Goal: Task Accomplishment & Management: Manage account settings

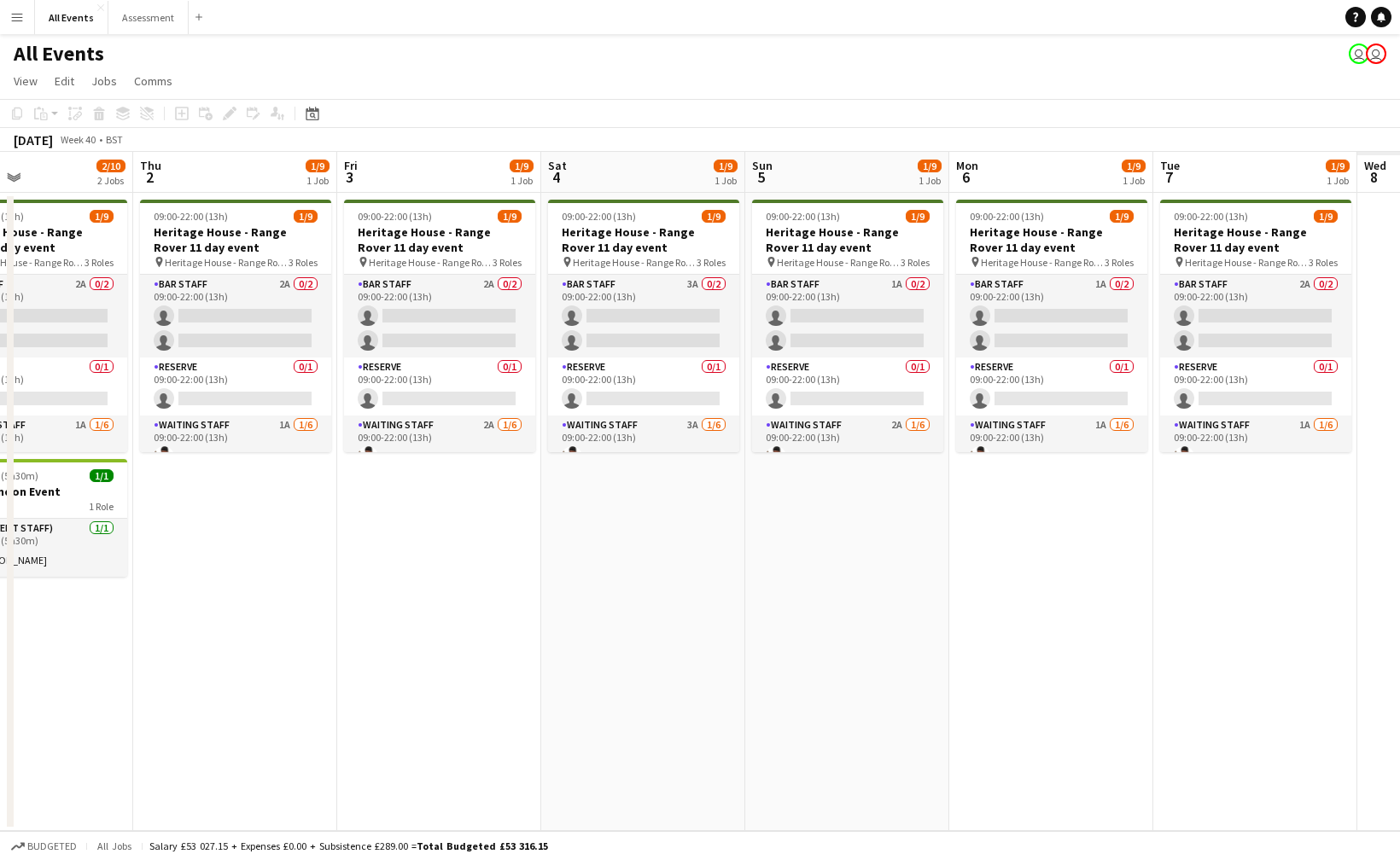
scroll to position [0, 514]
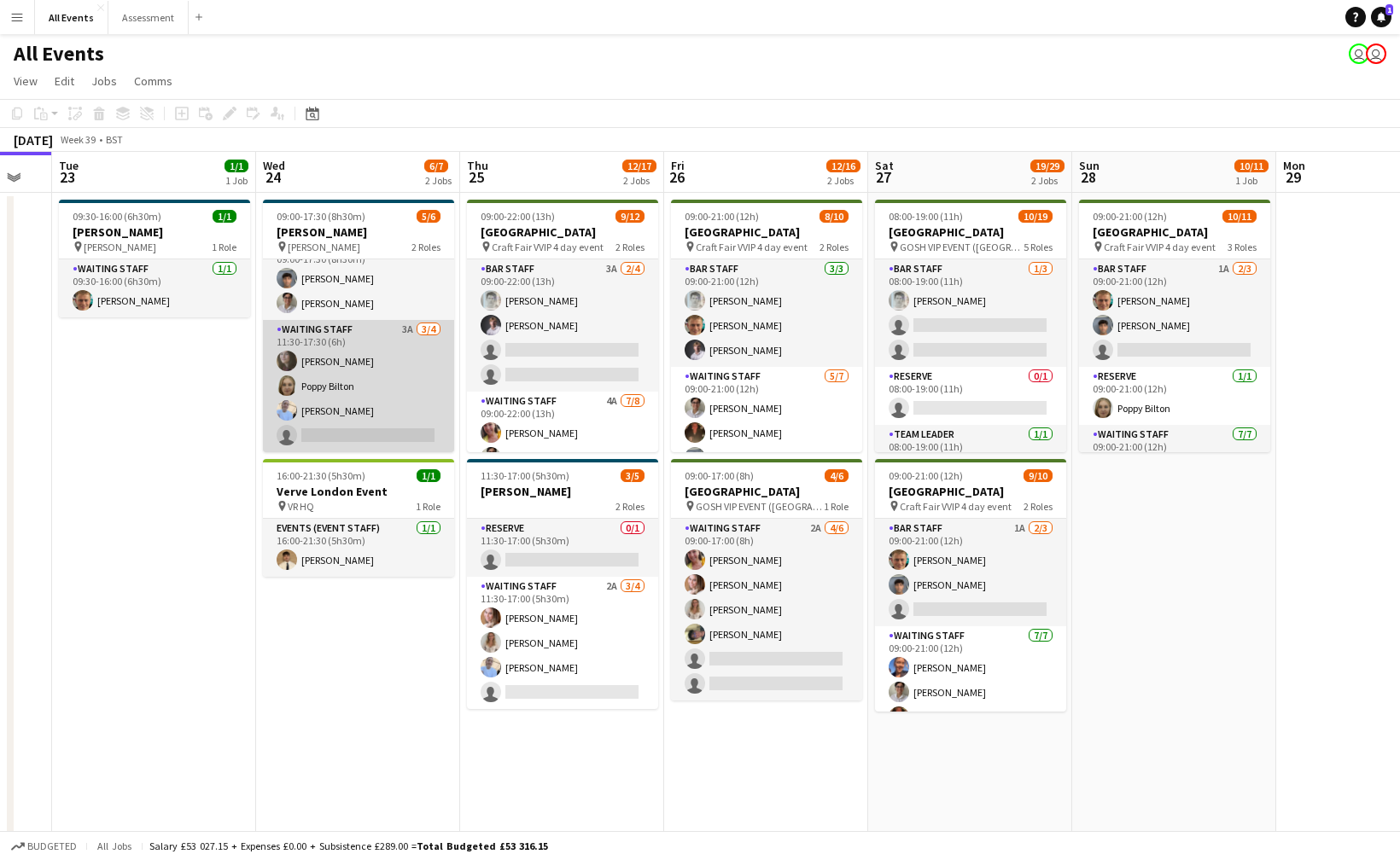
scroll to position [23, 0]
click at [394, 401] on app-card-role "Waiting Staff 3A 3/4 11:30-17:30 (6h) Flora McCullough Poppy Bilton Bethany Coo…" at bounding box center [359, 387] width 191 height 132
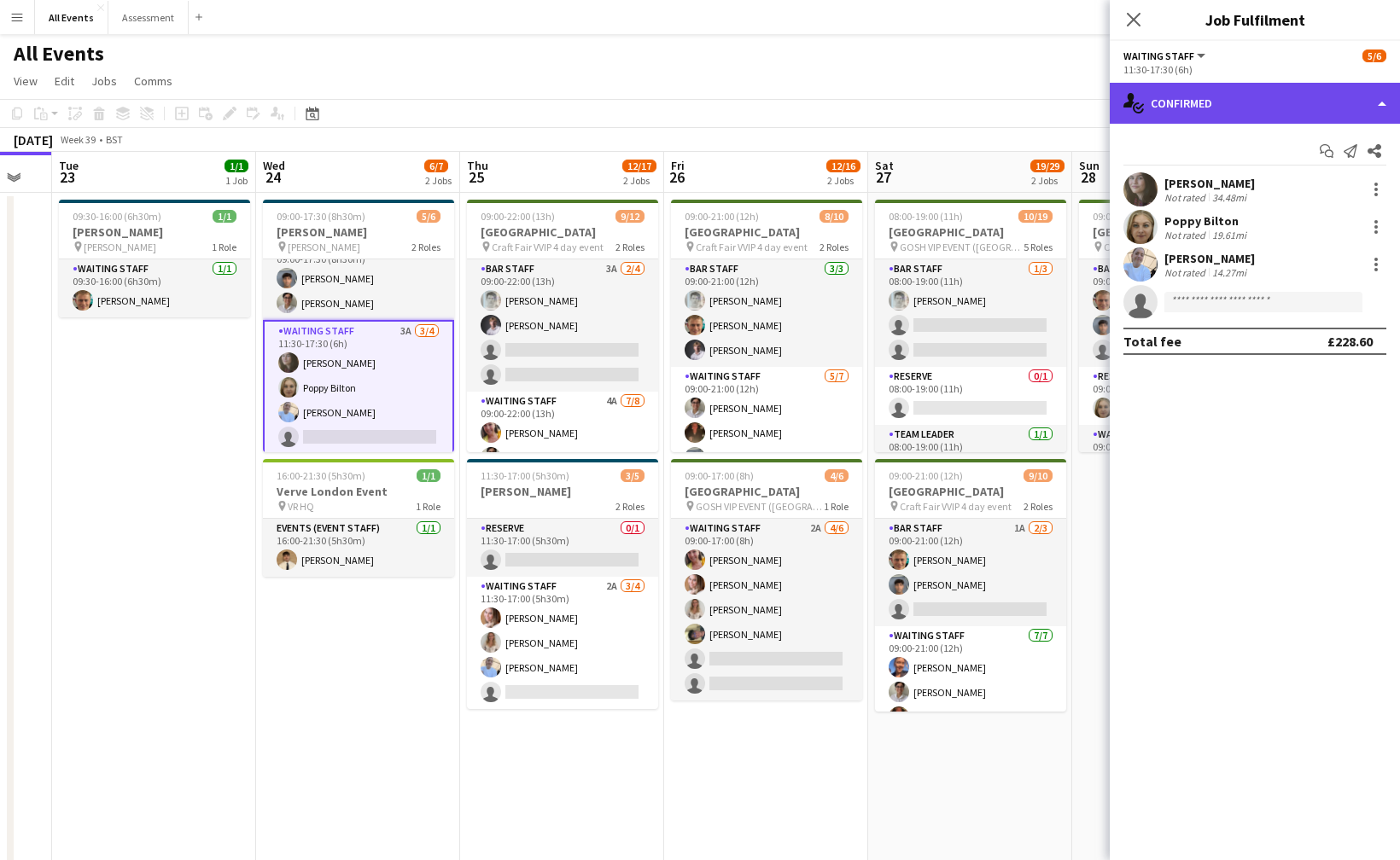
click at [1194, 111] on div "single-neutral-actions-check-2 Confirmed" at bounding box center [1255, 104] width 290 height 41
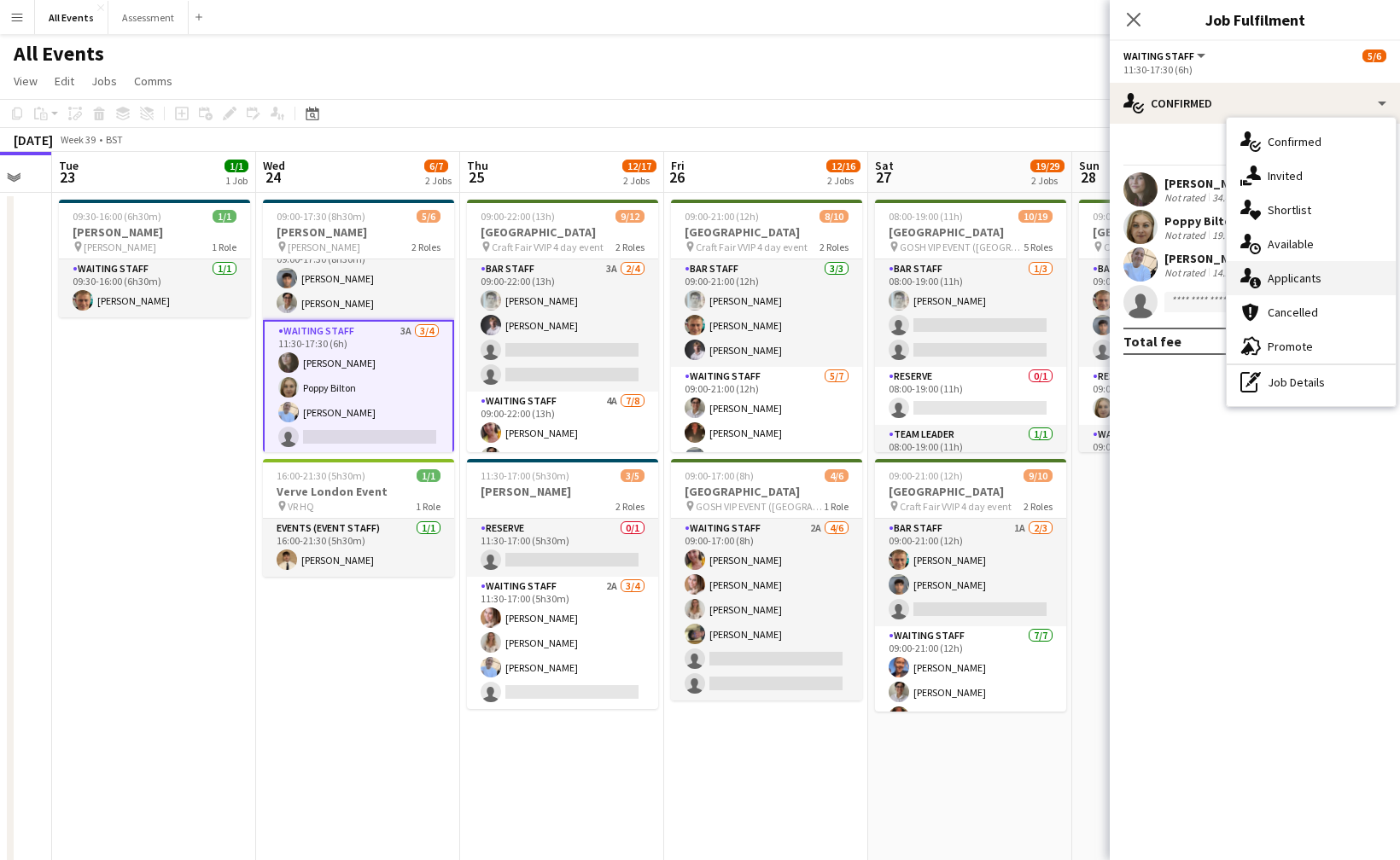
click at [1277, 274] on span "Applicants" at bounding box center [1294, 278] width 54 height 16
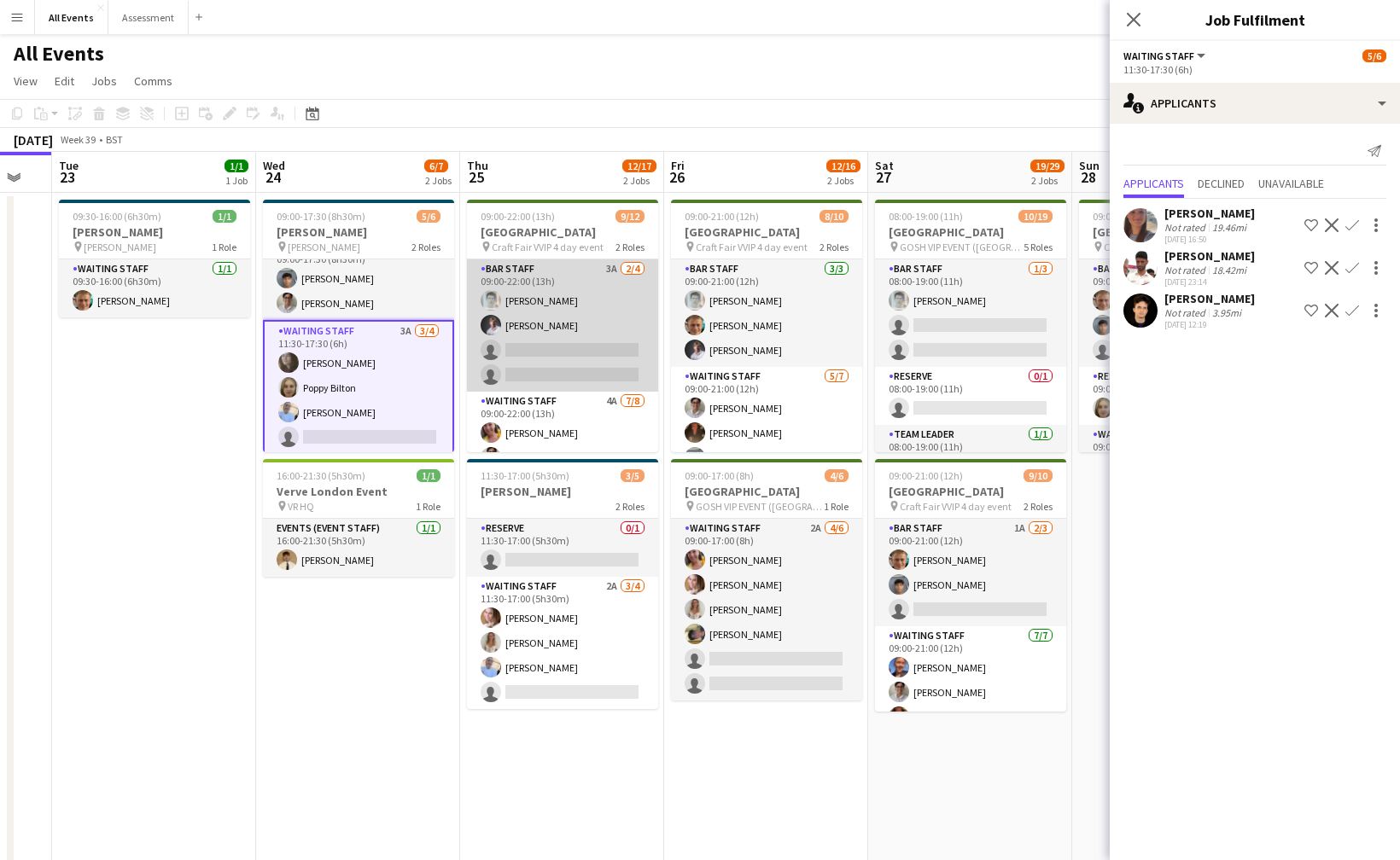
click at [556, 354] on app-card-role "Bar Staff 3A 2/4 09:00-22:00 (13h) Lorant Kiraly Robert Usher single-neutral-ac…" at bounding box center [562, 325] width 191 height 132
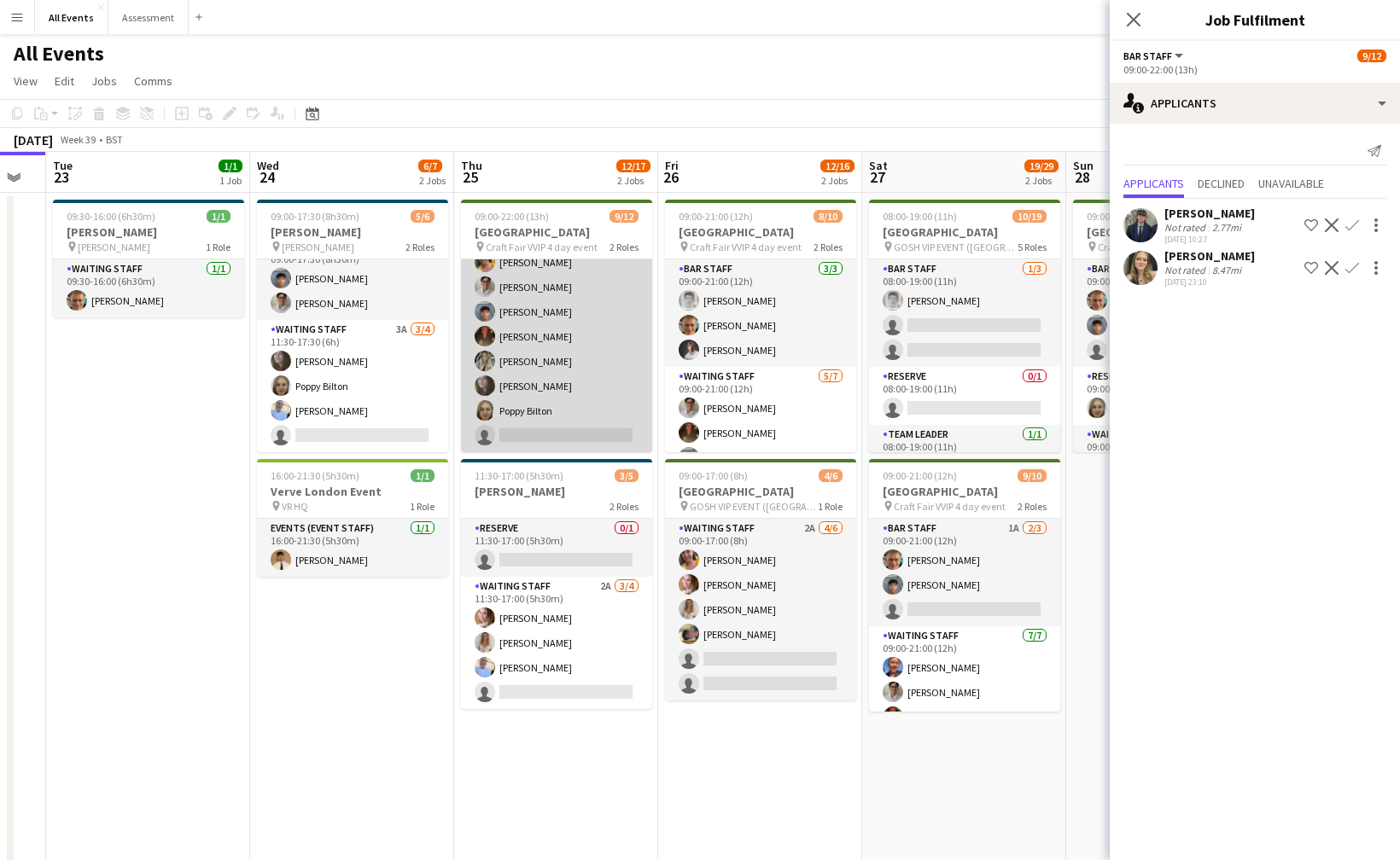
scroll to position [175, 0]
click at [585, 372] on app-card-role "Waiting Staff 4A 7/8 09:00-22:00 (13h) Ruth Danieli Emily Reeve Arya Firake Aus…" at bounding box center [556, 336] width 191 height 232
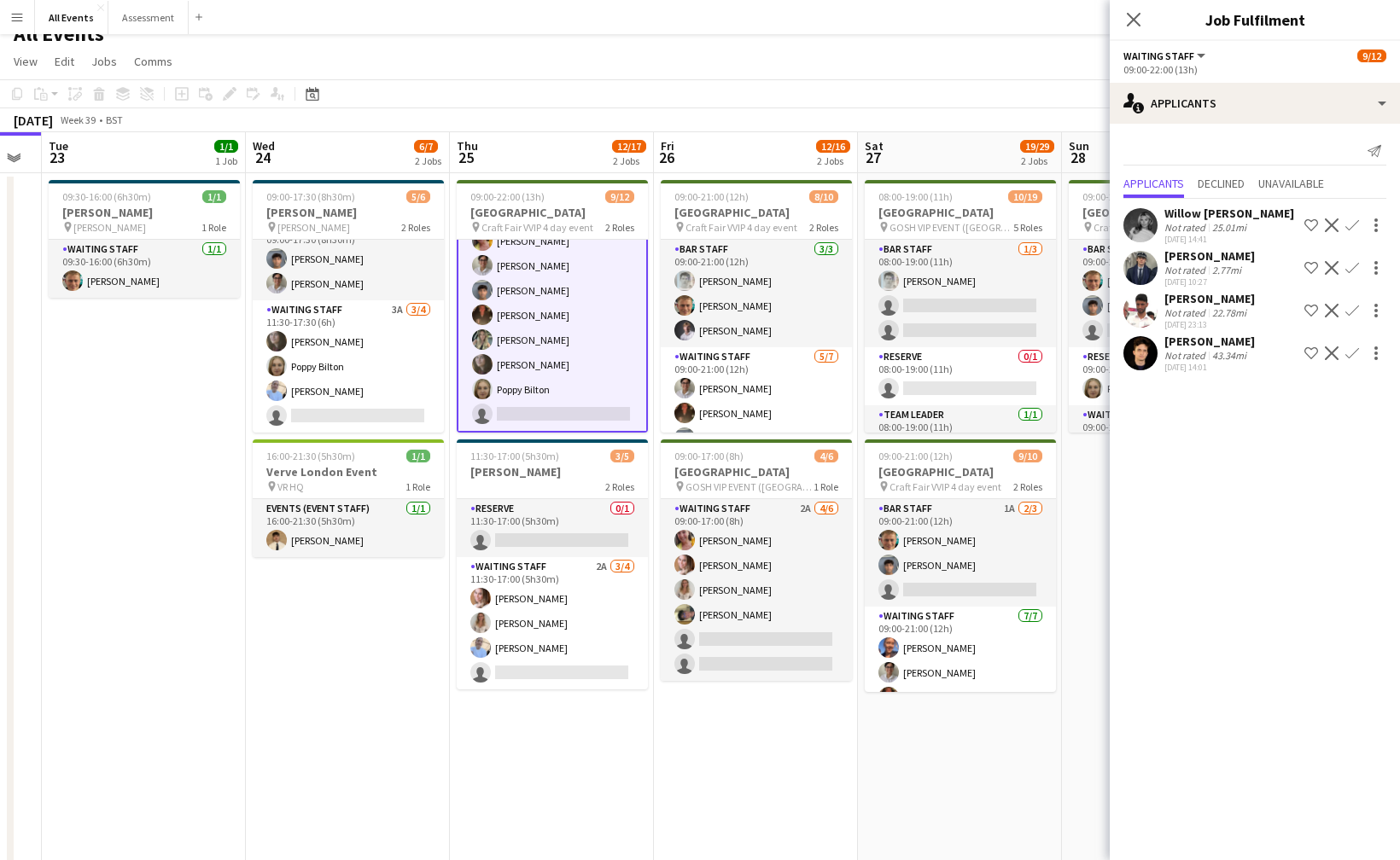
scroll to position [21, 0]
click at [578, 536] on app-card-role "Reserve 0/1 11:30-17:00 (5h30m) single-neutral-actions" at bounding box center [553, 527] width 191 height 58
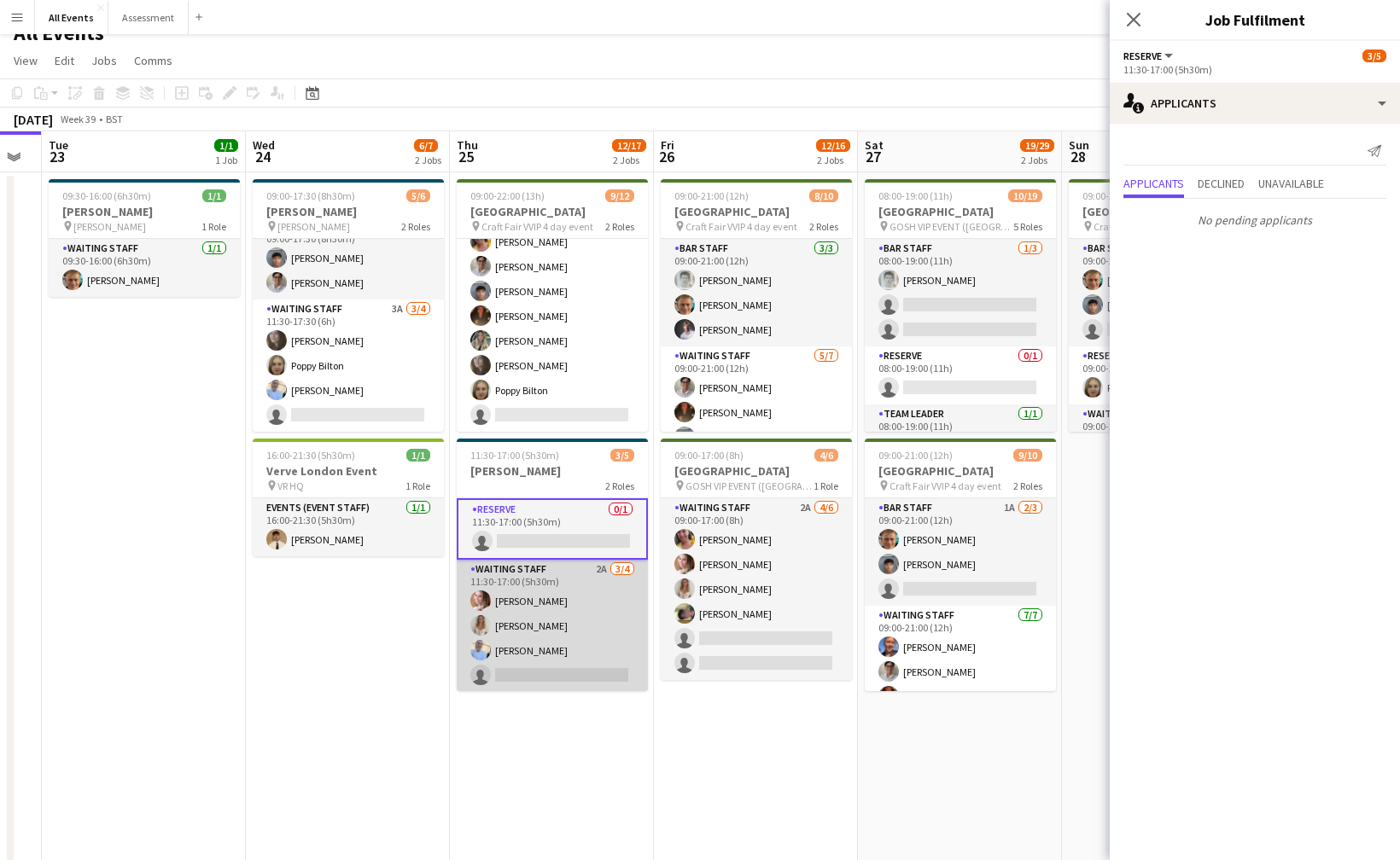
click at [583, 602] on app-card-role "Waiting Staff 2A 3/4 11:30-17:00 (5h30m) Grace Reilly Isobel Crabb Bethany Cook…" at bounding box center [553, 626] width 191 height 132
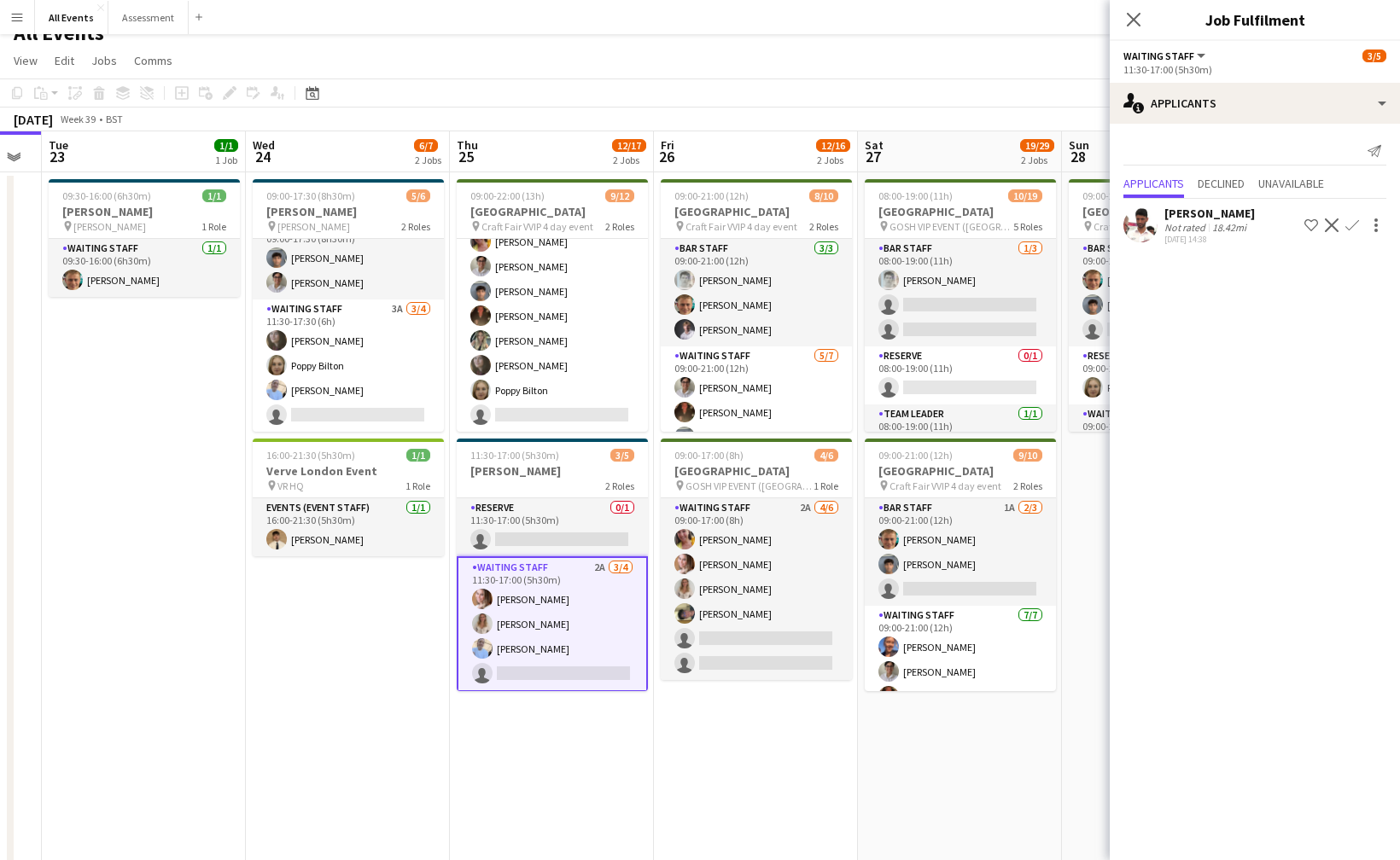
scroll to position [0, 574]
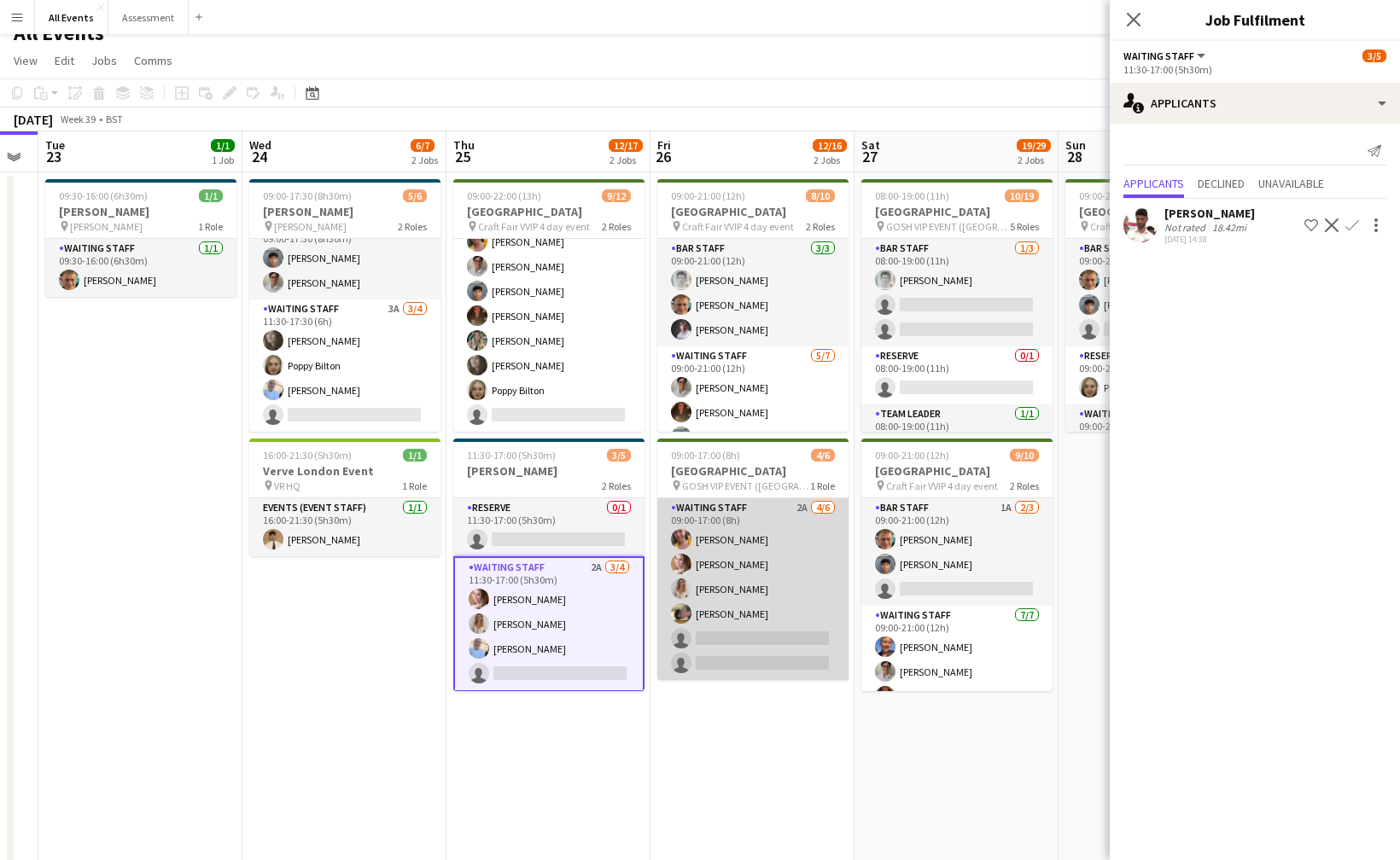
click at [751, 615] on app-card-role "Waiting Staff 2A 4/6 09:00-17:00 (8h) Ruth Danieli Grace Reilly Isobel Crabb Fr…" at bounding box center [753, 589] width 191 height 181
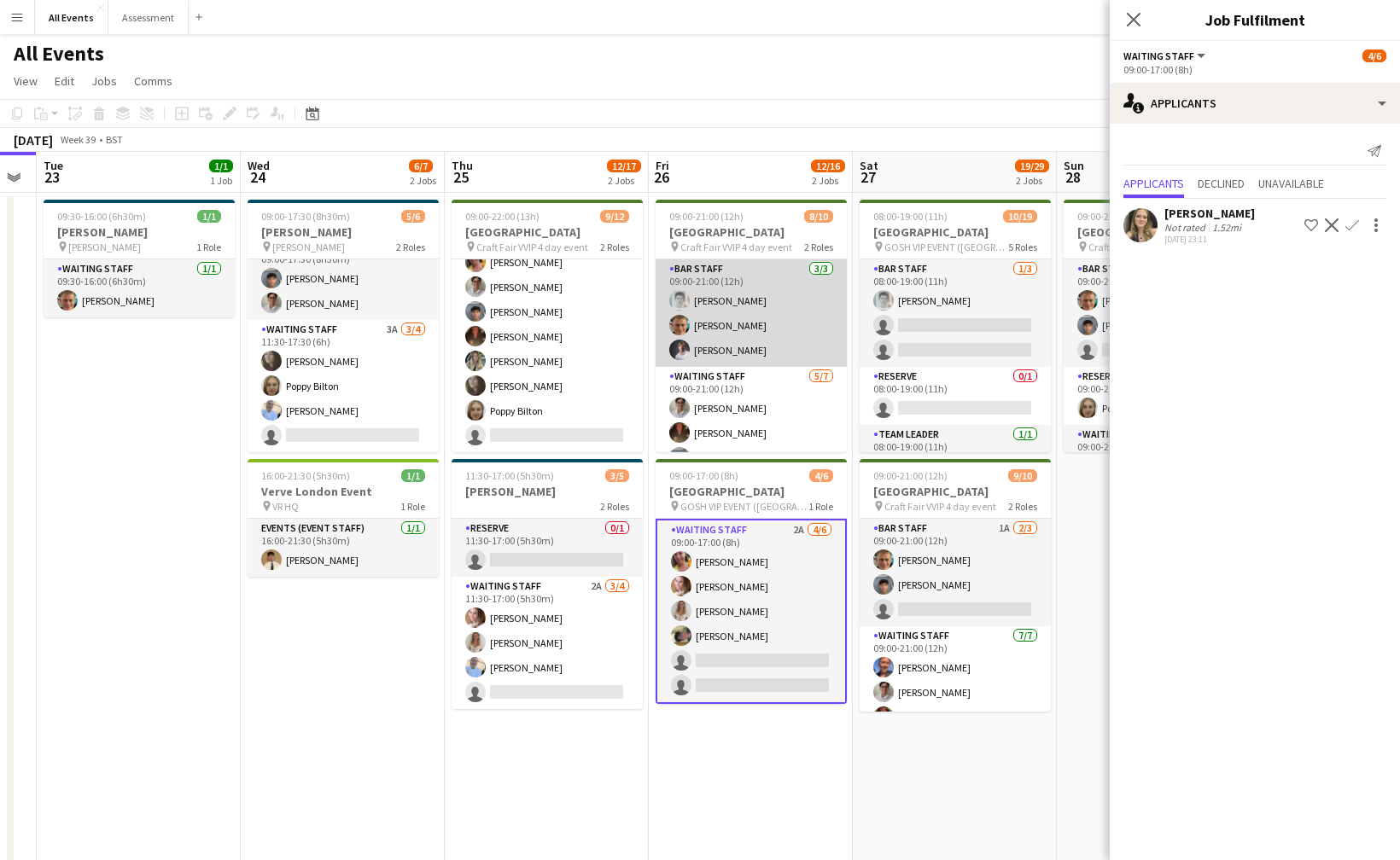
scroll to position [0, 0]
click at [773, 348] on app-card-role "Bar Staff 3/3 09:00-21:00 (12h) Lorant Kiraly George Hayter Robert Usher" at bounding box center [752, 313] width 191 height 108
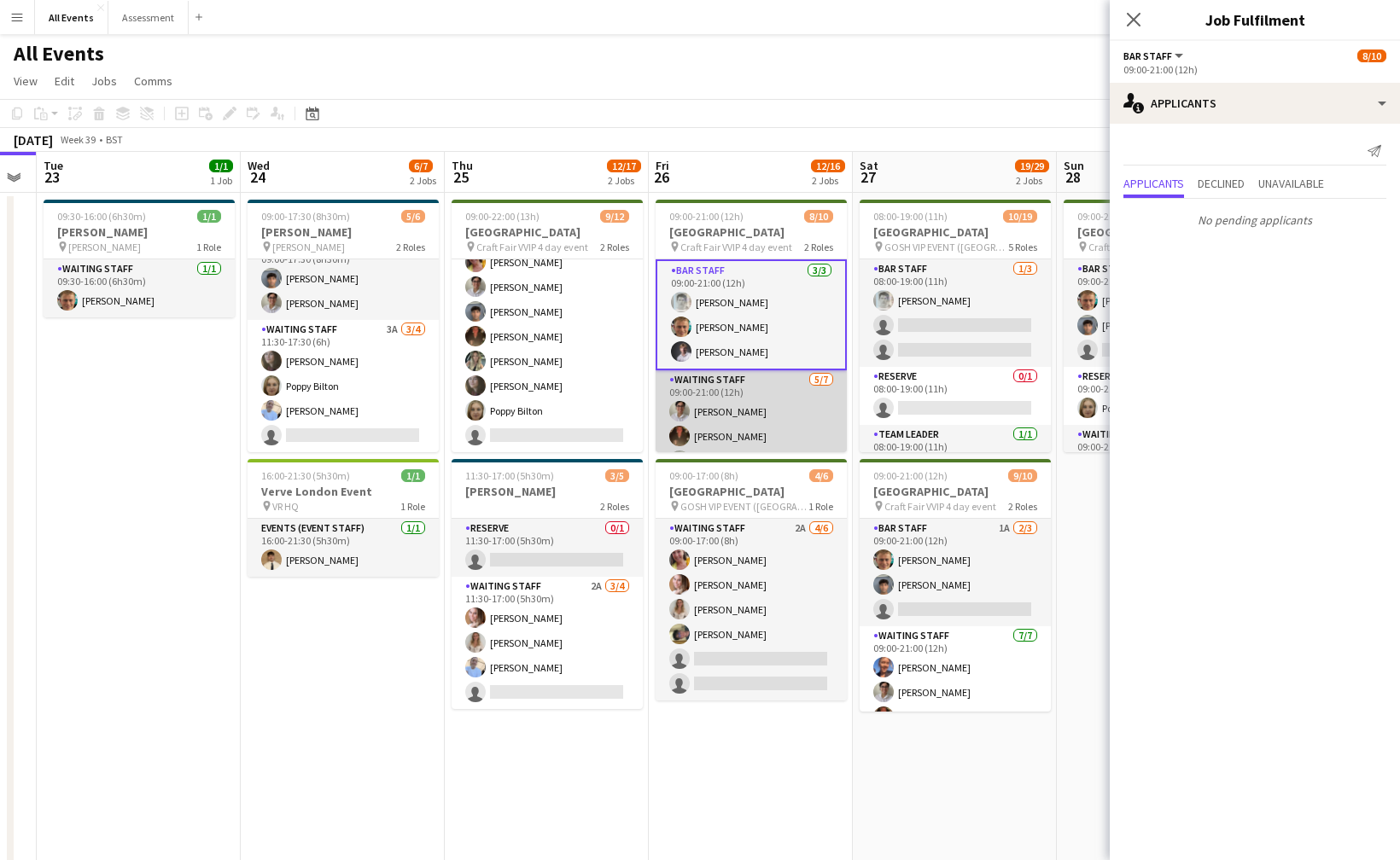
click at [772, 403] on app-card-role "Waiting Staff 5/7 09:00-21:00 (12h) Emily Reeve Austin Pyle Arya Firake Flora M…" at bounding box center [752, 473] width 191 height 206
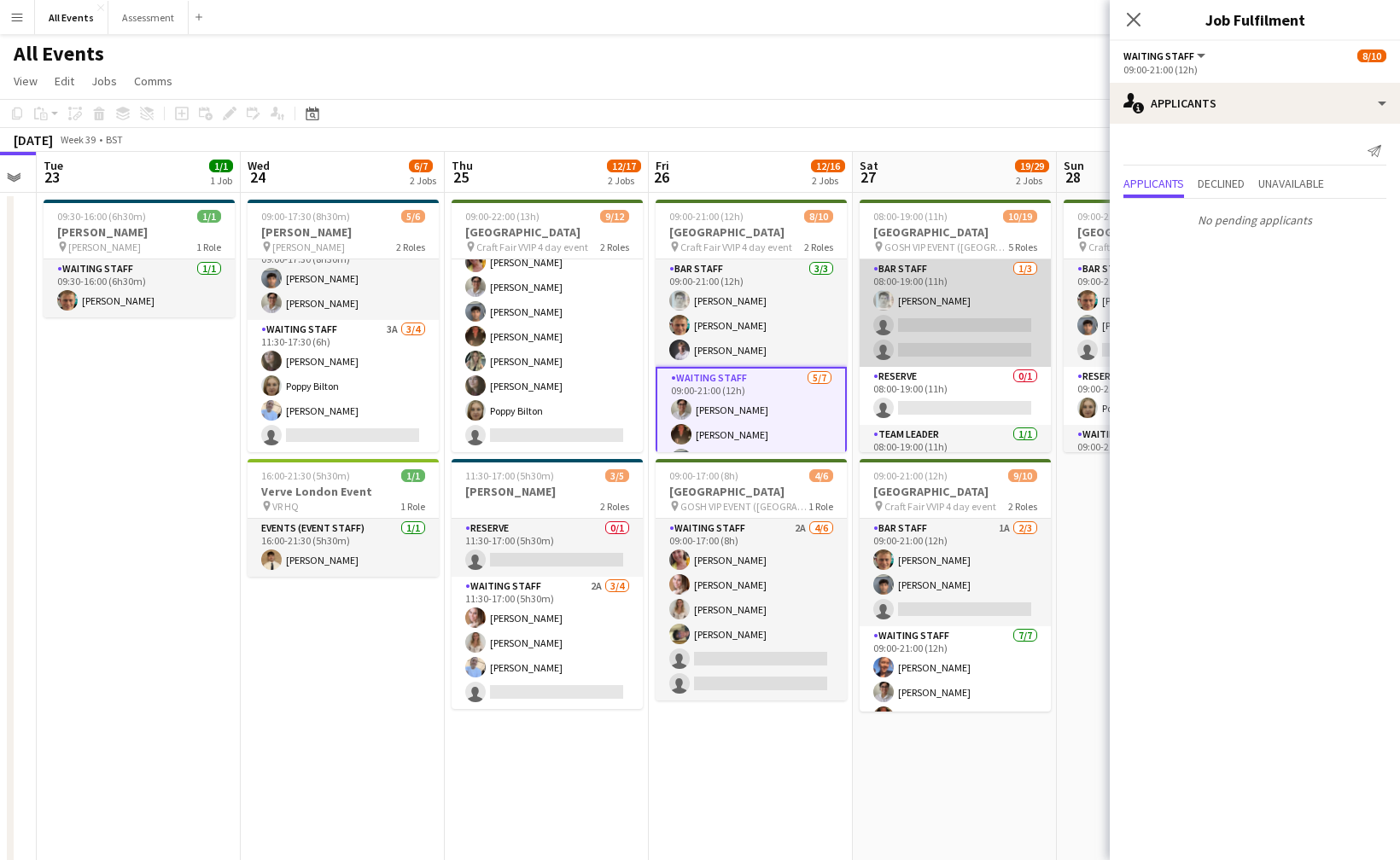
click at [910, 338] on app-card-role "Bar Staff 1/3 08:00-19:00 (11h) Lorant Kiraly single-neutral-actions single-neu…" at bounding box center [955, 313] width 191 height 108
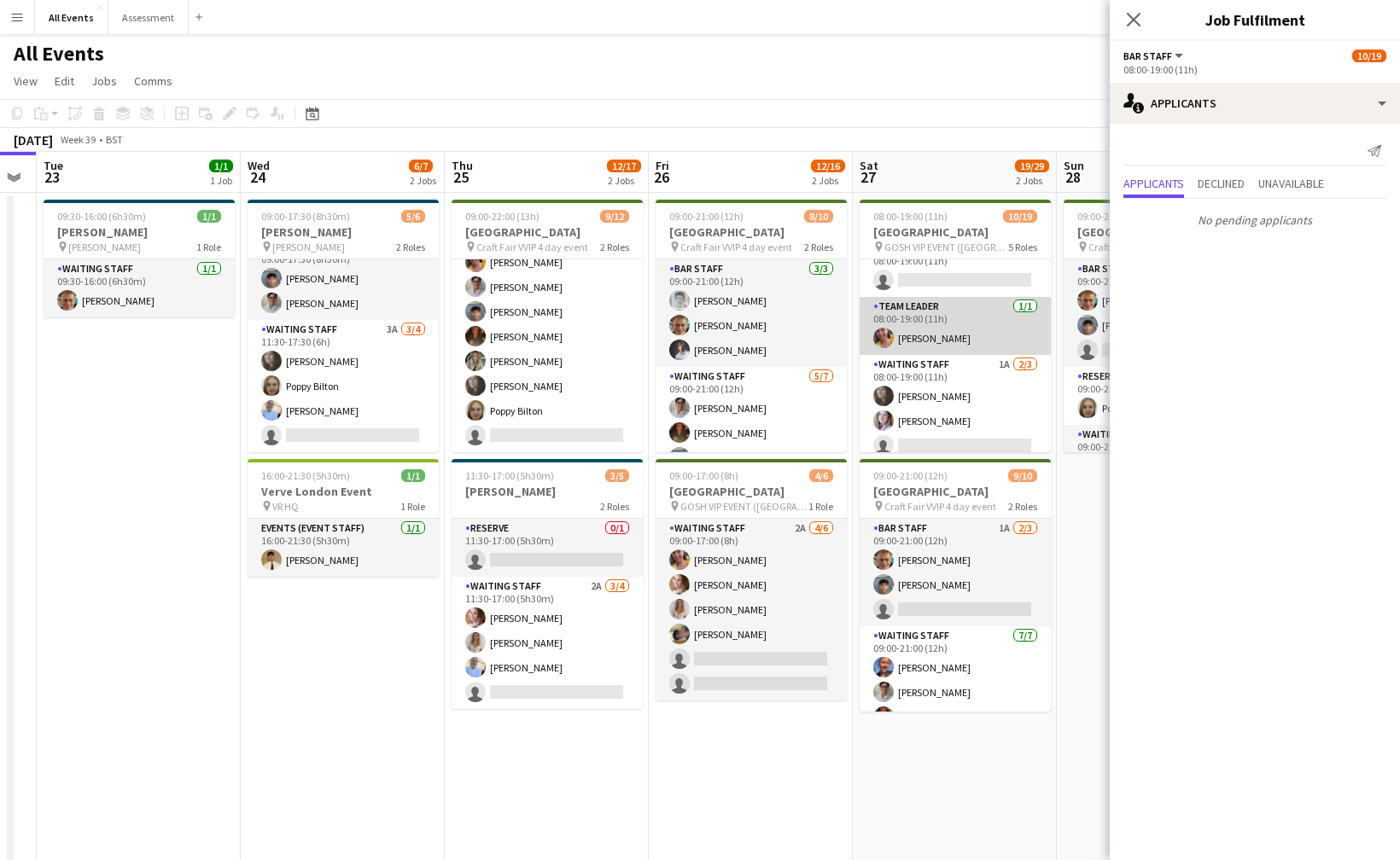
scroll to position [232, 0]
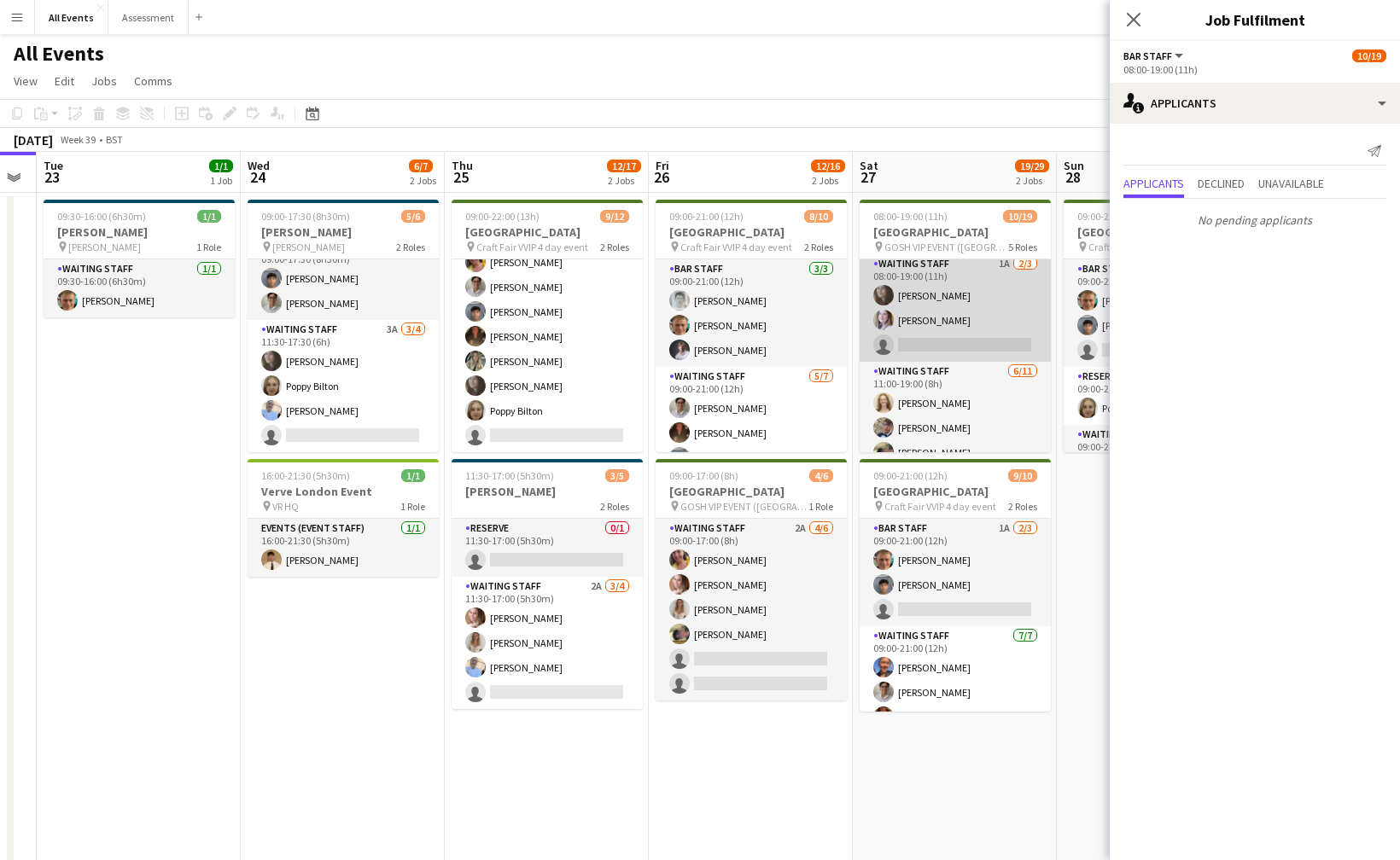
click at [921, 332] on app-card-role "Waiting Staff 1A 2/3 08:00-19:00 (11h) Flora McCullough Tilly Sherwin single-ne…" at bounding box center [955, 308] width 191 height 108
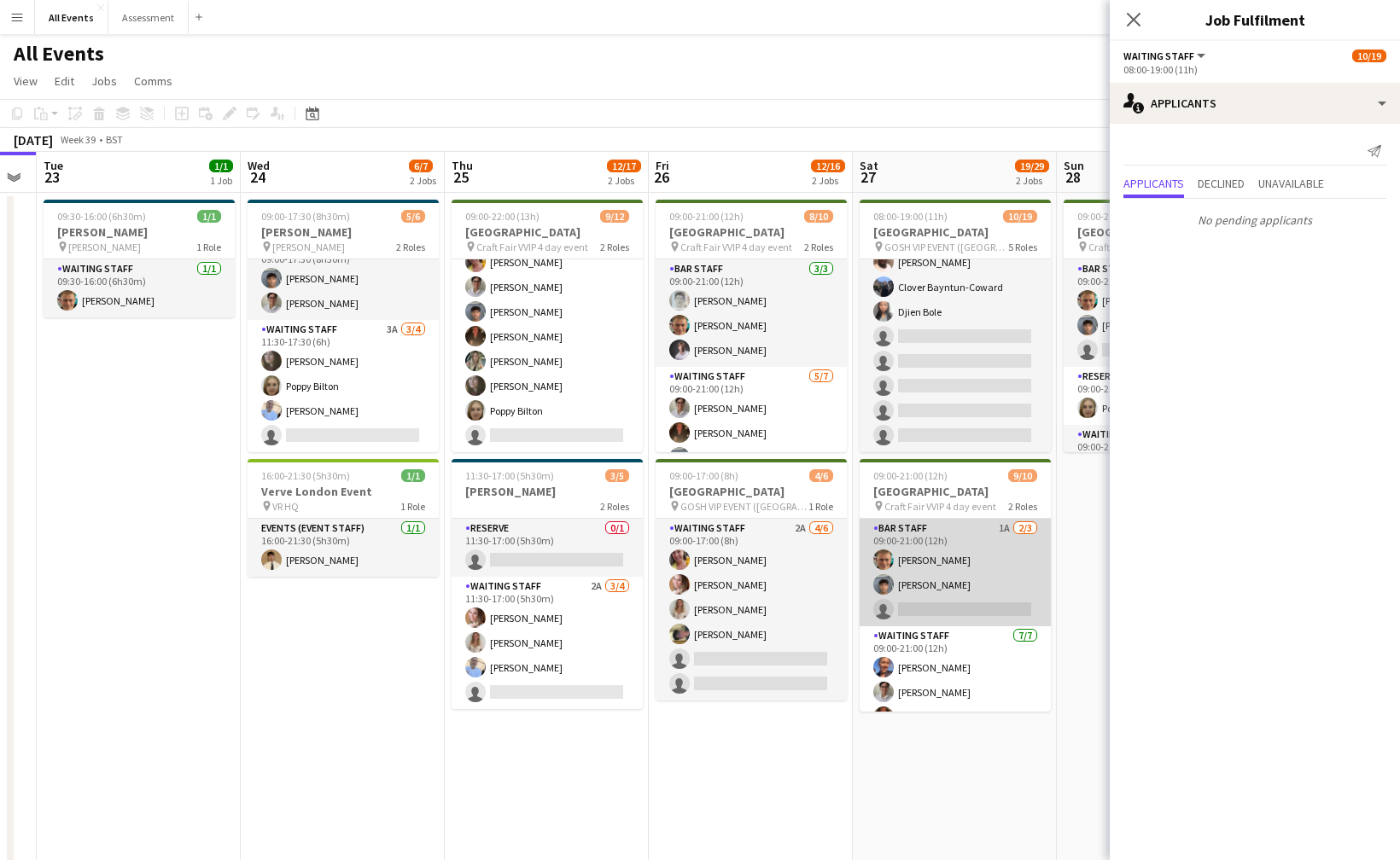
click at [951, 571] on app-card-role "Bar Staff 1A 2/3 09:00-21:00 (12h) George Hayter Arya Firake single-neutral-act…" at bounding box center [955, 572] width 191 height 108
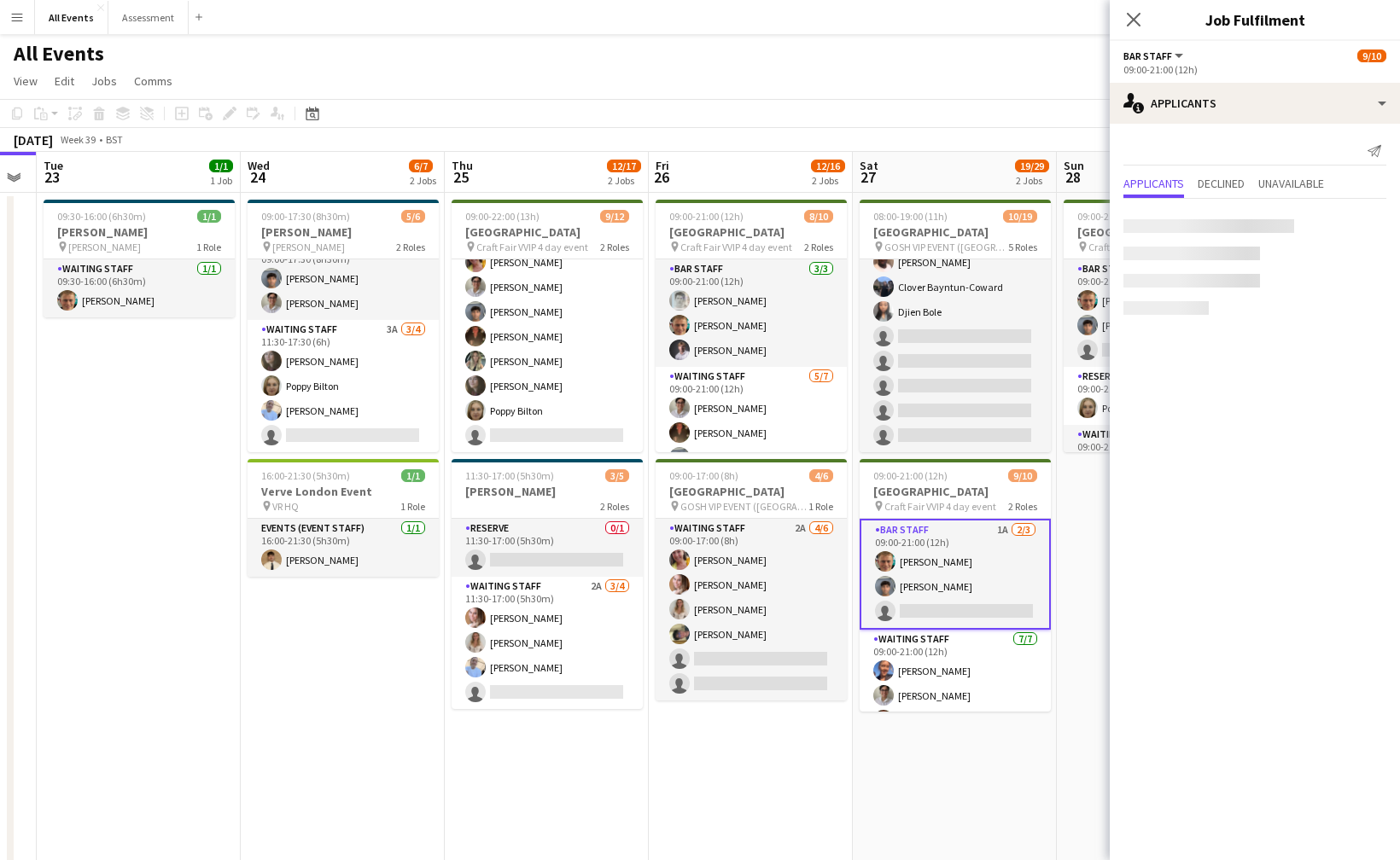
scroll to position [444, 0]
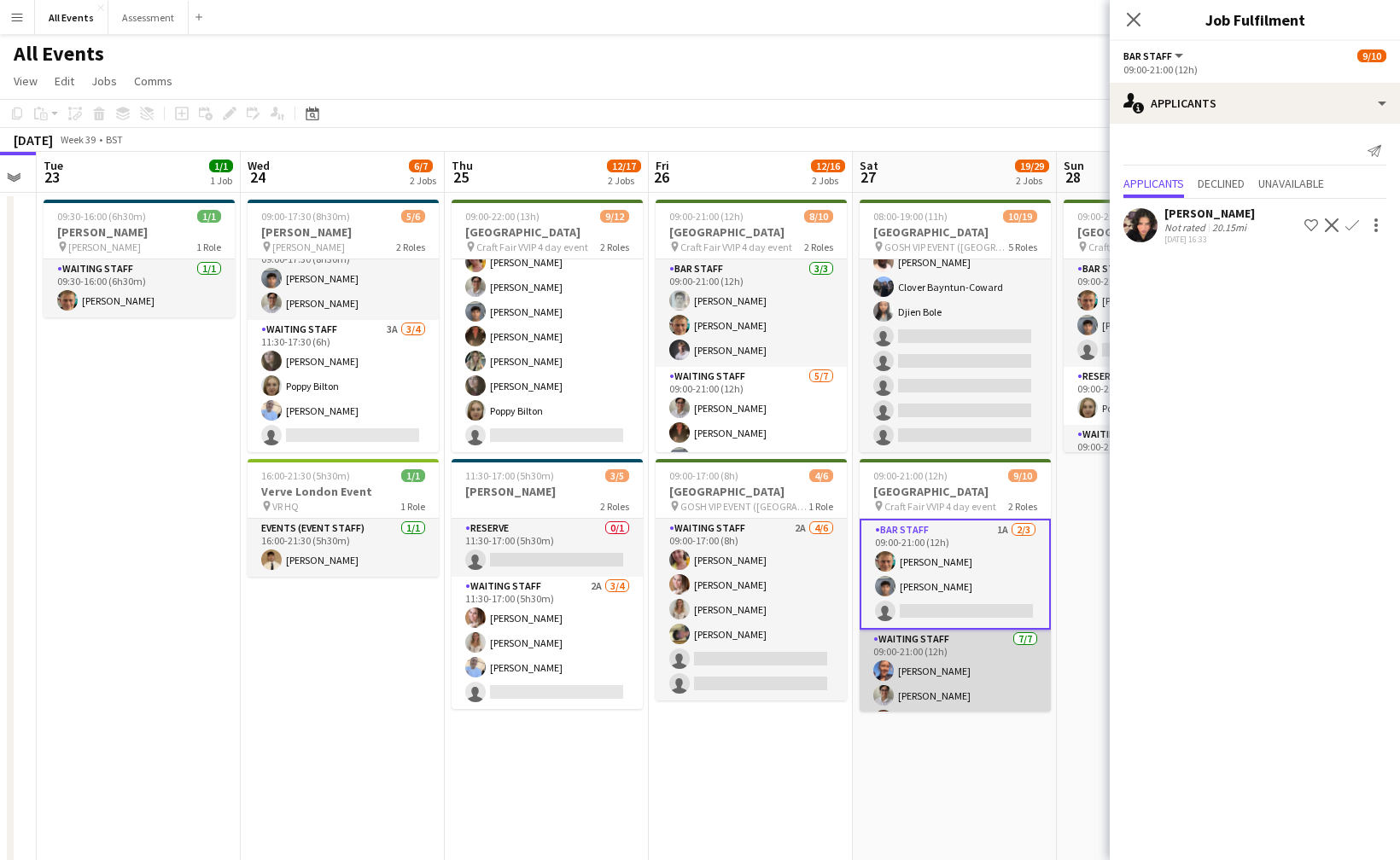
click at [970, 663] on app-card-role "Waiting Staff 7/7 09:00-21:00 (12h) Erin Lambourn Emily Reeve Austin Pyle Saman…" at bounding box center [955, 736] width 191 height 212
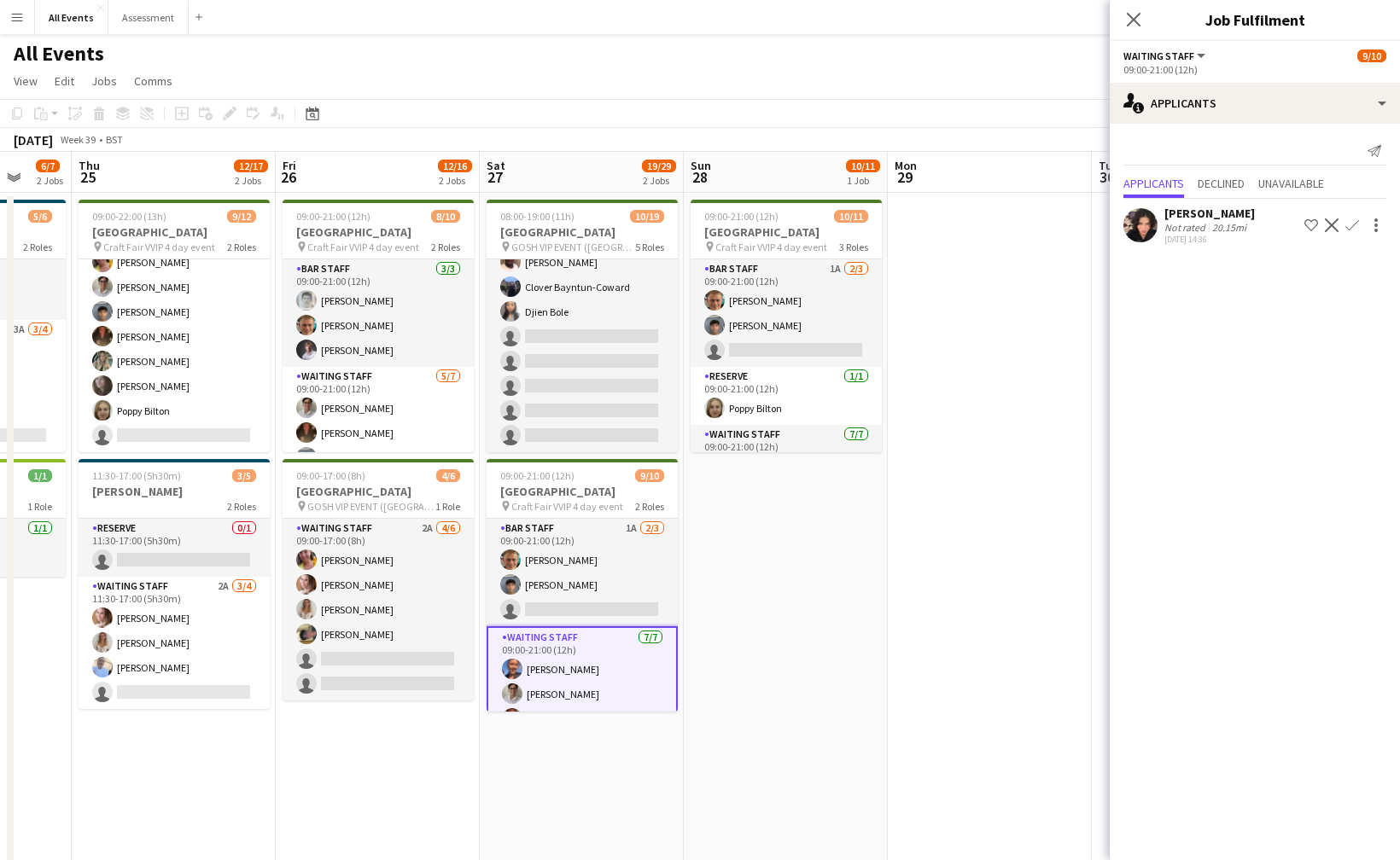
scroll to position [0, 544]
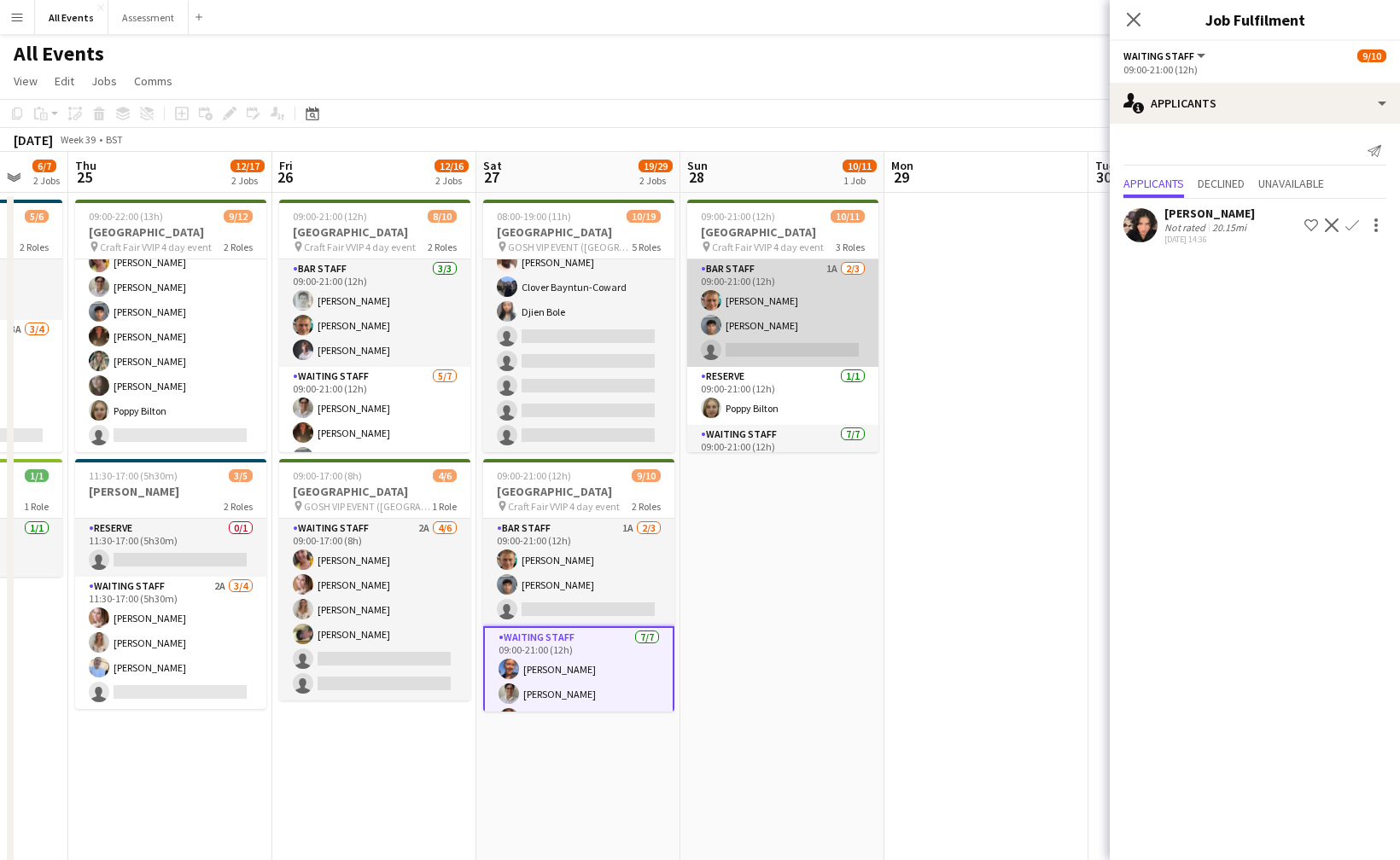
click at [817, 301] on app-card-role "Bar Staff 1A 2/3 09:00-21:00 (12h) George Hayter Arya Firake single-neutral-act…" at bounding box center [783, 313] width 191 height 108
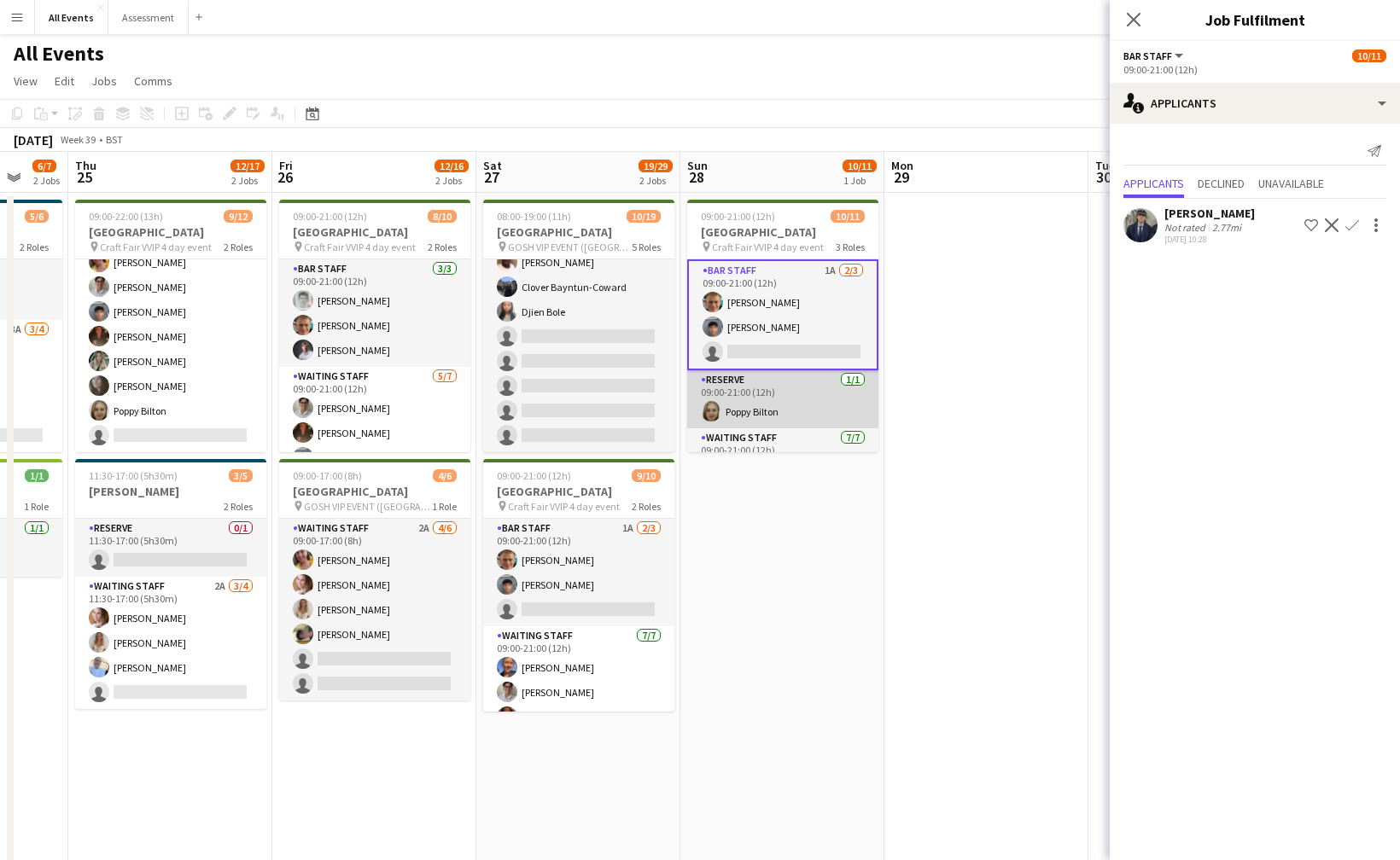
click at [813, 407] on app-card-role "Reserve 1/1 09:00-21:00 (12h) Poppy Bilton" at bounding box center [783, 399] width 191 height 58
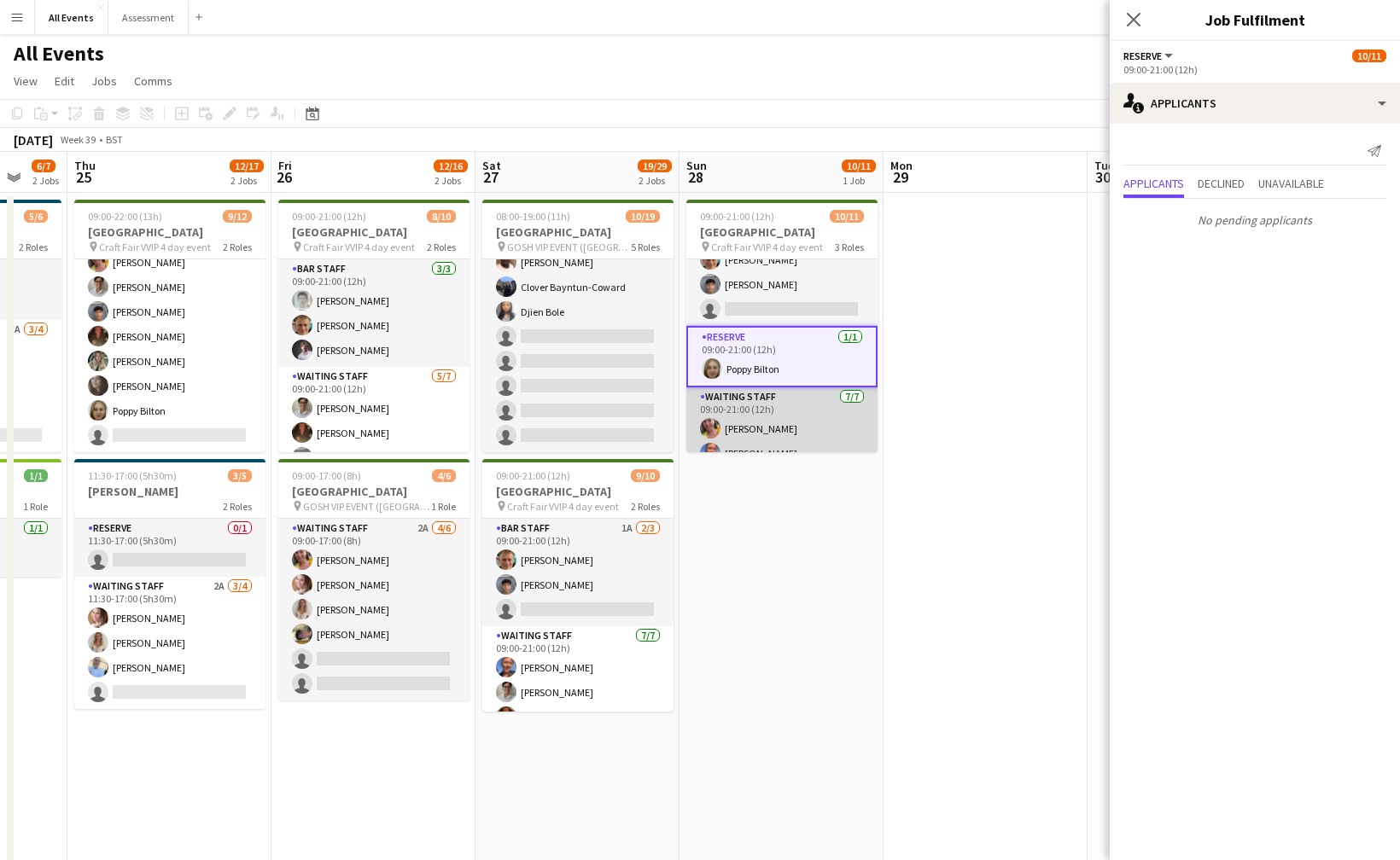
scroll to position [61, 0]
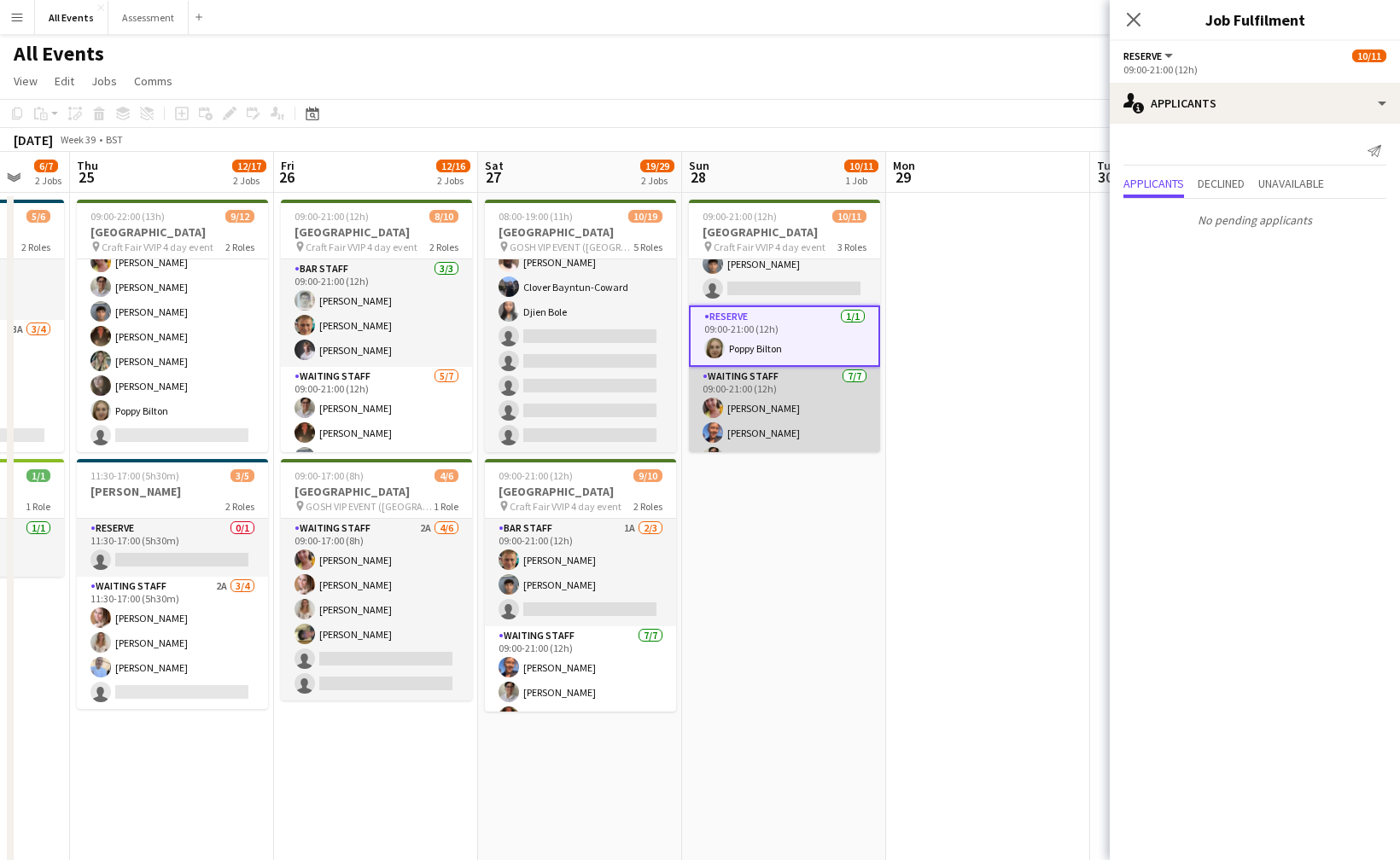
click at [804, 420] on app-card-role "Waiting Staff 7/7 09:00-21:00 (12h) Ruth Danieli Erin Lambourn Emily Reeve Aust…" at bounding box center [784, 472] width 191 height 212
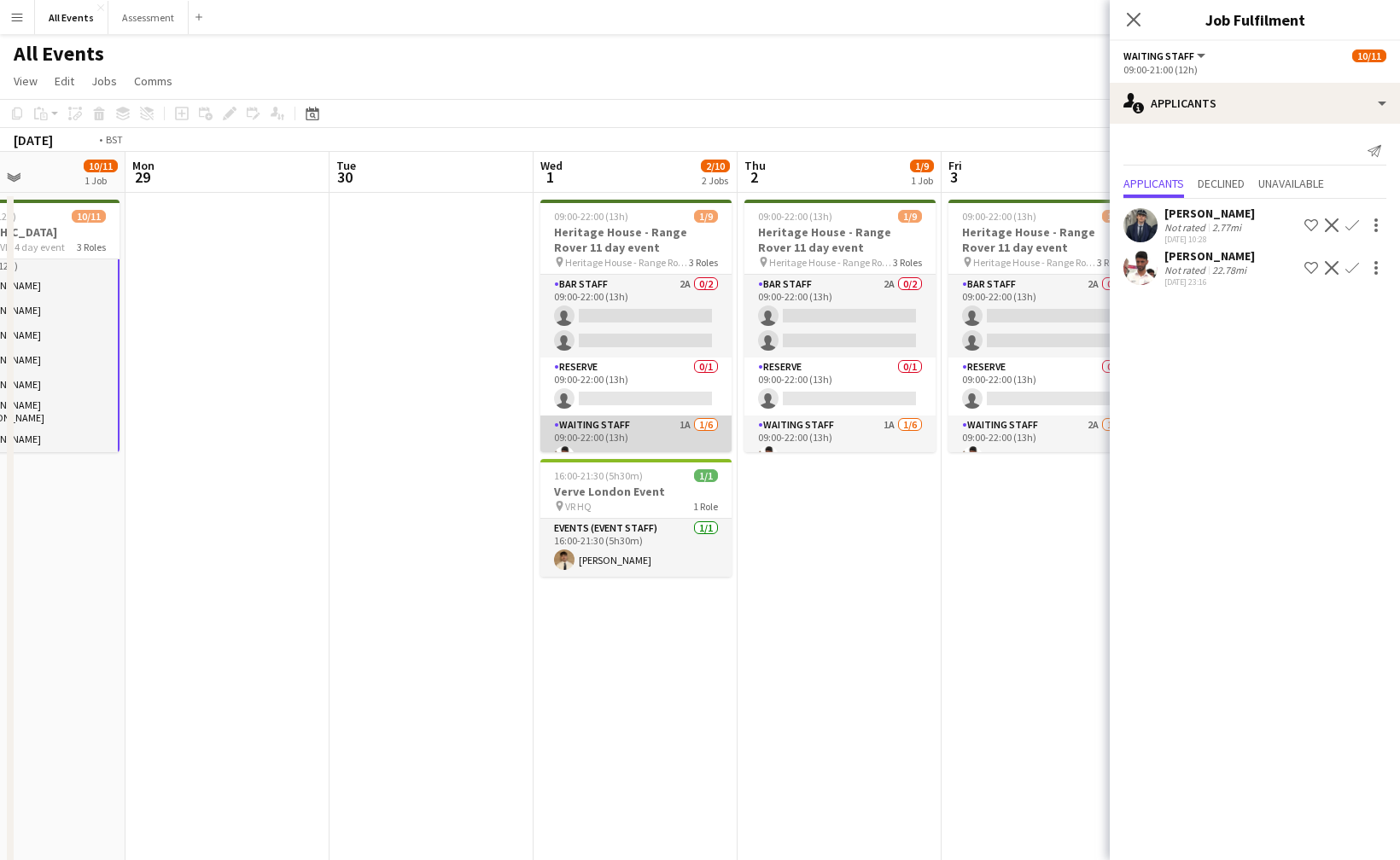
scroll to position [0, 517]
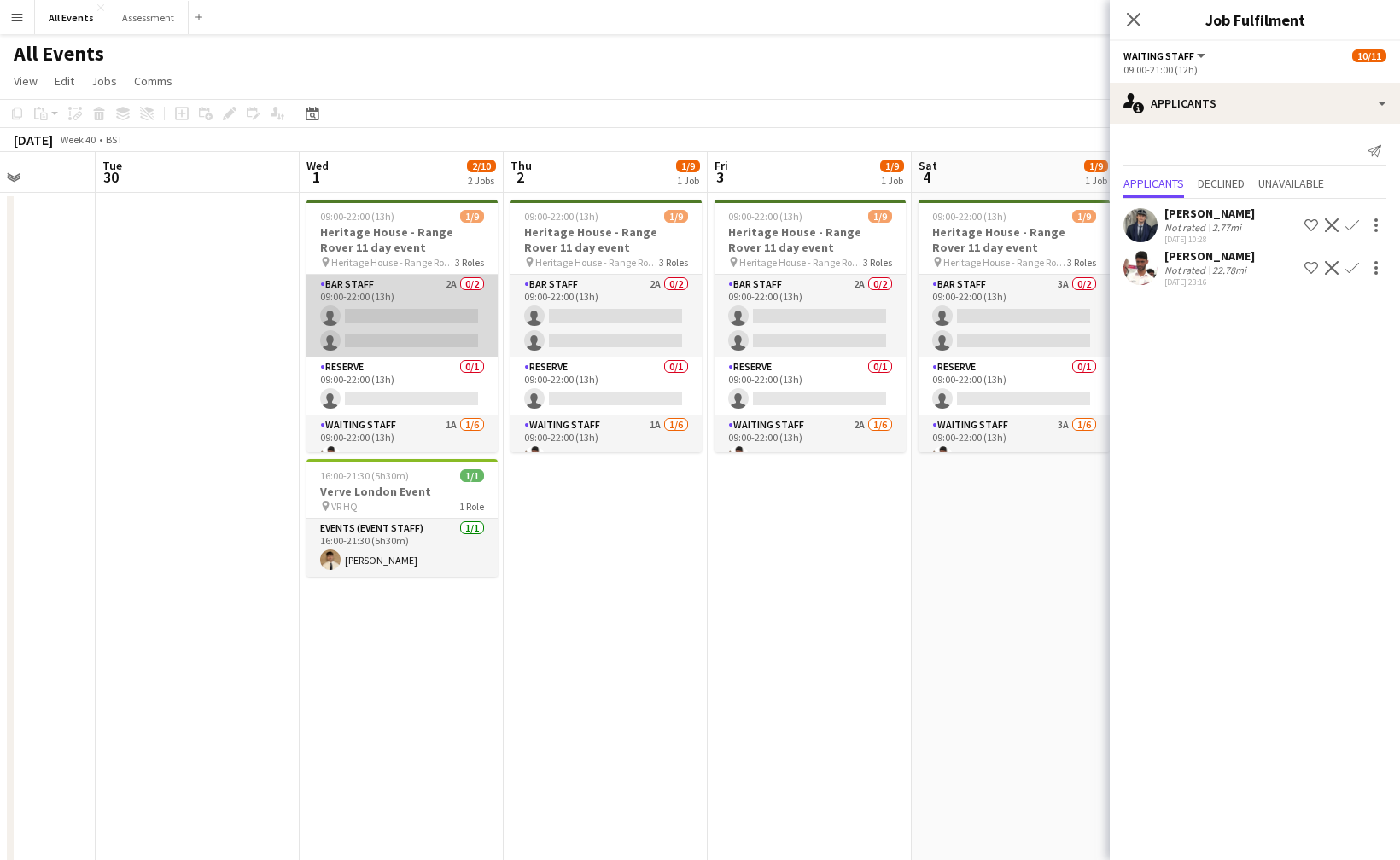
click at [460, 328] on app-card-role "Bar Staff 2A 0/2 09:00-22:00 (13h) single-neutral-actions single-neutral-actions" at bounding box center [403, 317] width 191 height 83
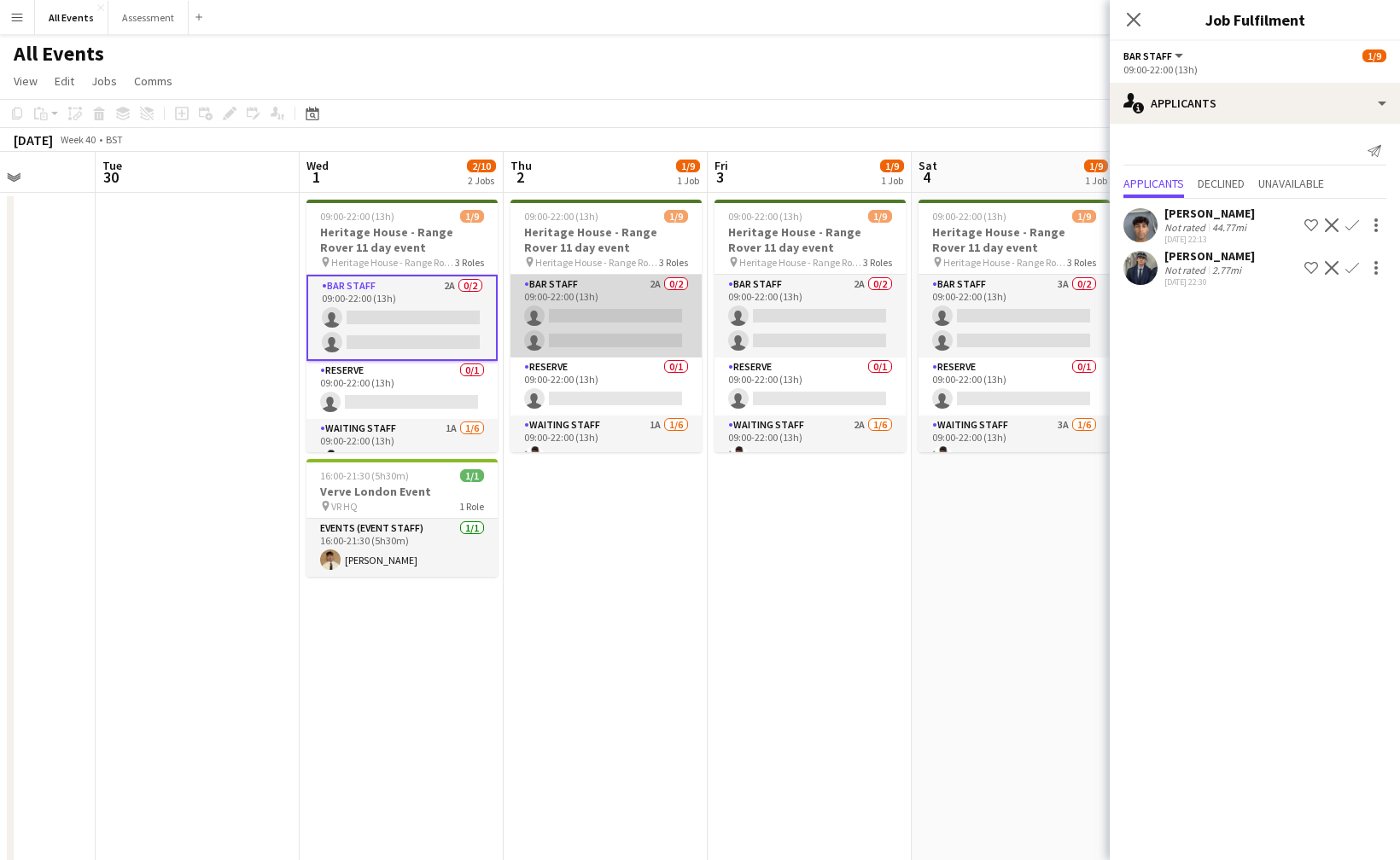
click at [624, 334] on app-card-role "Bar Staff 2A 0/2 09:00-22:00 (13h) single-neutral-actions single-neutral-actions" at bounding box center [607, 317] width 191 height 83
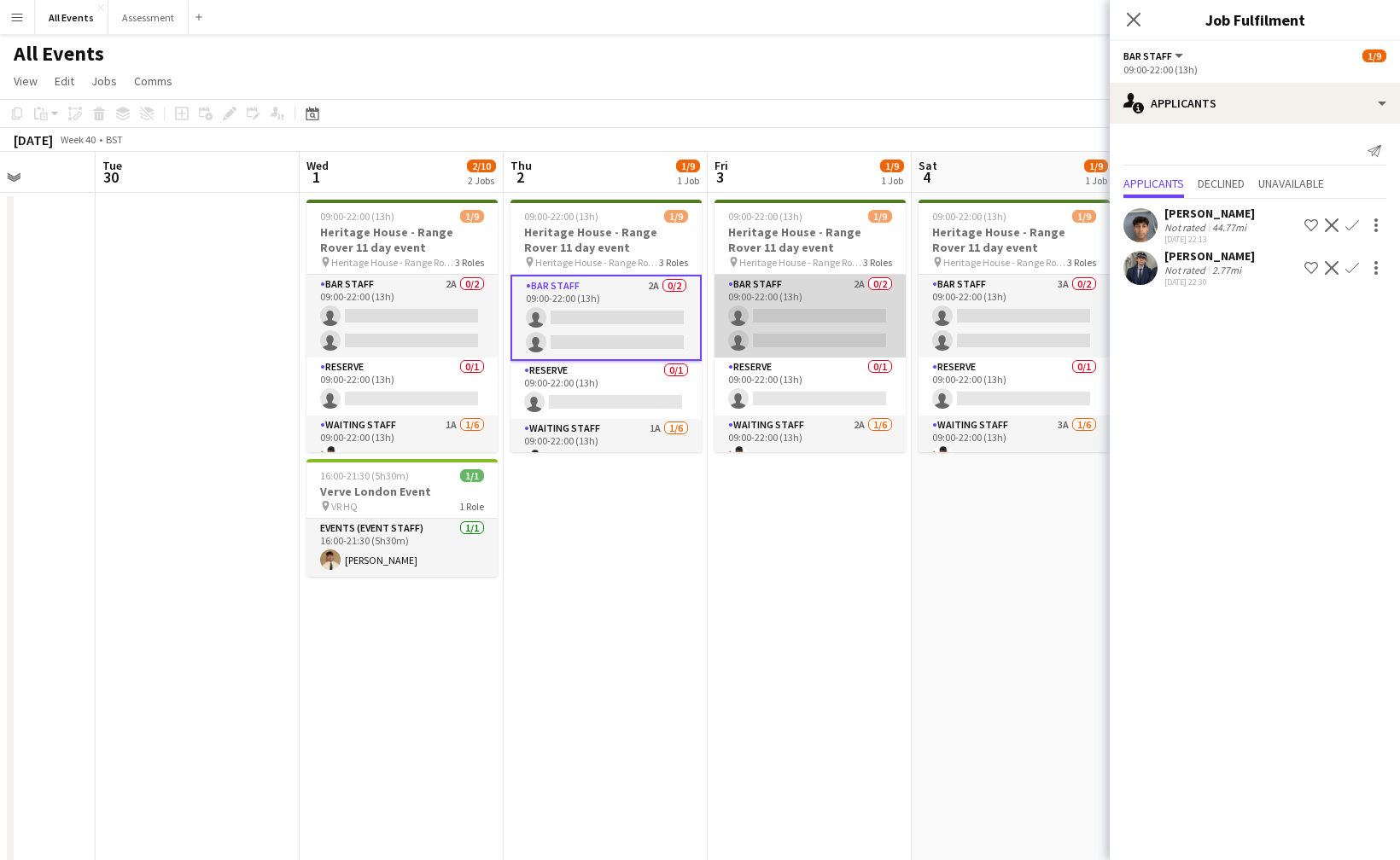
click at [803, 332] on app-card-role "Bar Staff 2A 0/2 09:00-22:00 (13h) single-neutral-actions single-neutral-actions" at bounding box center [810, 317] width 191 height 83
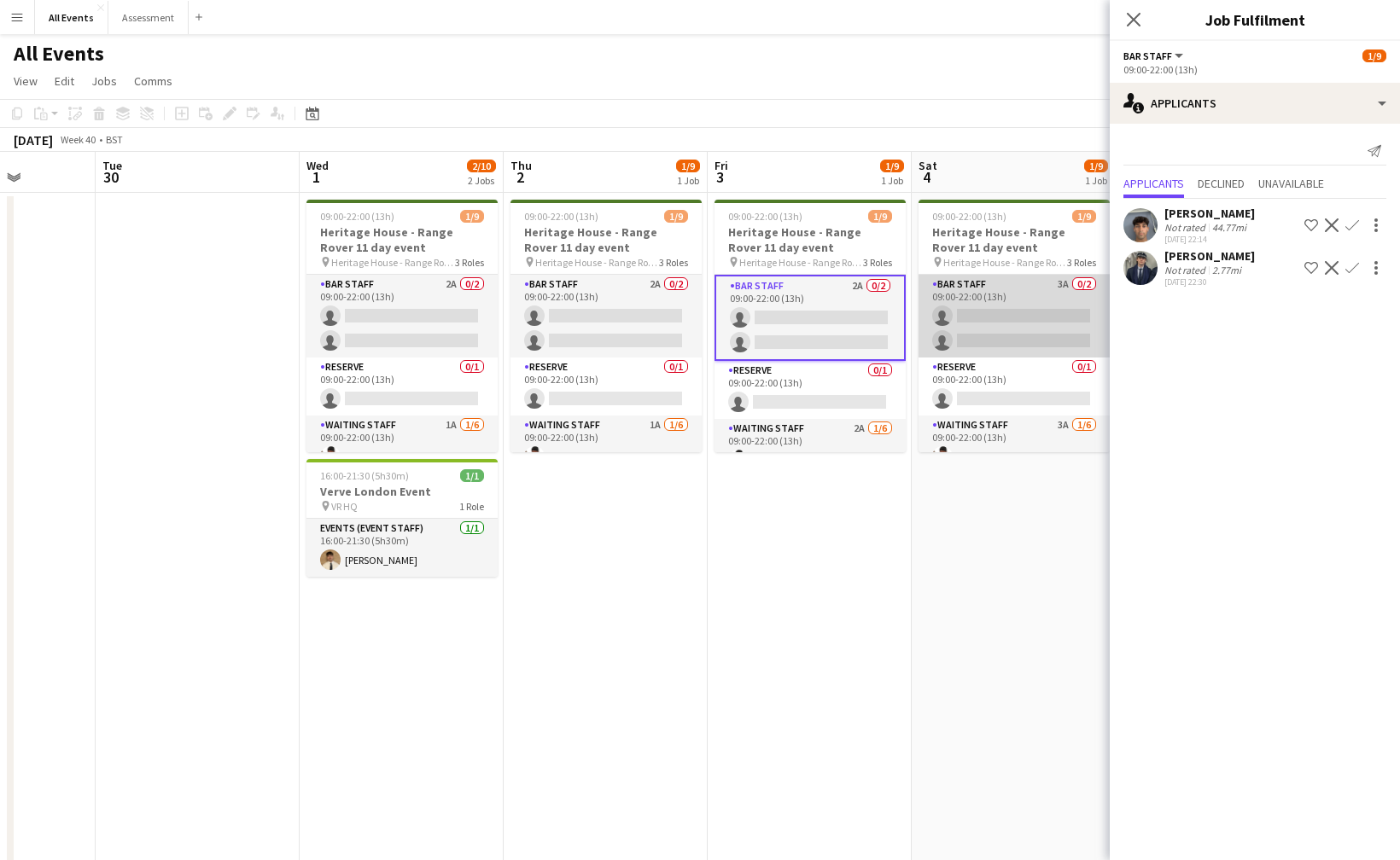
click at [949, 329] on app-card-role "Bar Staff 3A 0/2 09:00-22:00 (13h) single-neutral-actions single-neutral-actions" at bounding box center [1014, 317] width 191 height 83
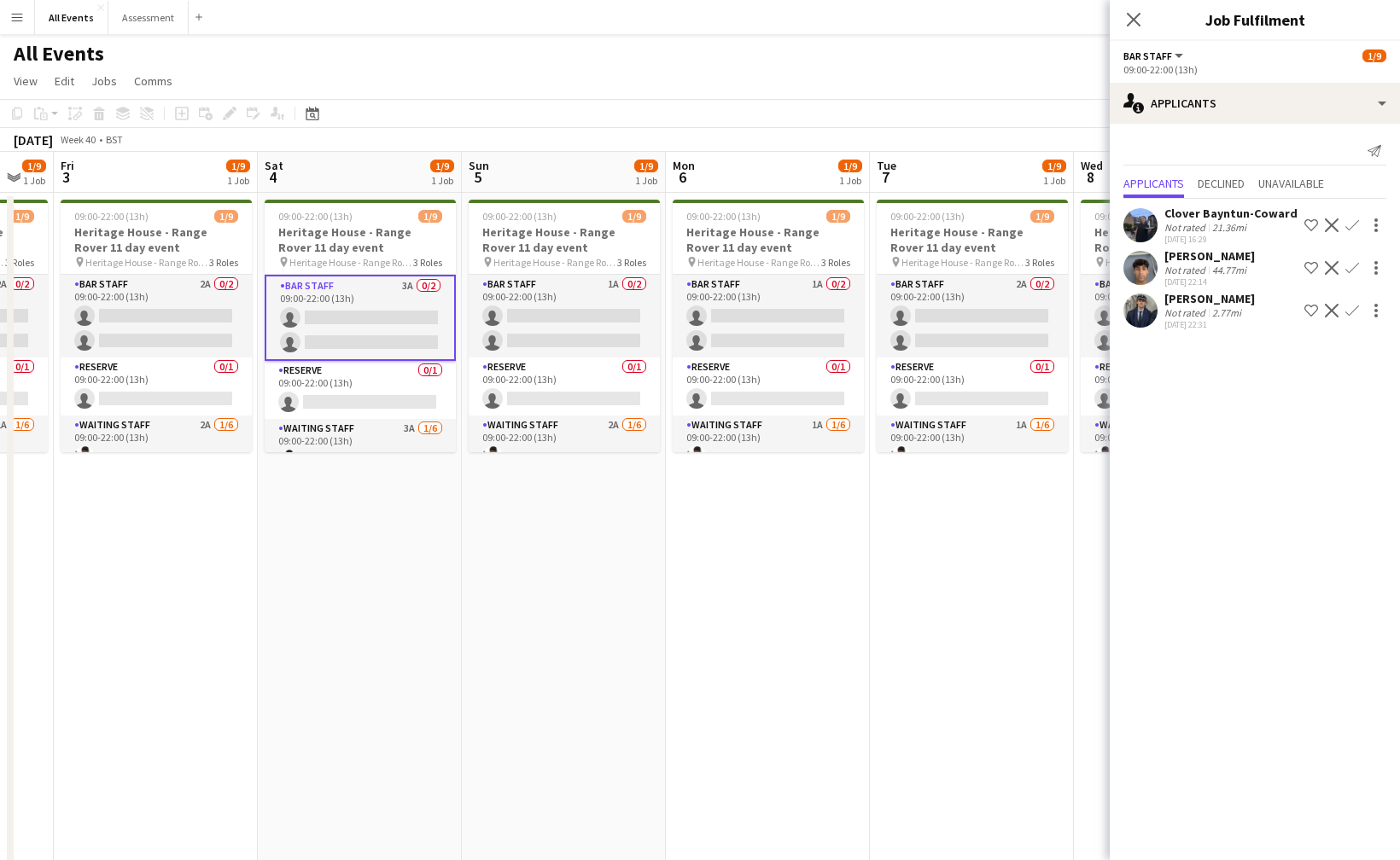
scroll to position [0, 0]
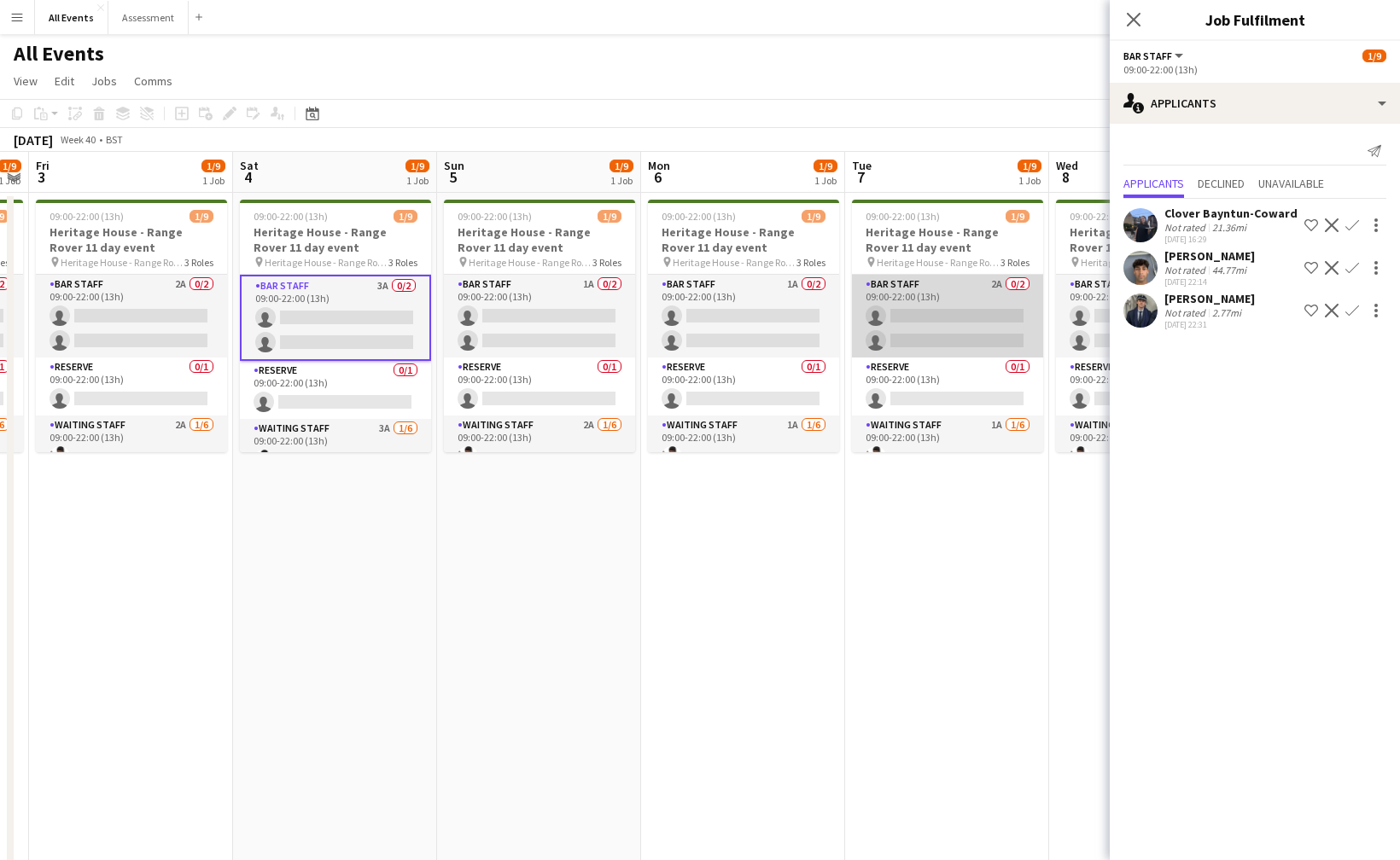
click at [935, 335] on app-card-role "Bar Staff 2A 0/2 09:00-22:00 (13h) single-neutral-actions single-neutral-actions" at bounding box center [948, 317] width 191 height 83
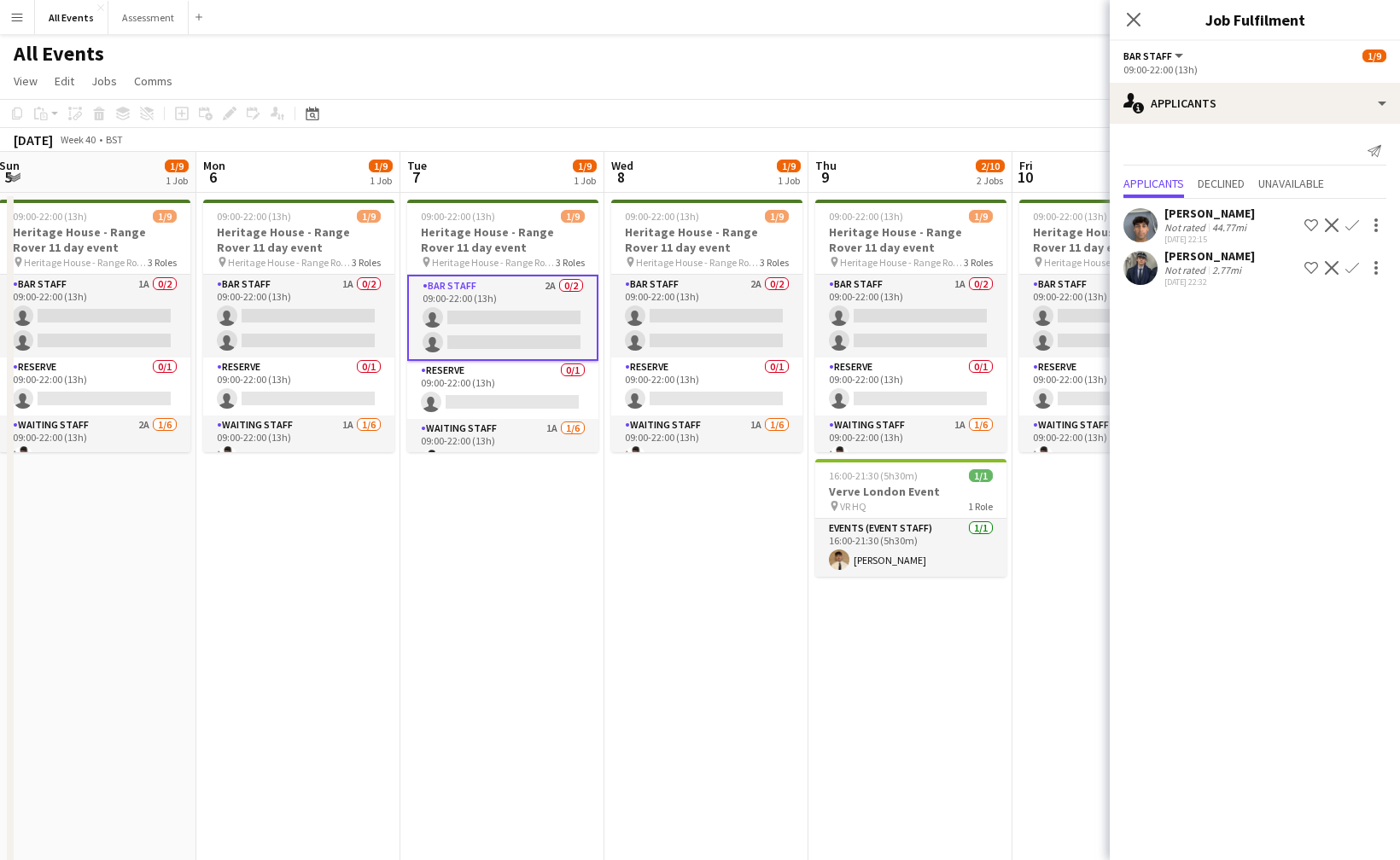
scroll to position [0, 621]
click at [935, 335] on app-card-role "Bar Staff 1A 0/2 09:00-22:00 (13h) single-neutral-actions single-neutral-actions" at bounding box center [911, 317] width 191 height 83
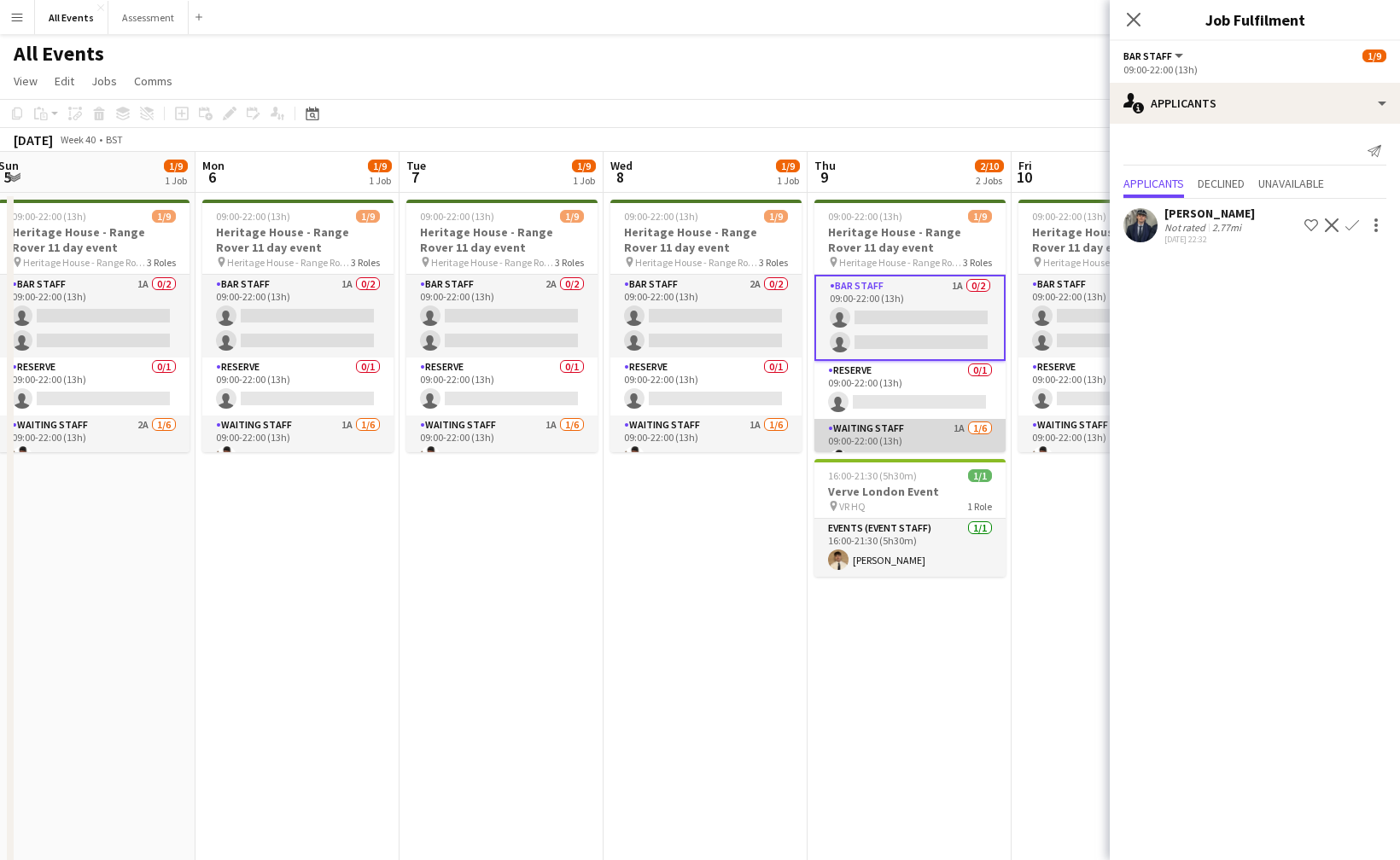
click at [926, 440] on app-card-role "Waiting Staff 1A 1/6 09:00-22:00 (13h) Ahmed Al-Khayat single-neutral-actions s…" at bounding box center [911, 510] width 191 height 181
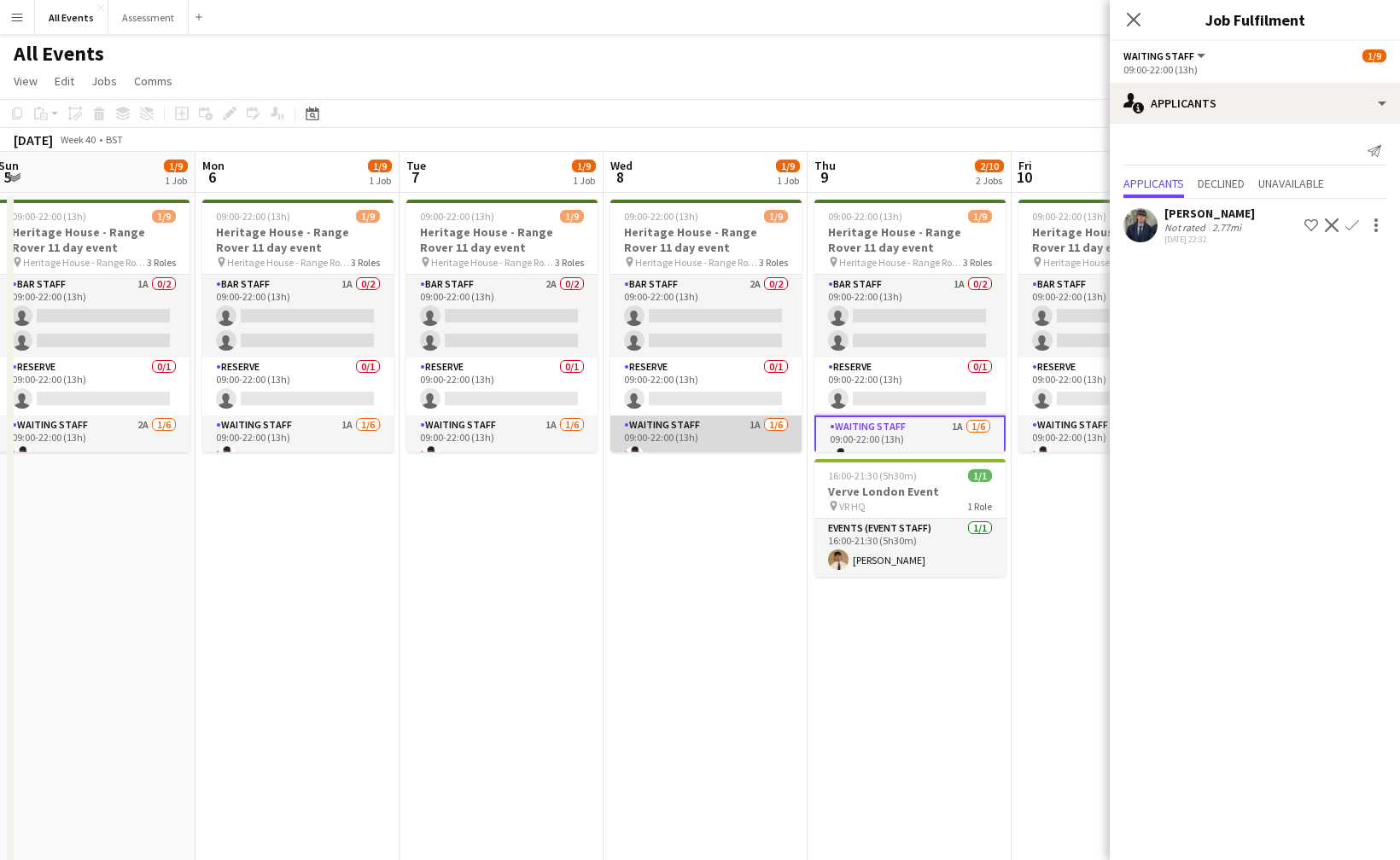
click at [731, 428] on app-card-role "Waiting Staff 1A 1/6 09:00-22:00 (13h) Ahmed Al-Khayat single-neutral-actions s…" at bounding box center [706, 506] width 191 height 181
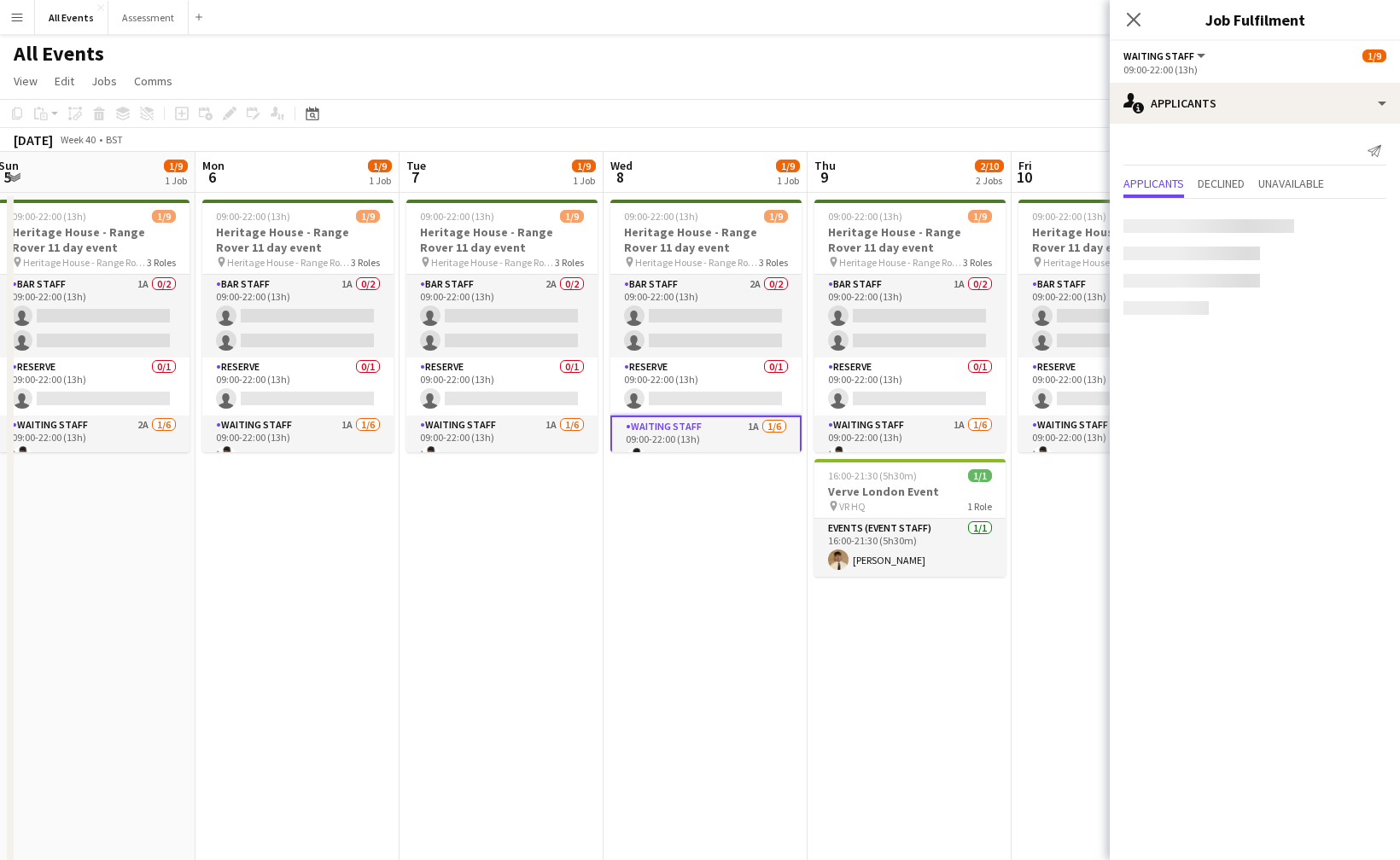
scroll to position [0, 620]
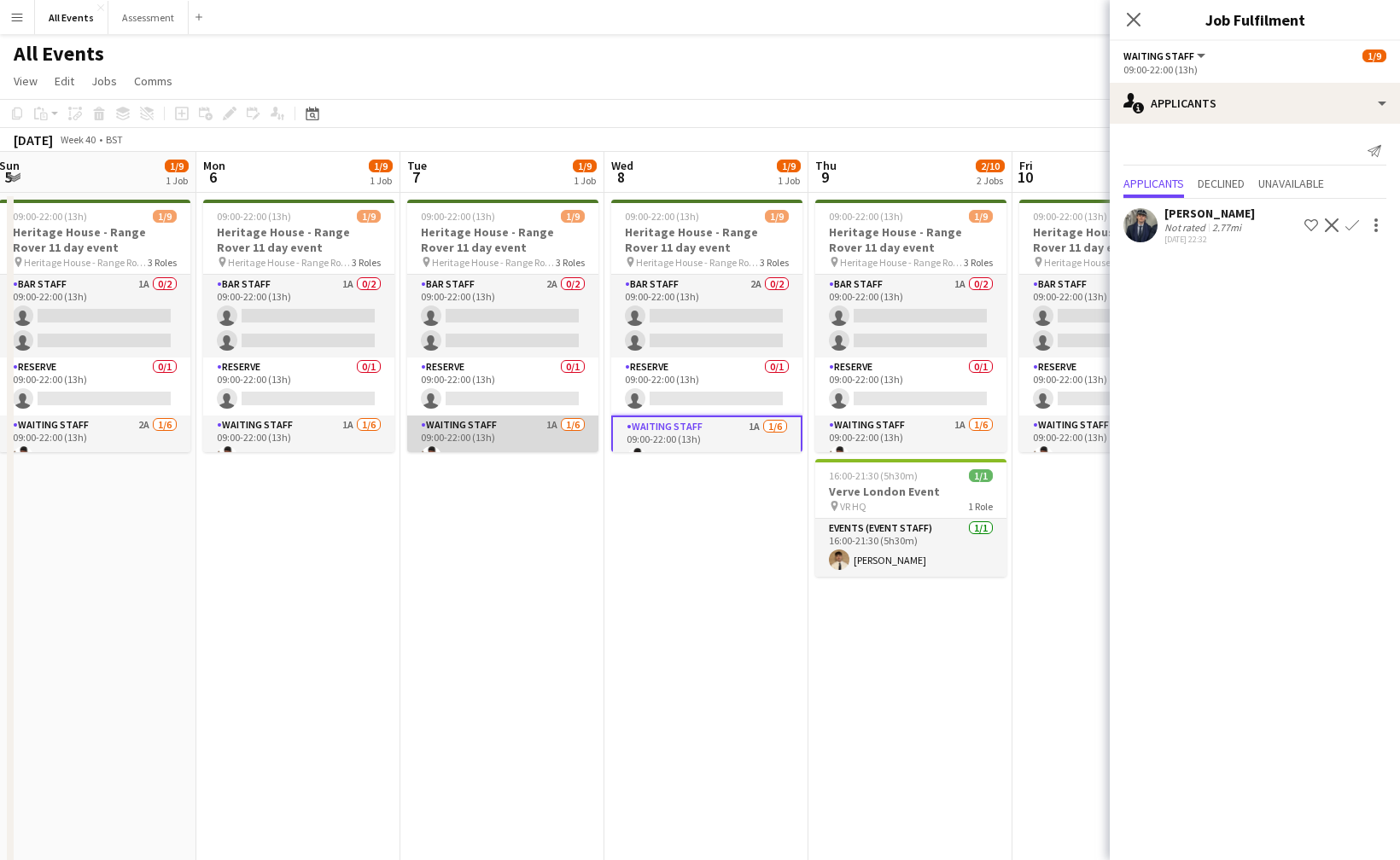
click at [556, 434] on app-card-role "Waiting Staff 1A 1/6 09:00-22:00 (13h) Ahmed Al-Khayat single-neutral-actions s…" at bounding box center [503, 506] width 191 height 181
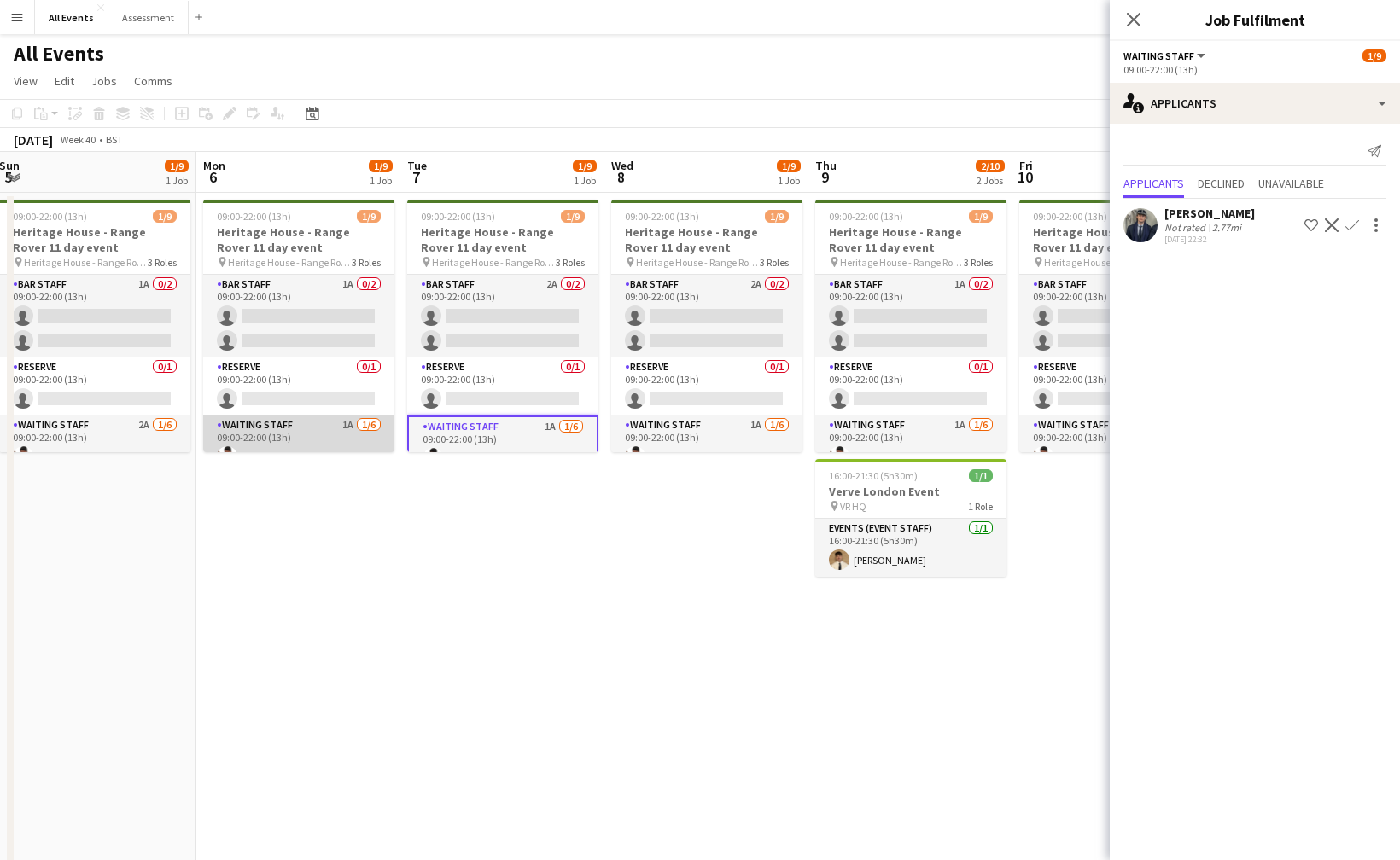
click at [349, 449] on app-card-role "Waiting Staff 1A 1/6 09:00-22:00 (13h) Ahmed Al-Khayat single-neutral-actions s…" at bounding box center [299, 506] width 191 height 181
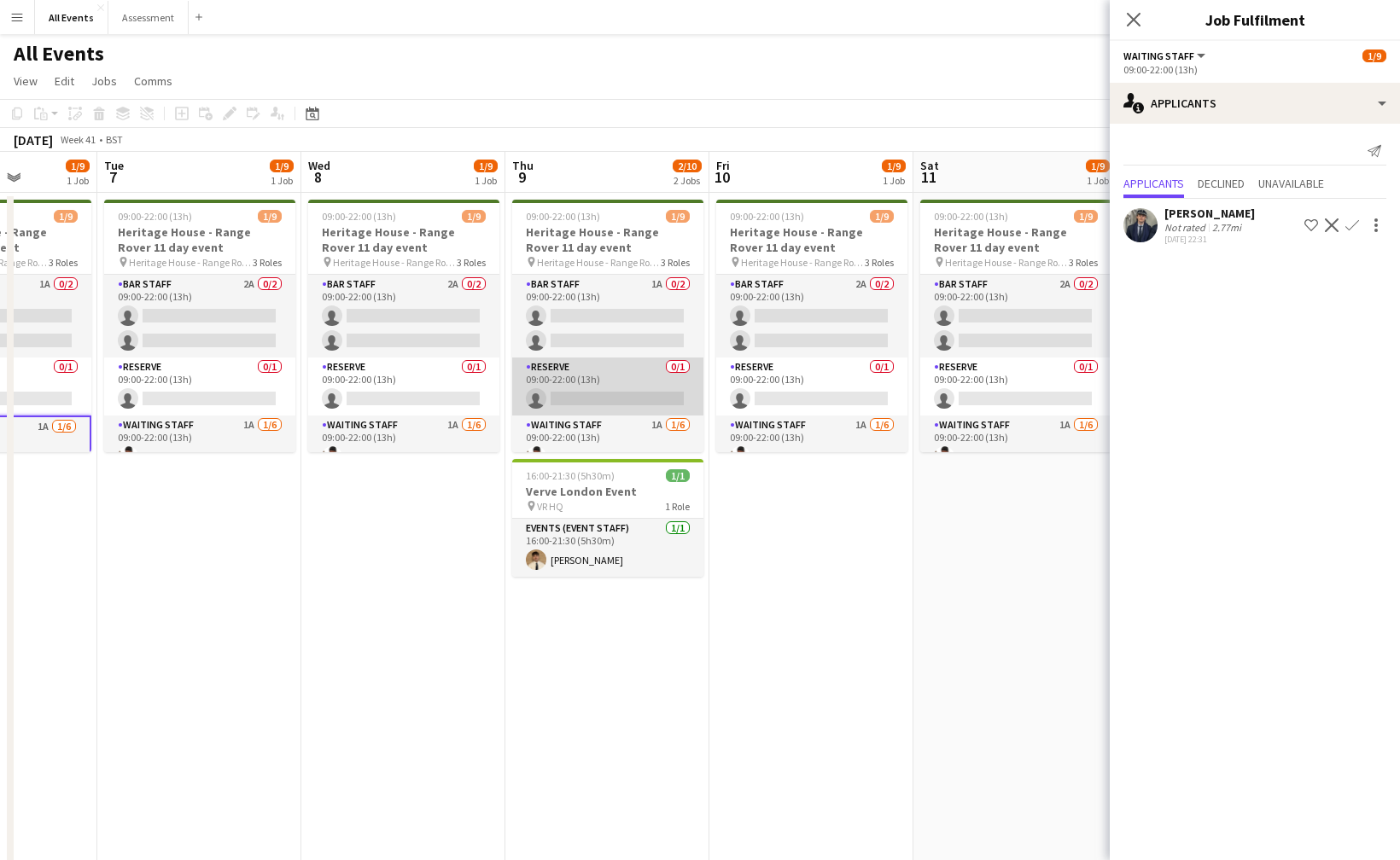
scroll to position [0, 517]
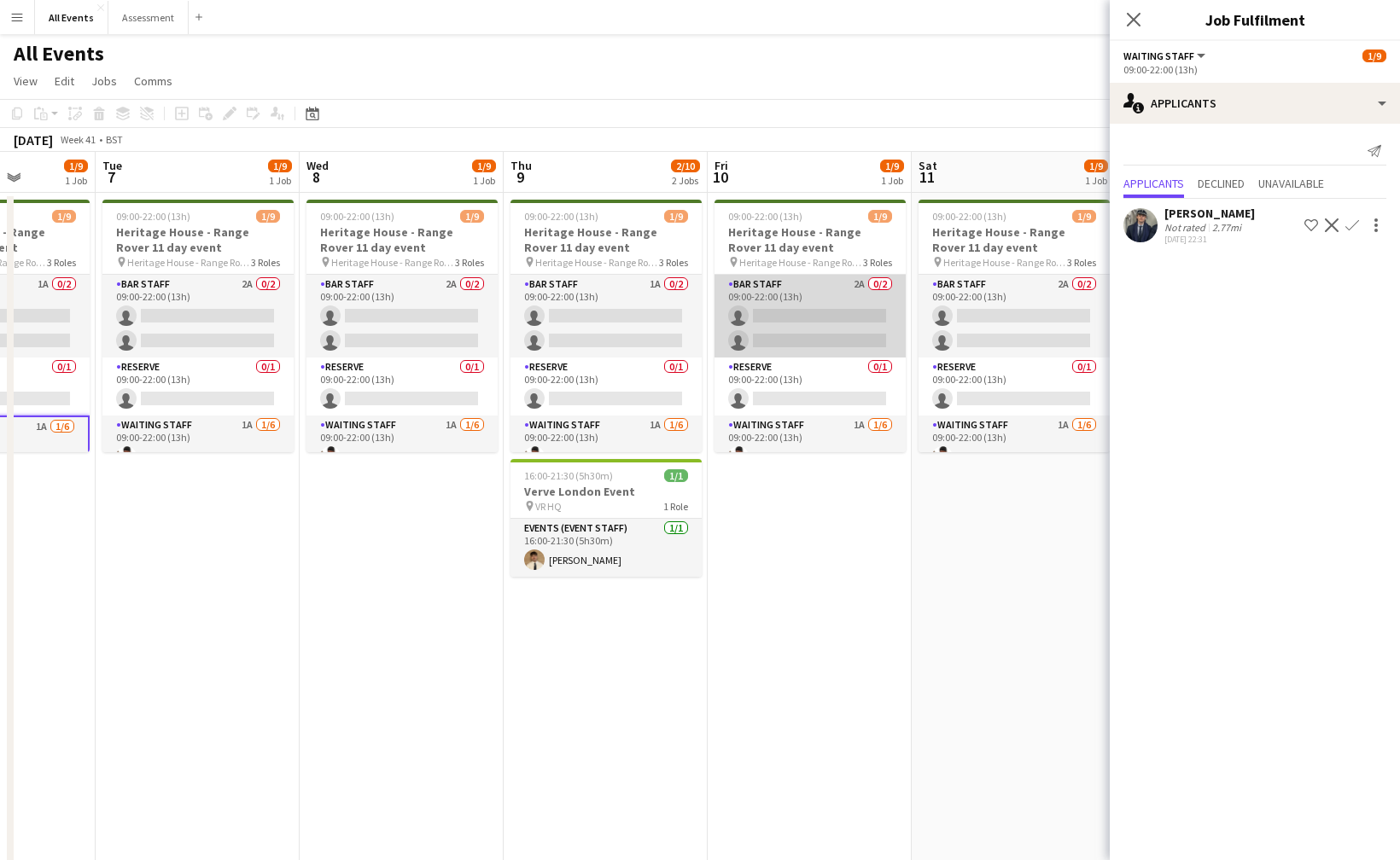
click at [782, 328] on app-card-role "Bar Staff 2A 0/2 09:00-22:00 (13h) single-neutral-actions single-neutral-actions" at bounding box center [810, 317] width 191 height 83
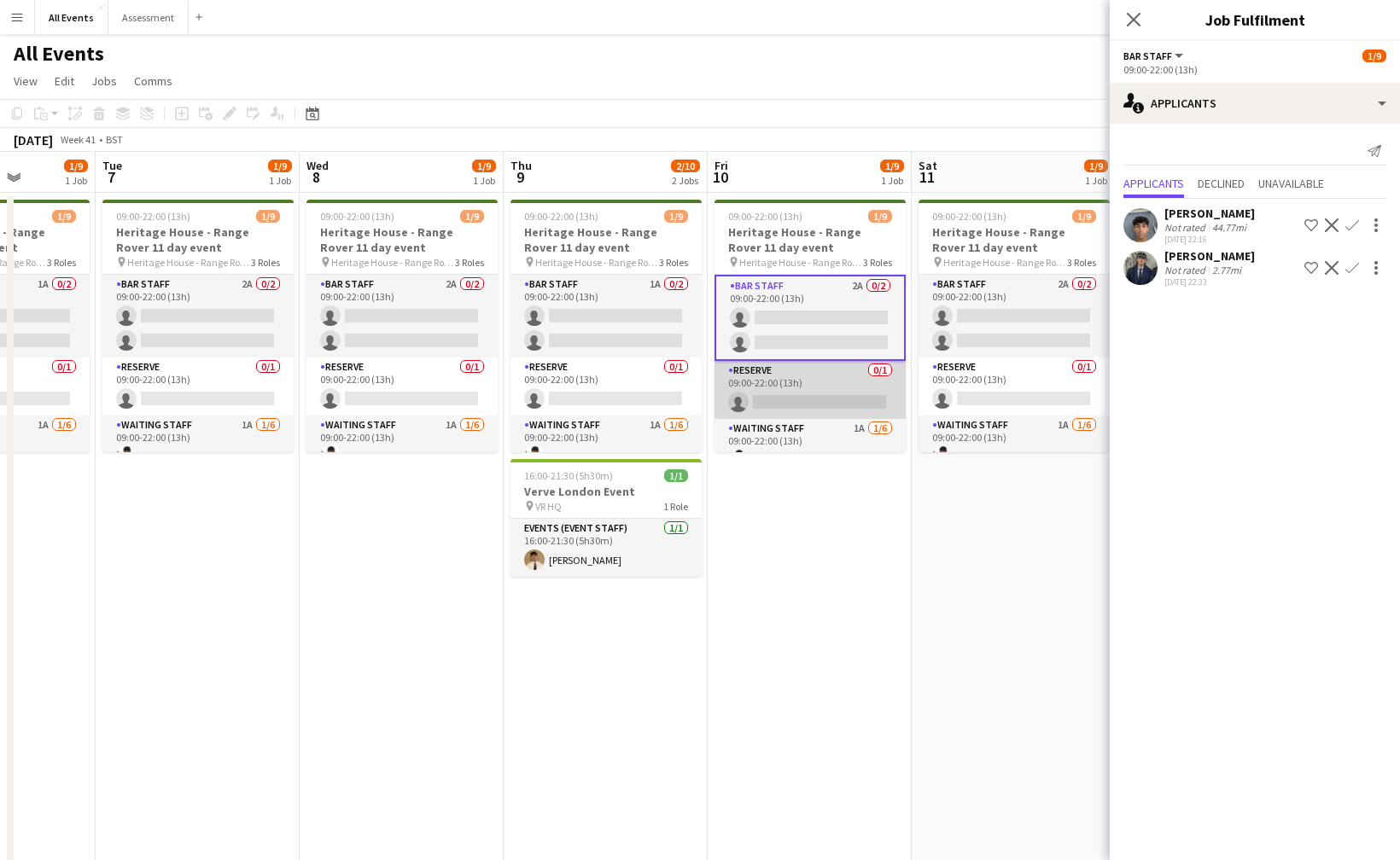
click at [785, 379] on app-card-role "Reserve 0/1 09:00-22:00 (13h) single-neutral-actions" at bounding box center [810, 390] width 191 height 58
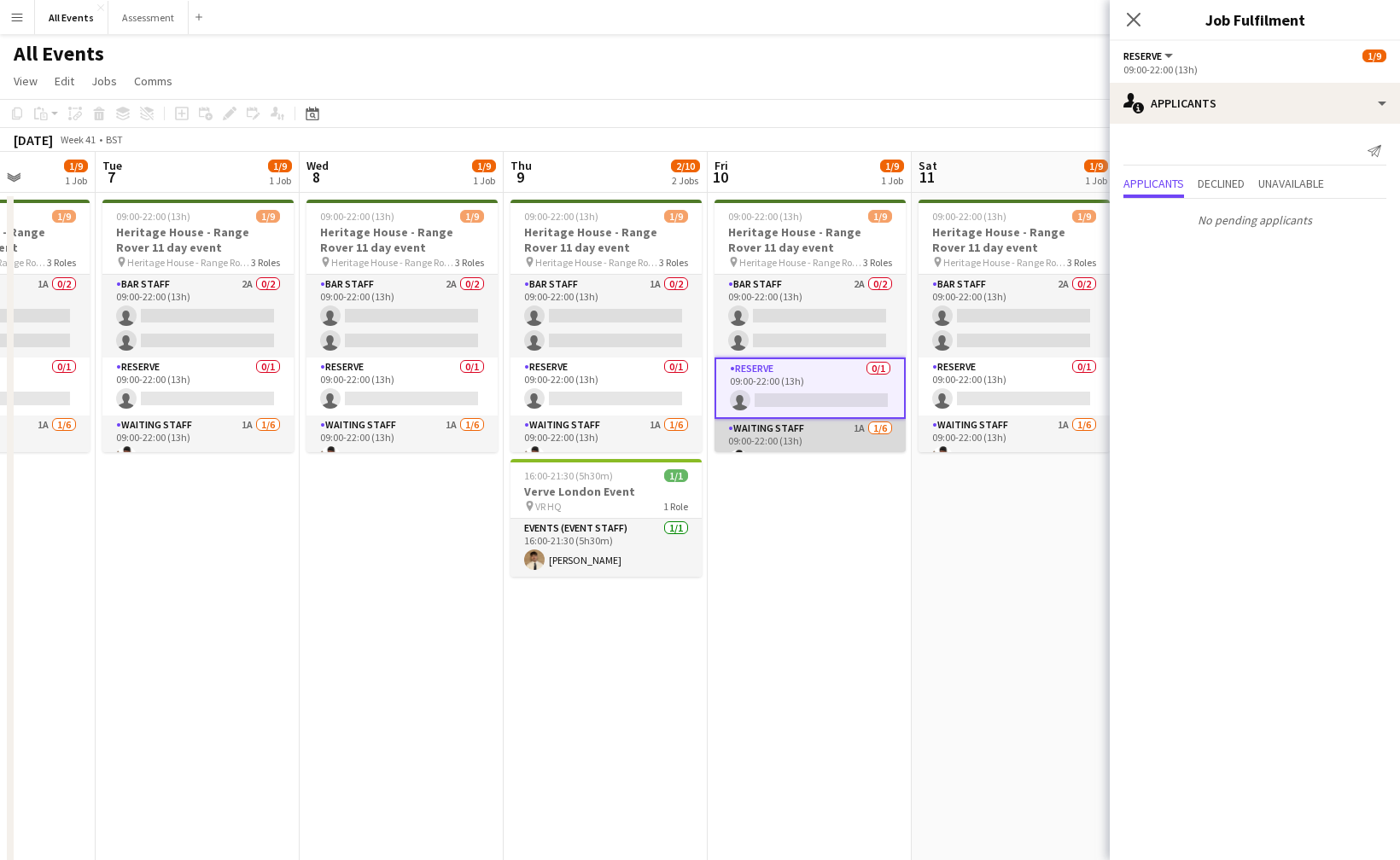
click at [793, 425] on app-card-role "Waiting Staff 1A 1/6 09:00-22:00 (13h) Ahmed Al-Khayat single-neutral-actions s…" at bounding box center [810, 510] width 191 height 181
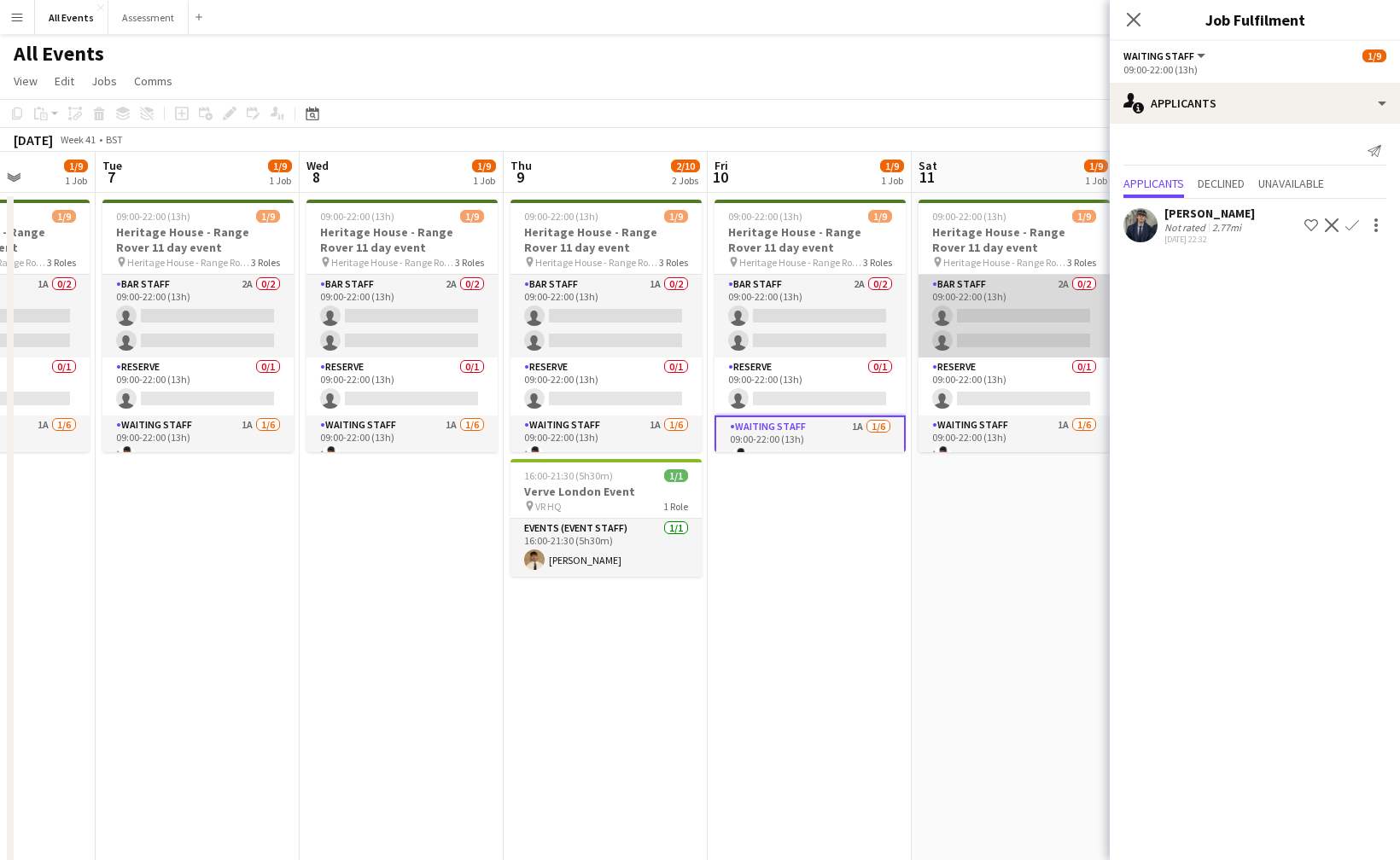
click at [963, 326] on app-card-role "Bar Staff 2A 0/2 09:00-22:00 (13h) single-neutral-actions single-neutral-actions" at bounding box center [1014, 317] width 191 height 83
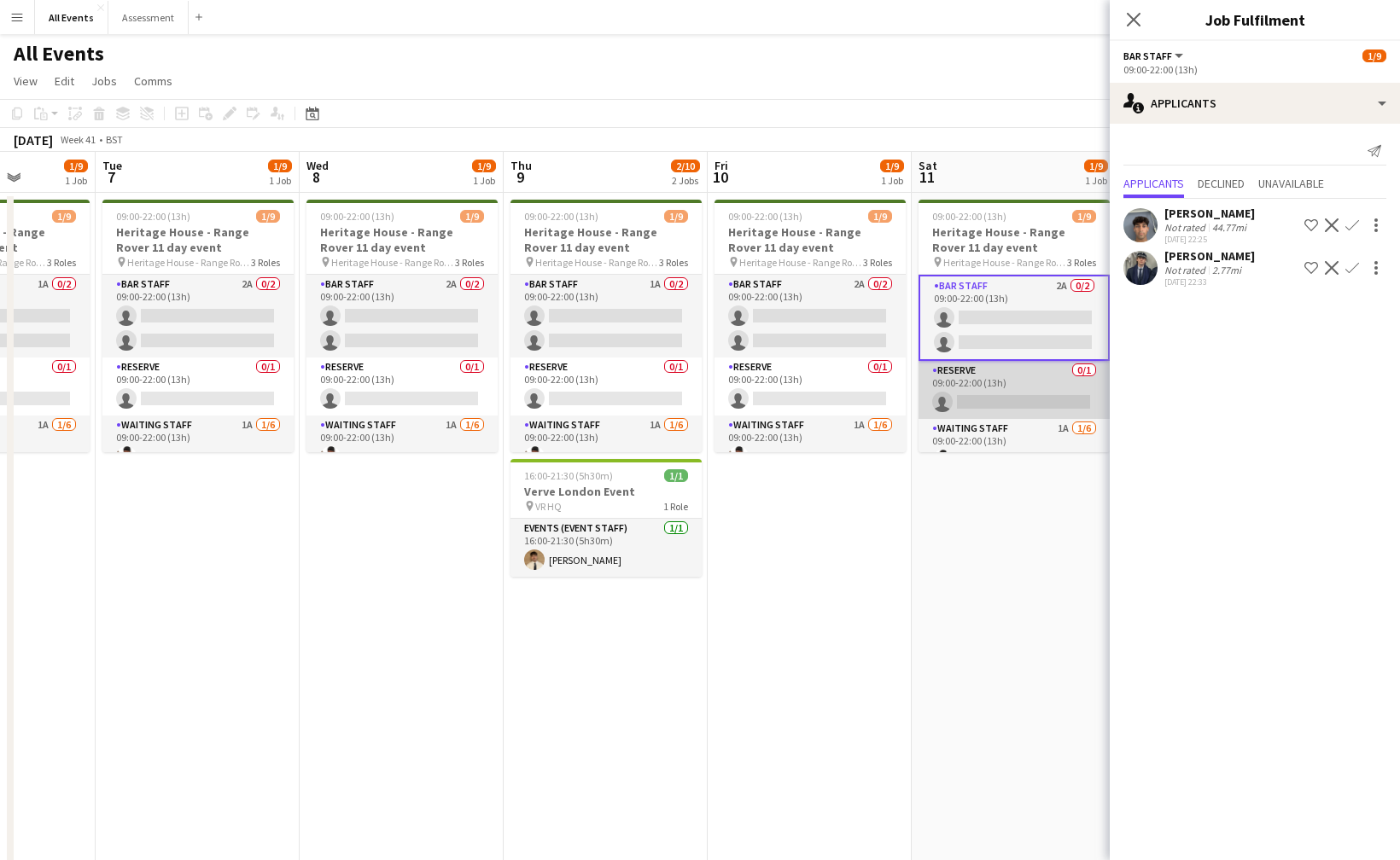
drag, startPoint x: 967, startPoint y: 380, endPoint x: 968, endPoint y: 401, distance: 21.0
click at [968, 381] on app-card-role "Reserve 0/1 09:00-22:00 (13h) single-neutral-actions" at bounding box center [1014, 390] width 191 height 58
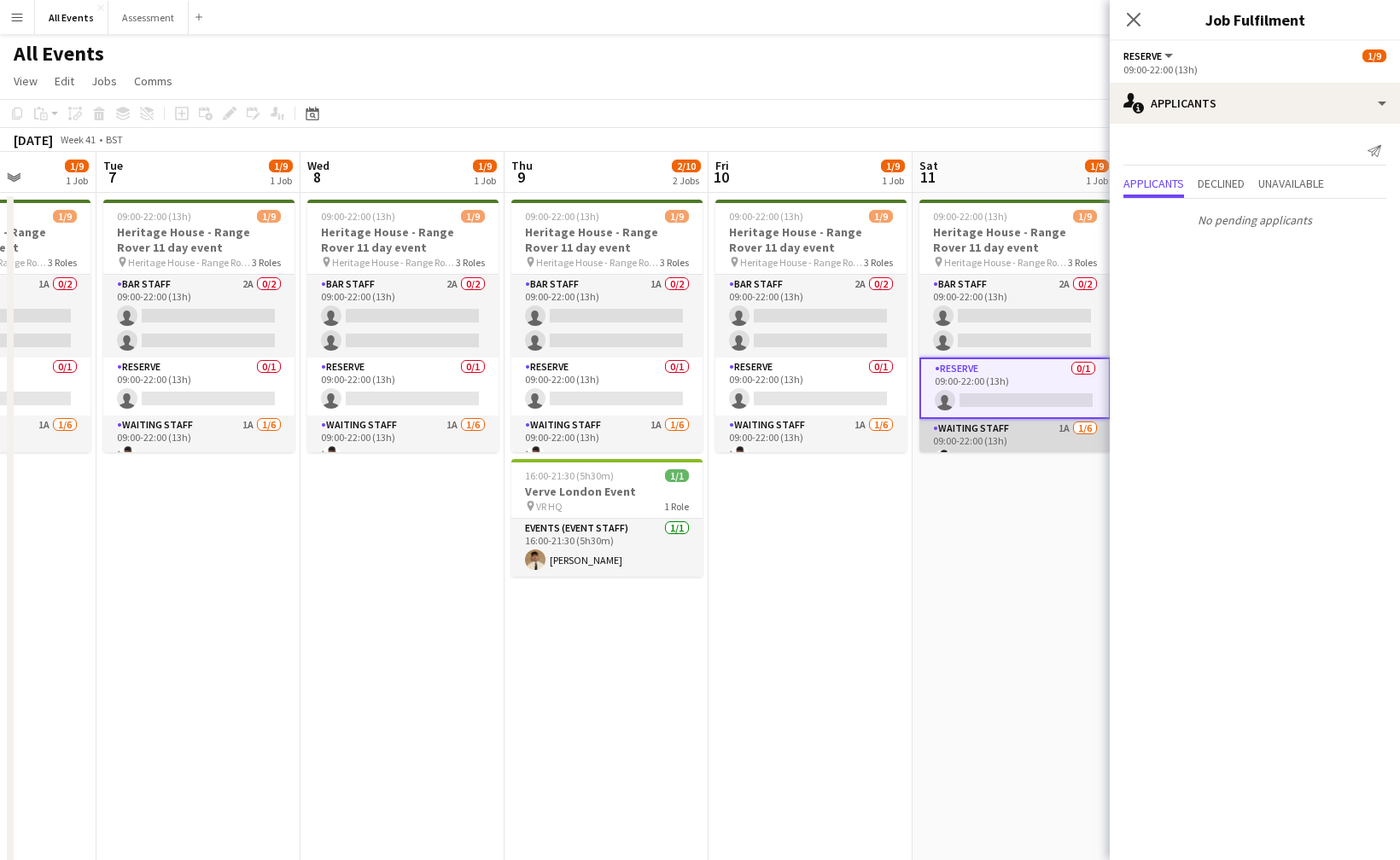
click at [985, 438] on app-card-role "Waiting Staff 1A 1/6 09:00-22:00 (13h) Ahmed Al-Khayat single-neutral-actions s…" at bounding box center [1015, 510] width 191 height 181
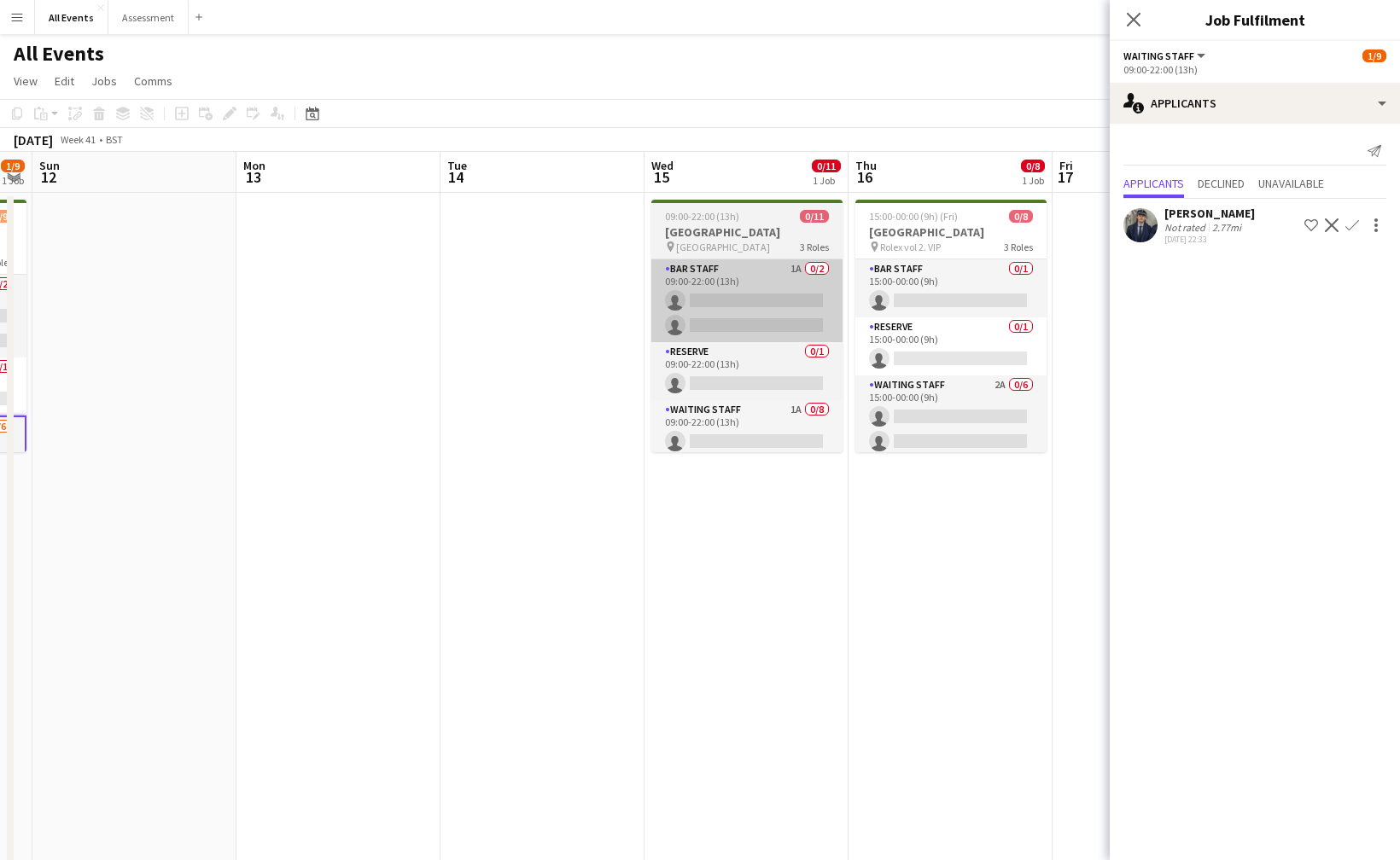
scroll to position [0, 587]
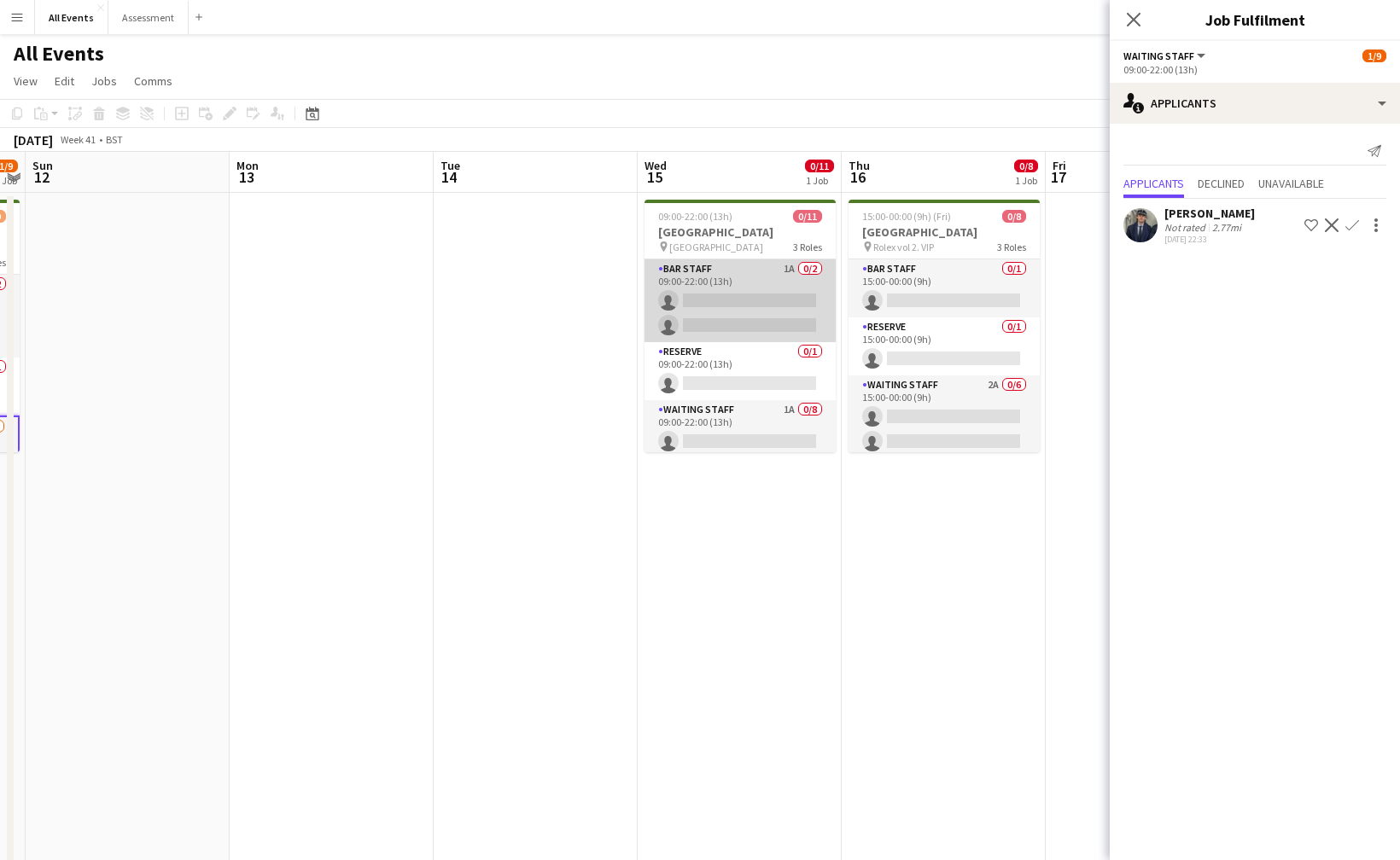
click at [797, 328] on app-card-role "Bar Staff 1A 0/2 09:00-22:00 (13h) single-neutral-actions single-neutral-actions" at bounding box center [740, 301] width 191 height 83
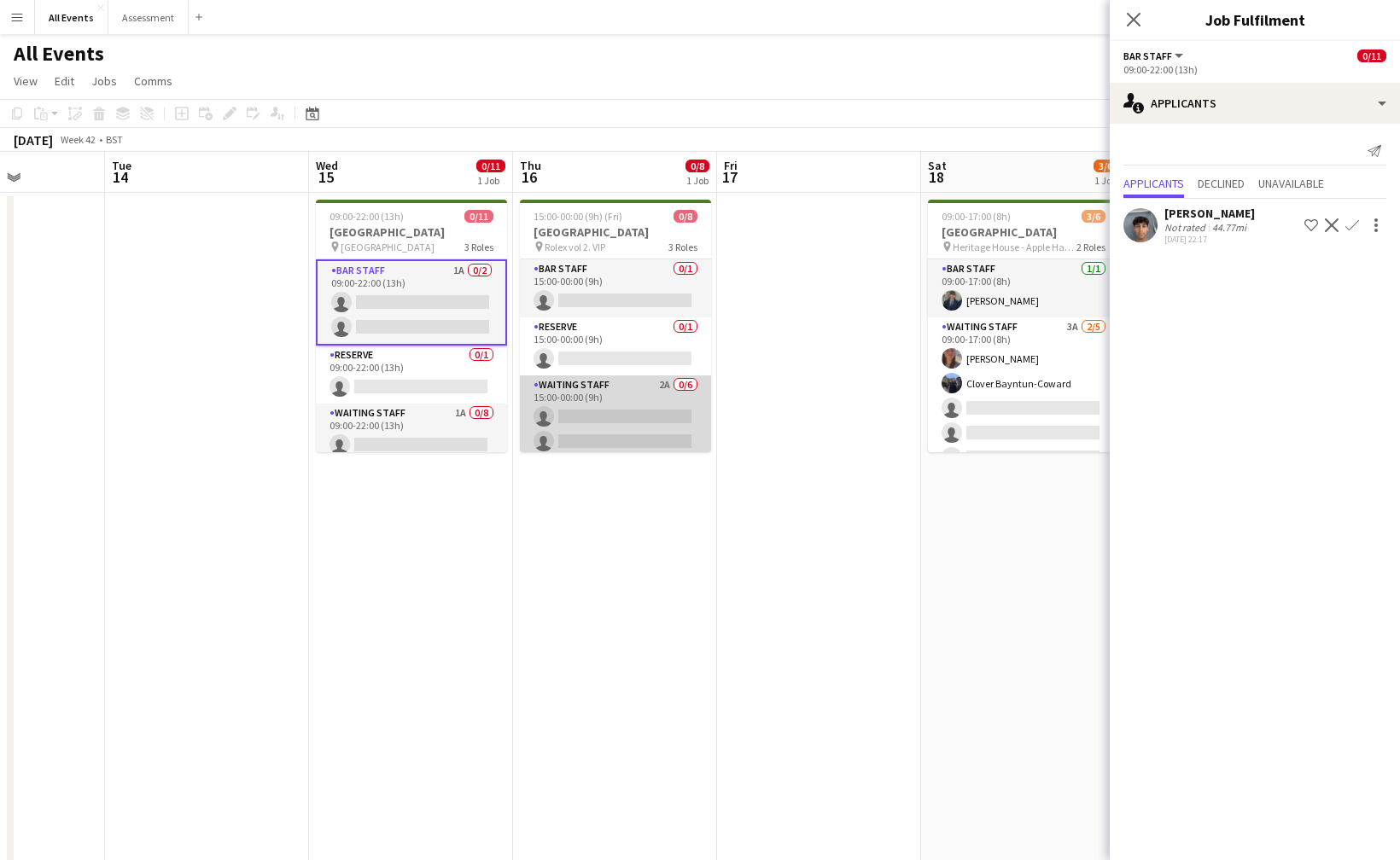
scroll to position [0, 508]
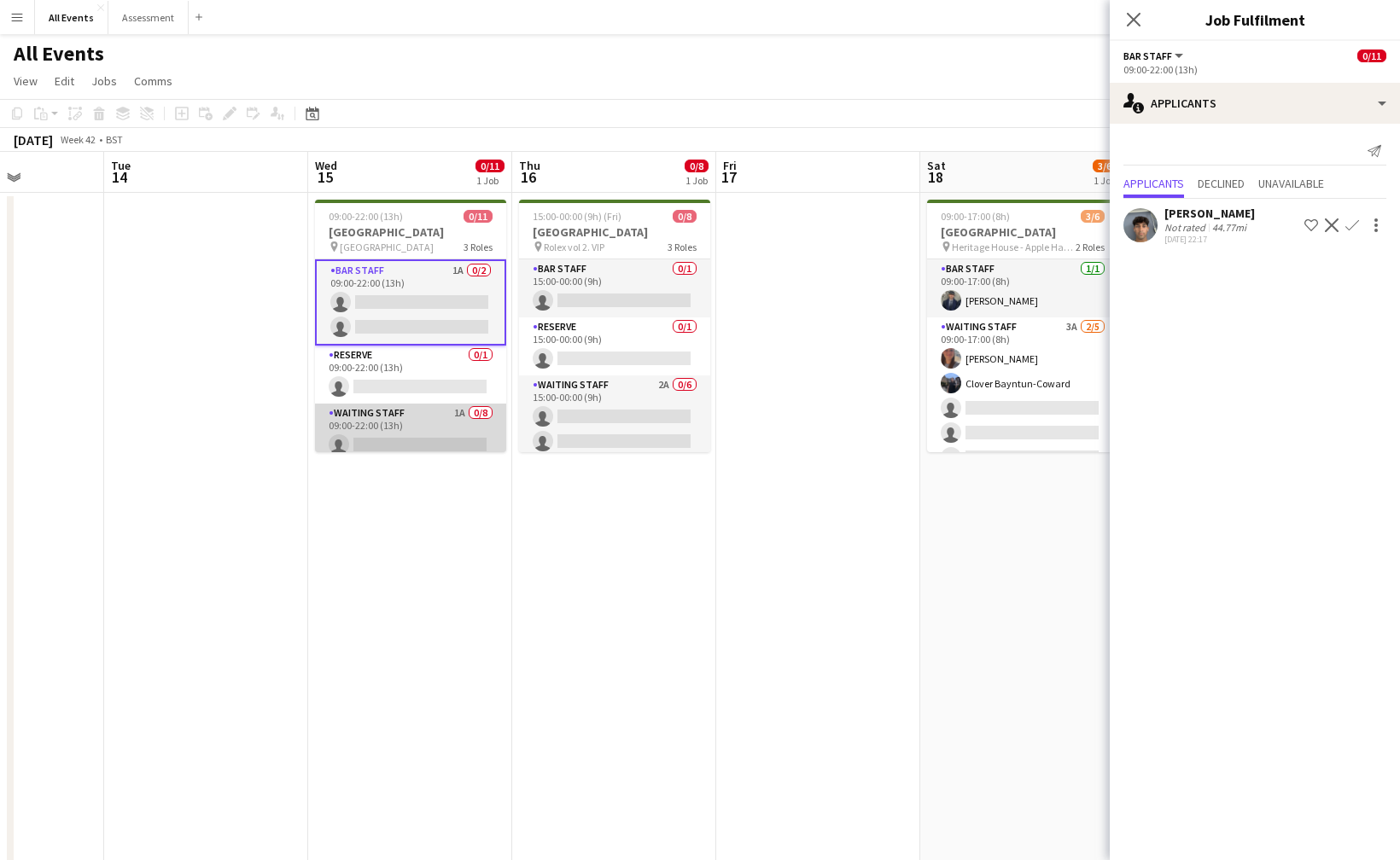
click at [392, 429] on app-card-role "Waiting Staff 1A 0/8 09:00-22:00 (13h) single-neutral-actions single-neutral-ac…" at bounding box center [410, 519] width 191 height 232
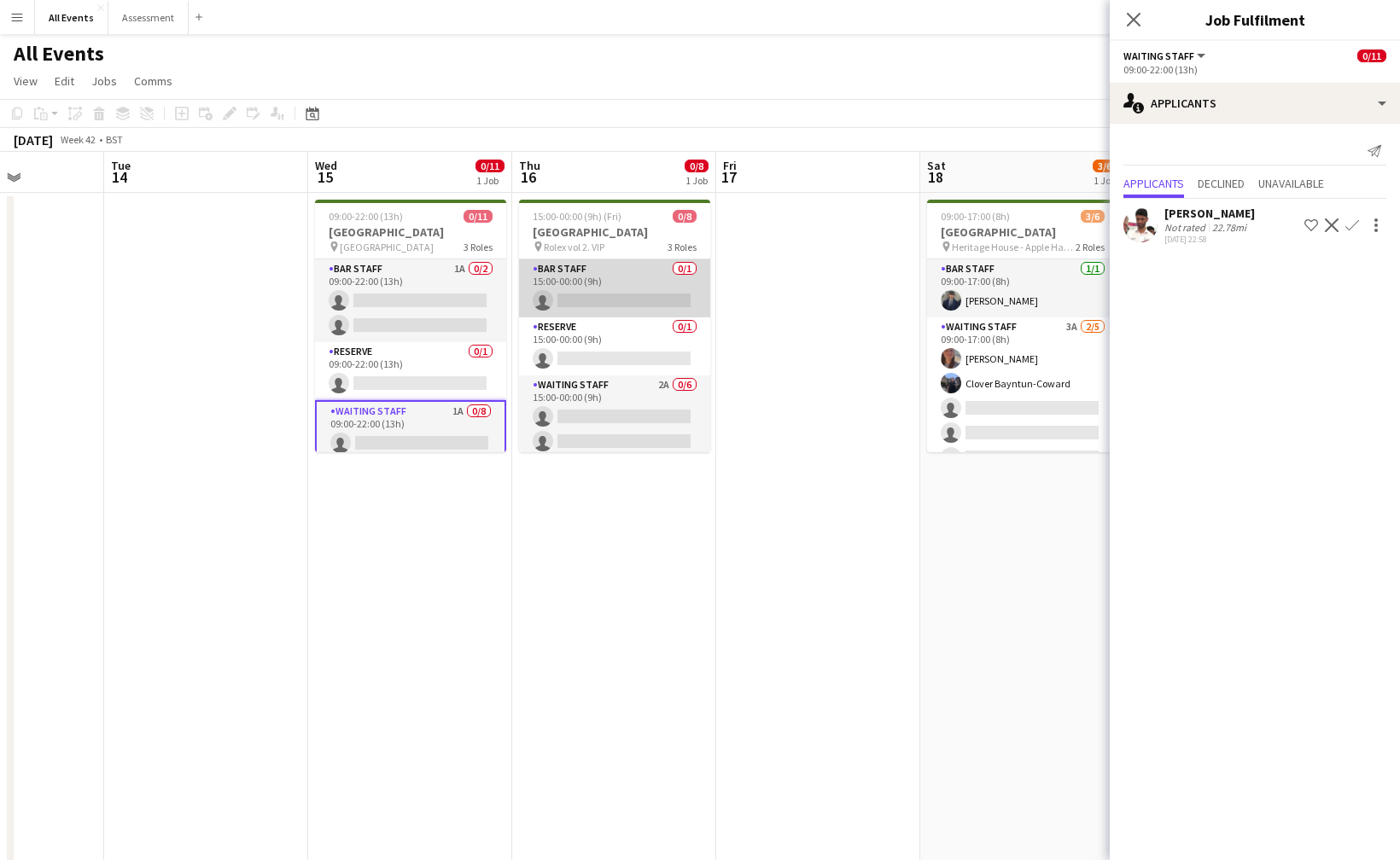
drag, startPoint x: 580, startPoint y: 290, endPoint x: 593, endPoint y: 315, distance: 28.2
click at [580, 290] on app-card-role "Bar Staff 0/1 15:00-00:00 (9h) single-neutral-actions" at bounding box center [615, 288] width 191 height 58
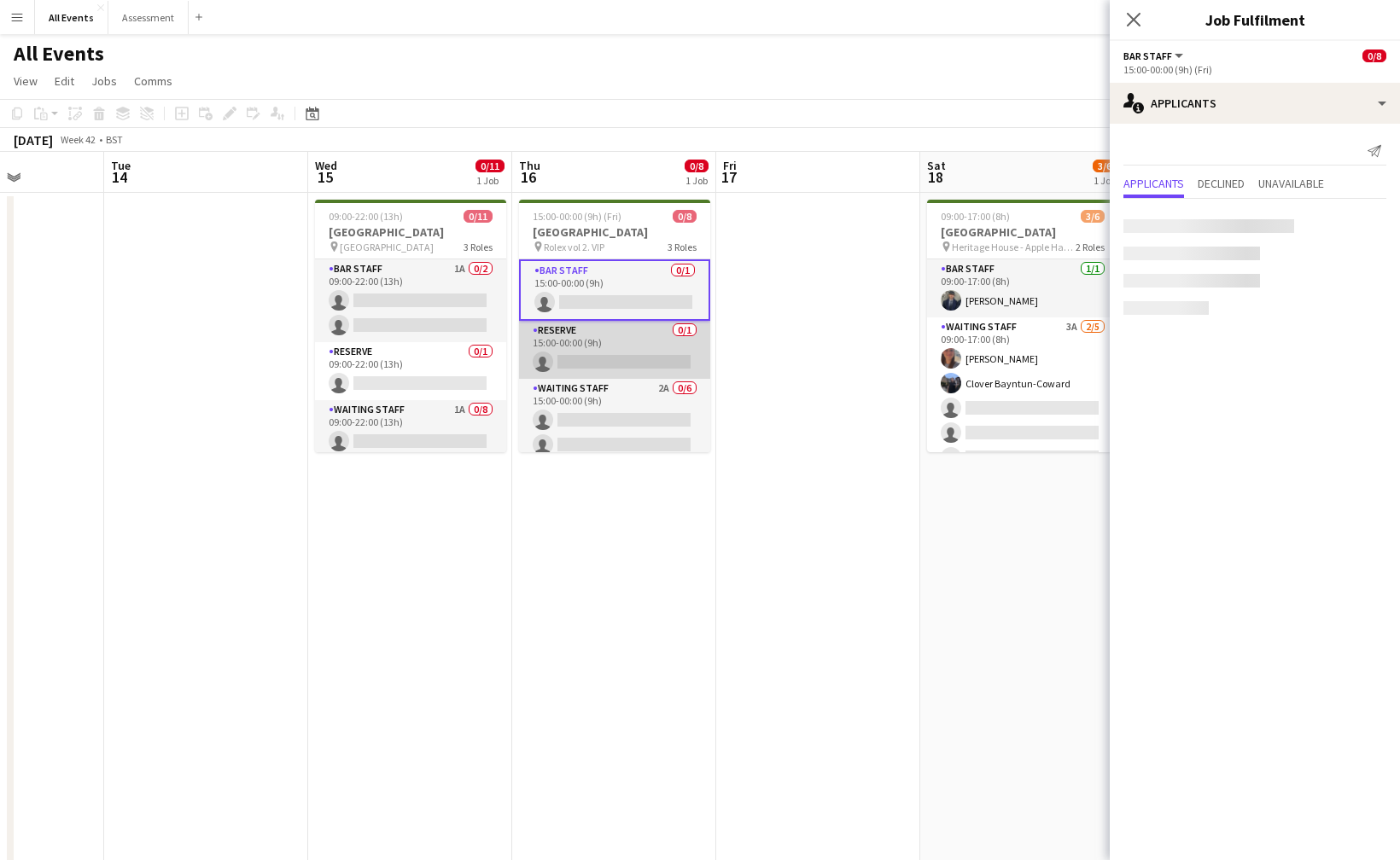
click at [599, 350] on app-card-role "Reserve 0/1 15:00-00:00 (9h) single-neutral-actions" at bounding box center [615, 349] width 191 height 58
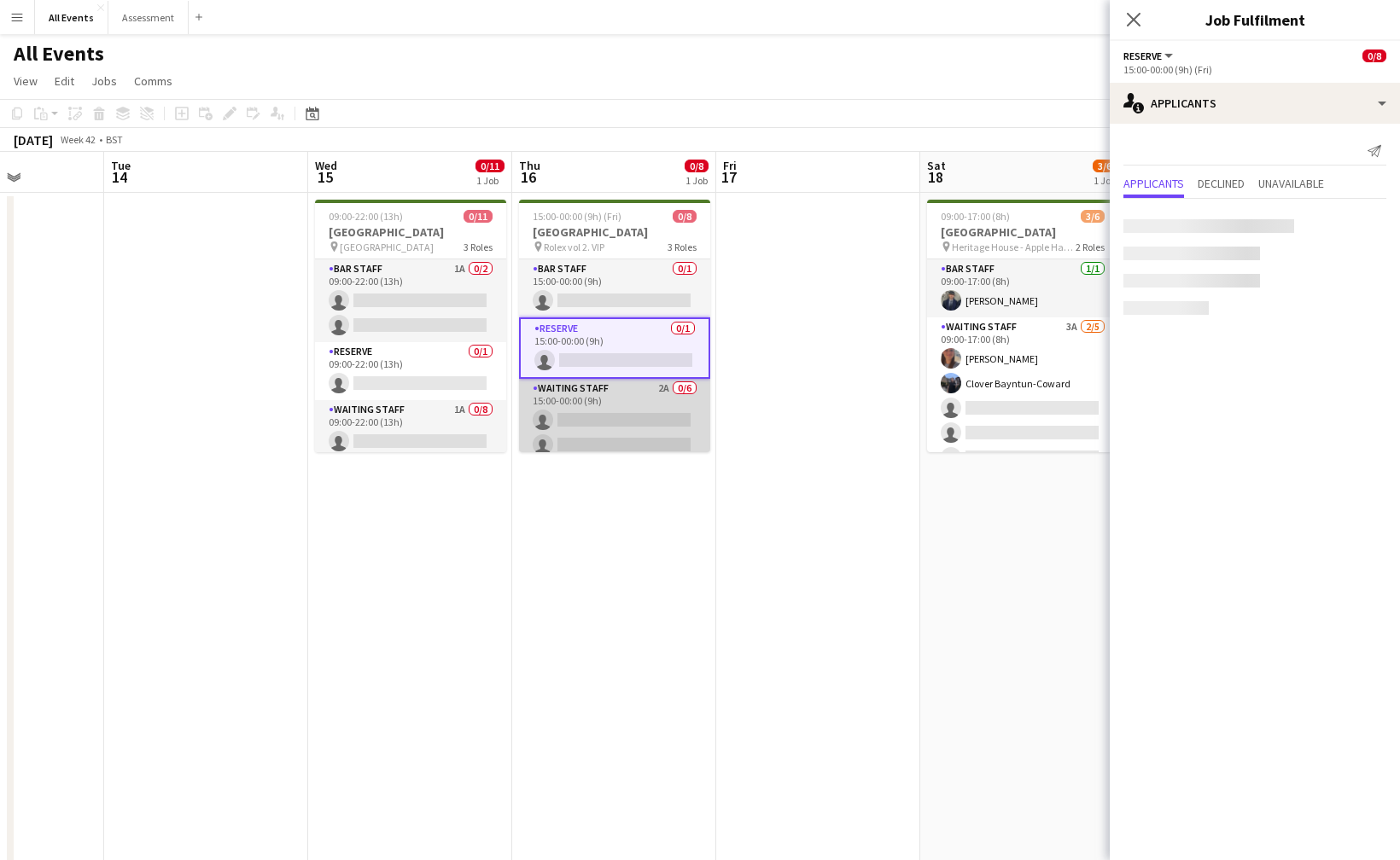
scroll to position [0, 509]
click at [594, 407] on app-card-role "Waiting Staff 2A 0/6 15:00-00:00 (9h) single-neutral-actions single-neutral-act…" at bounding box center [614, 469] width 191 height 181
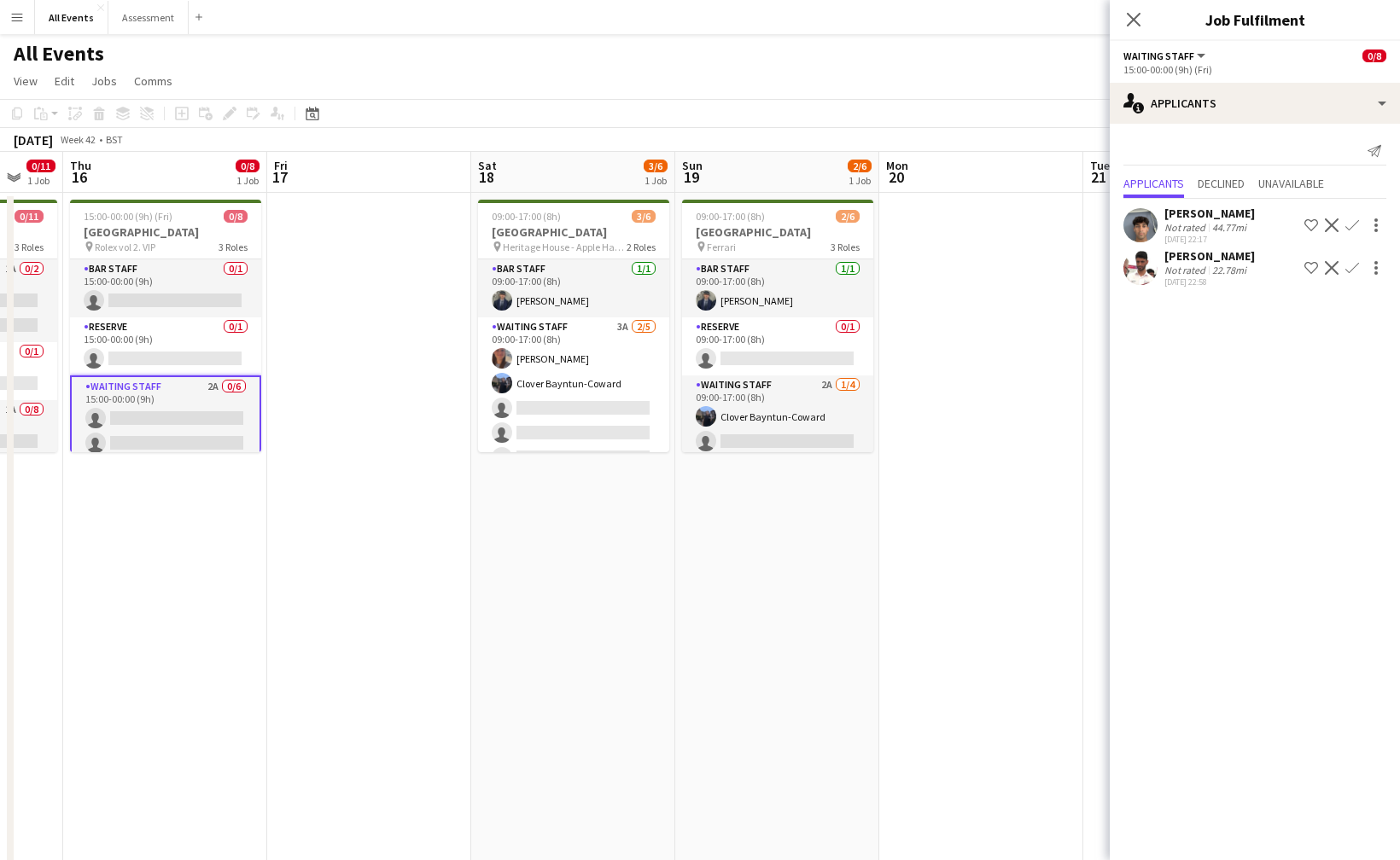
scroll to position [0, 566]
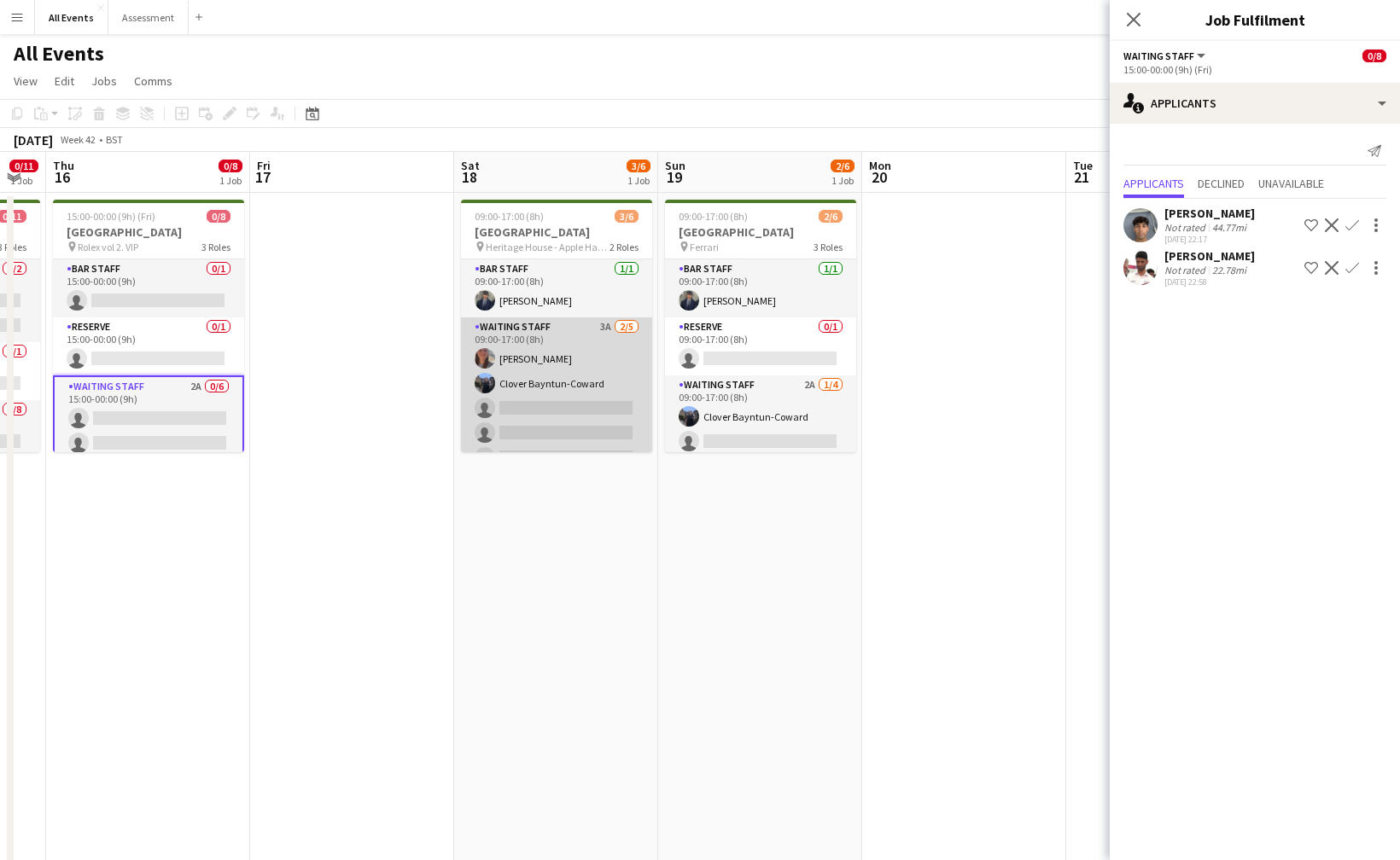
click at [596, 391] on app-card-role "Waiting Staff 3A 2/5 09:00-17:00 (8h) Tabitha Stork Clover Bayntun-Coward singl…" at bounding box center [556, 395] width 191 height 157
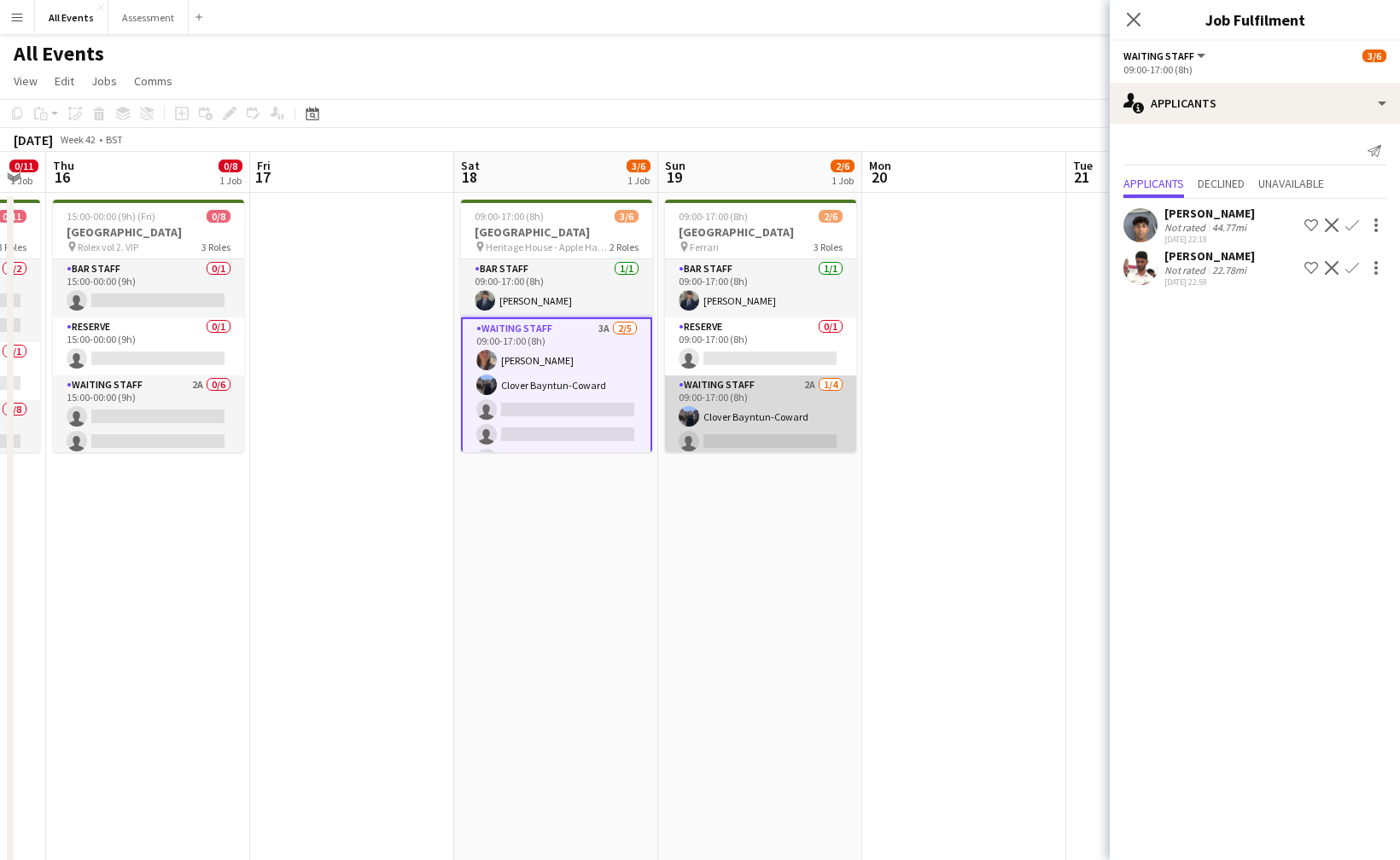
click at [773, 405] on app-card-role "Waiting Staff 2A 1/4 09:00-17:00 (8h) Clover Bayntun-Coward single-neutral-acti…" at bounding box center [761, 442] width 191 height 132
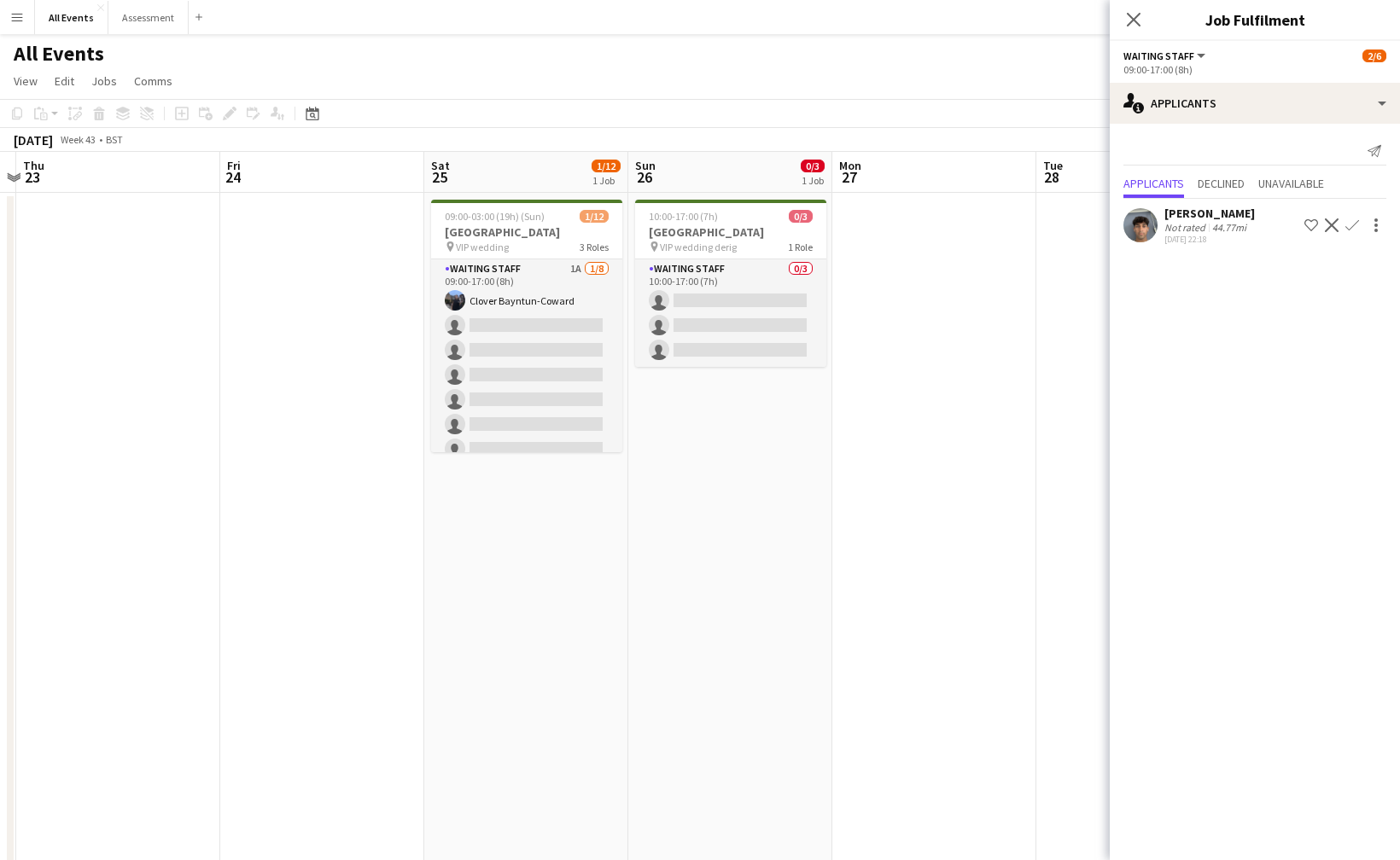
scroll to position [0, 640]
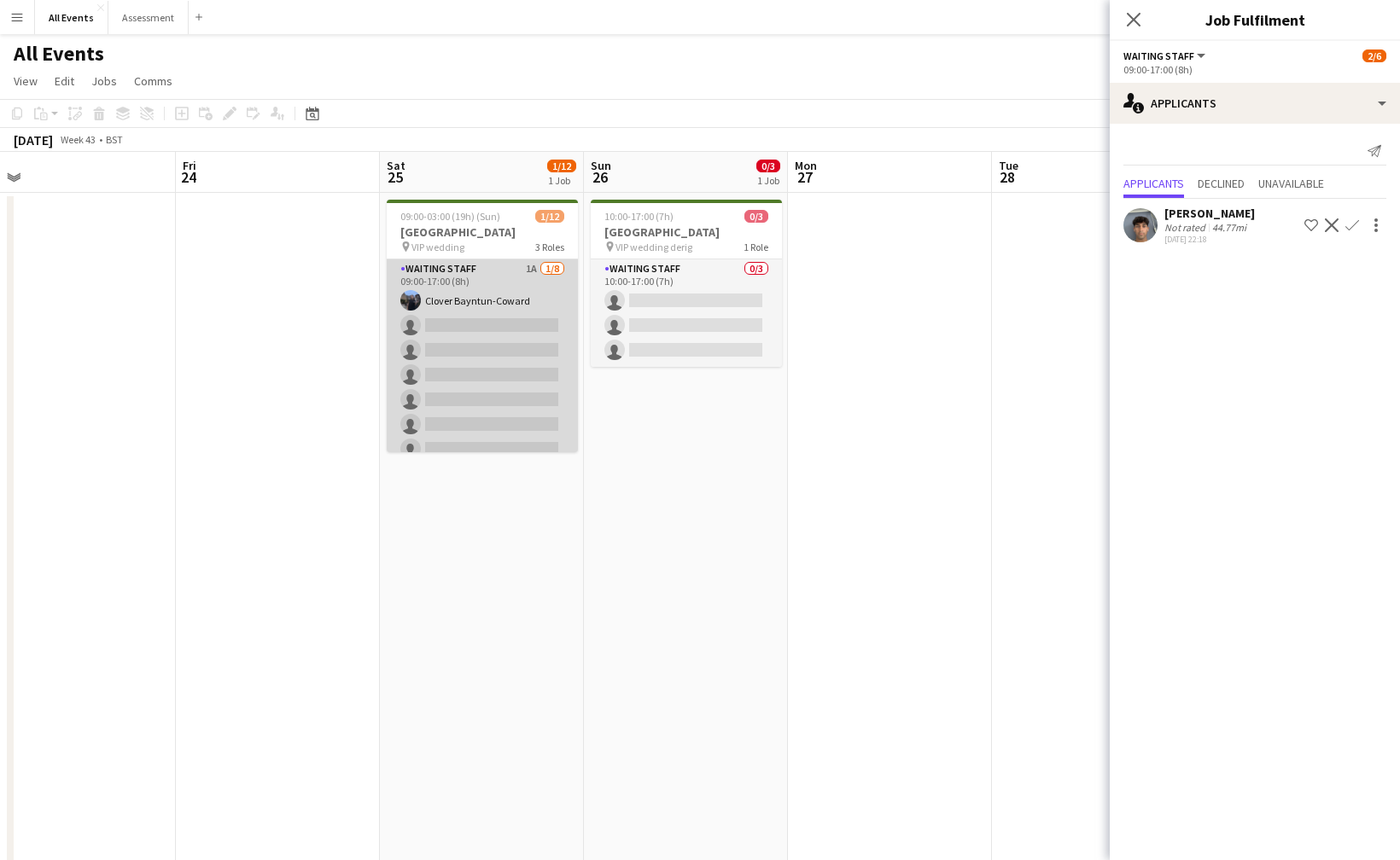
click at [525, 390] on app-card-role "Waiting Staff 1A 1/8 09:00-17:00 (8h) Clover Bayntun-Coward single-neutral-acti…" at bounding box center [482, 375] width 191 height 232
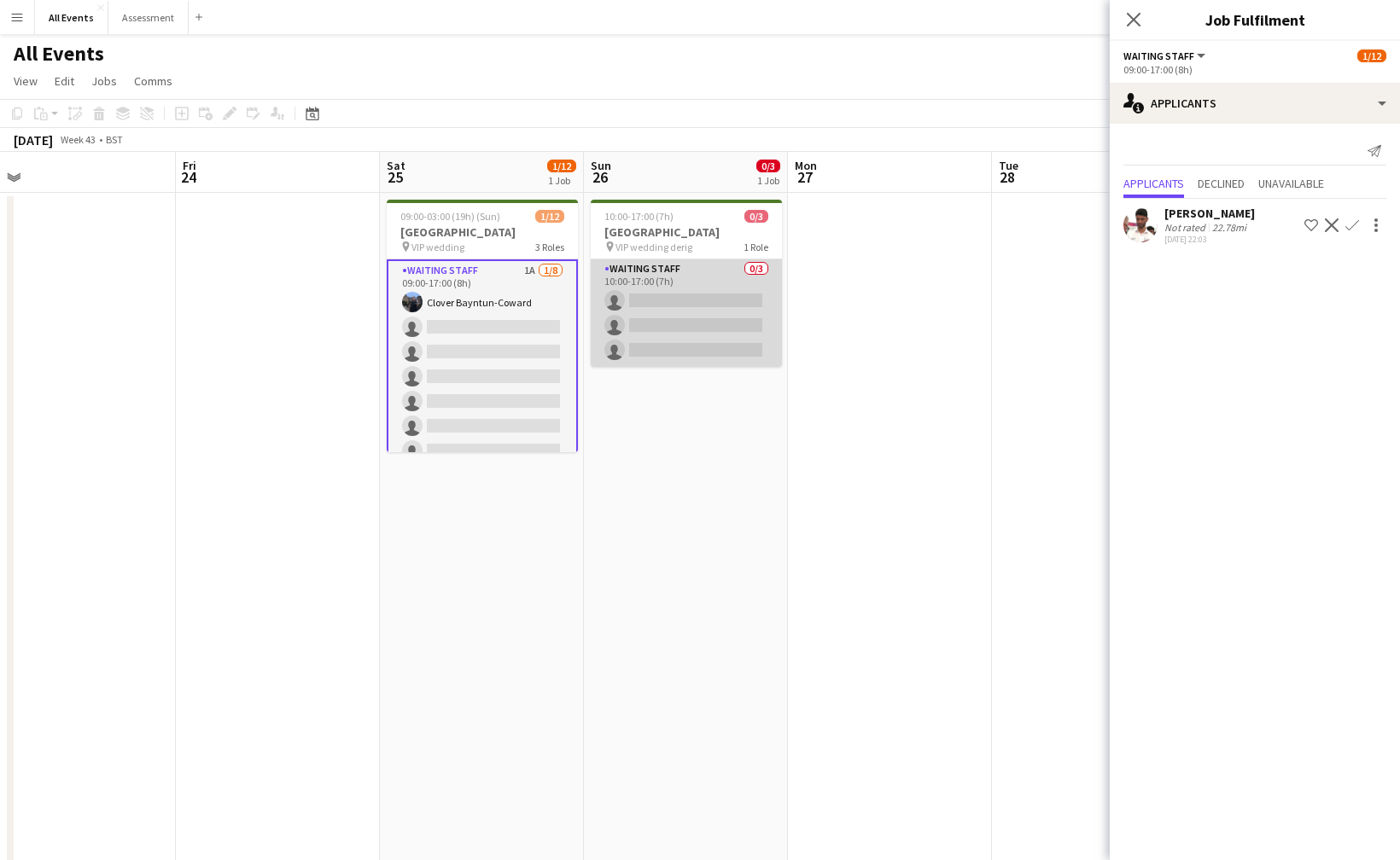
click at [657, 320] on app-card-role "Waiting Staff 0/3 10:00-17:00 (7h) single-neutral-actions single-neutral-action…" at bounding box center [687, 313] width 191 height 108
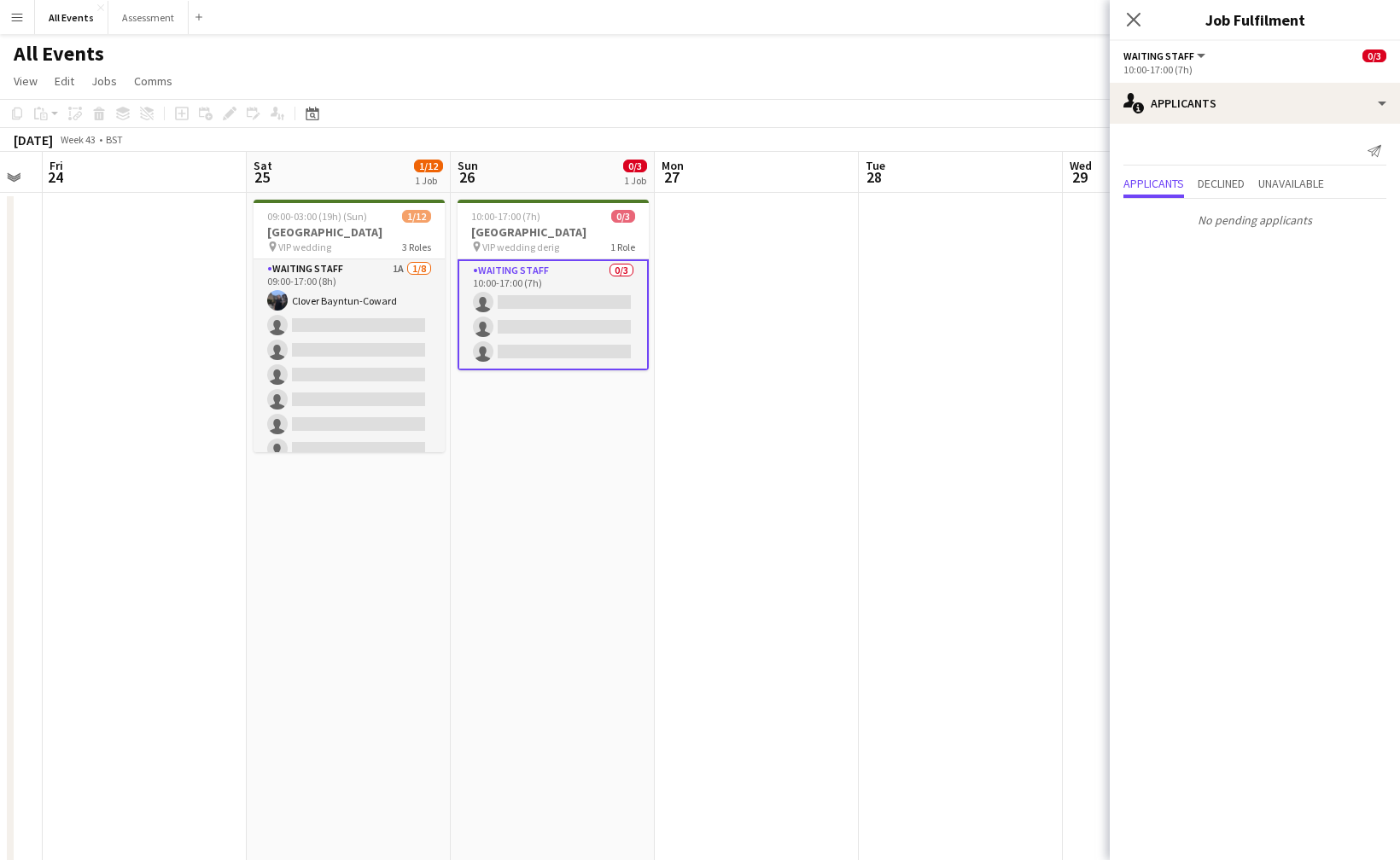
scroll to position [0, 673]
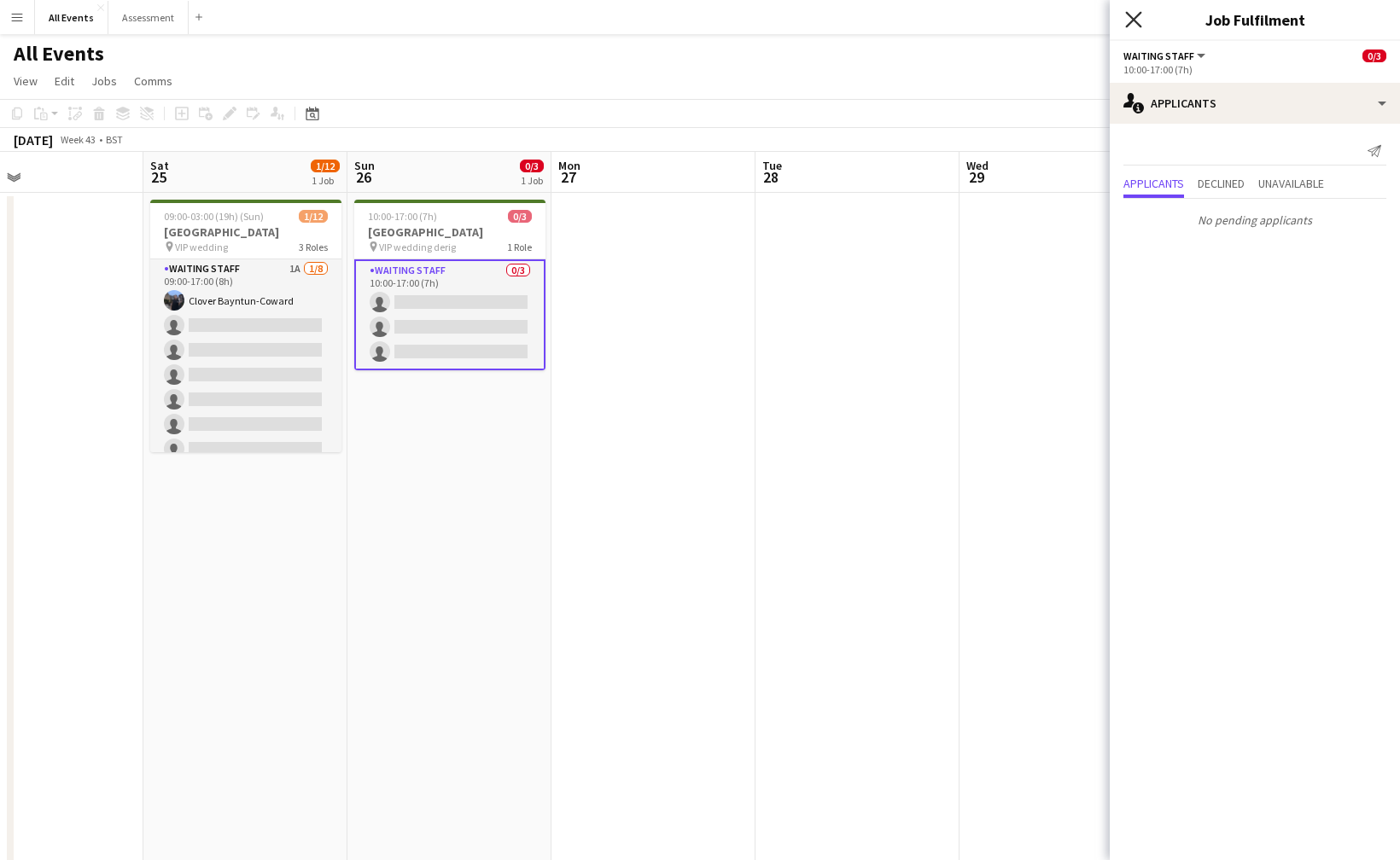
click at [1135, 16] on icon "Close pop-in" at bounding box center [1134, 19] width 16 height 16
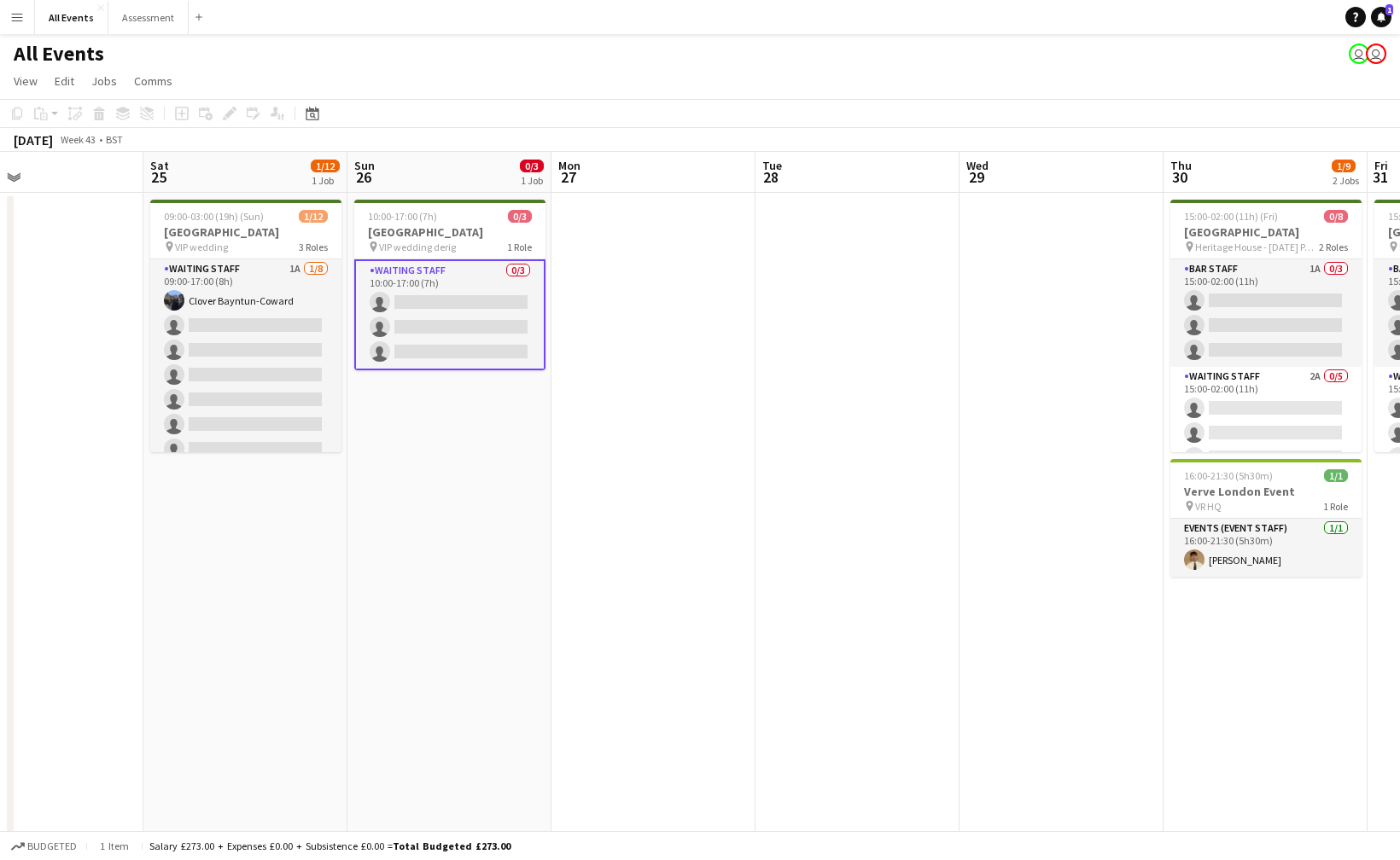
scroll to position [0, 0]
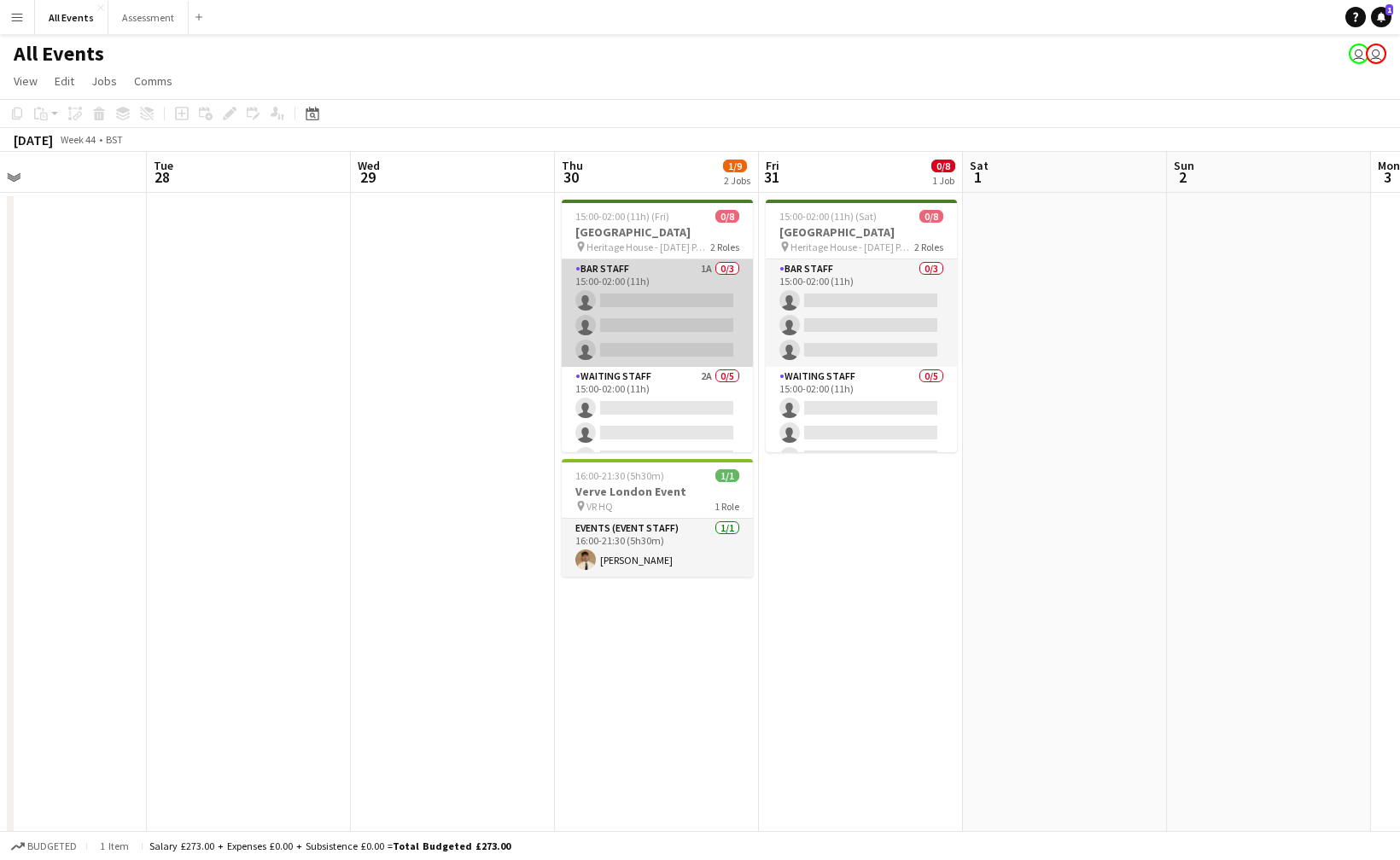
click at [626, 293] on app-card-role "Bar Staff 1A 0/3 15:00-02:00 (11h) single-neutral-actions single-neutral-action…" at bounding box center [657, 313] width 191 height 108
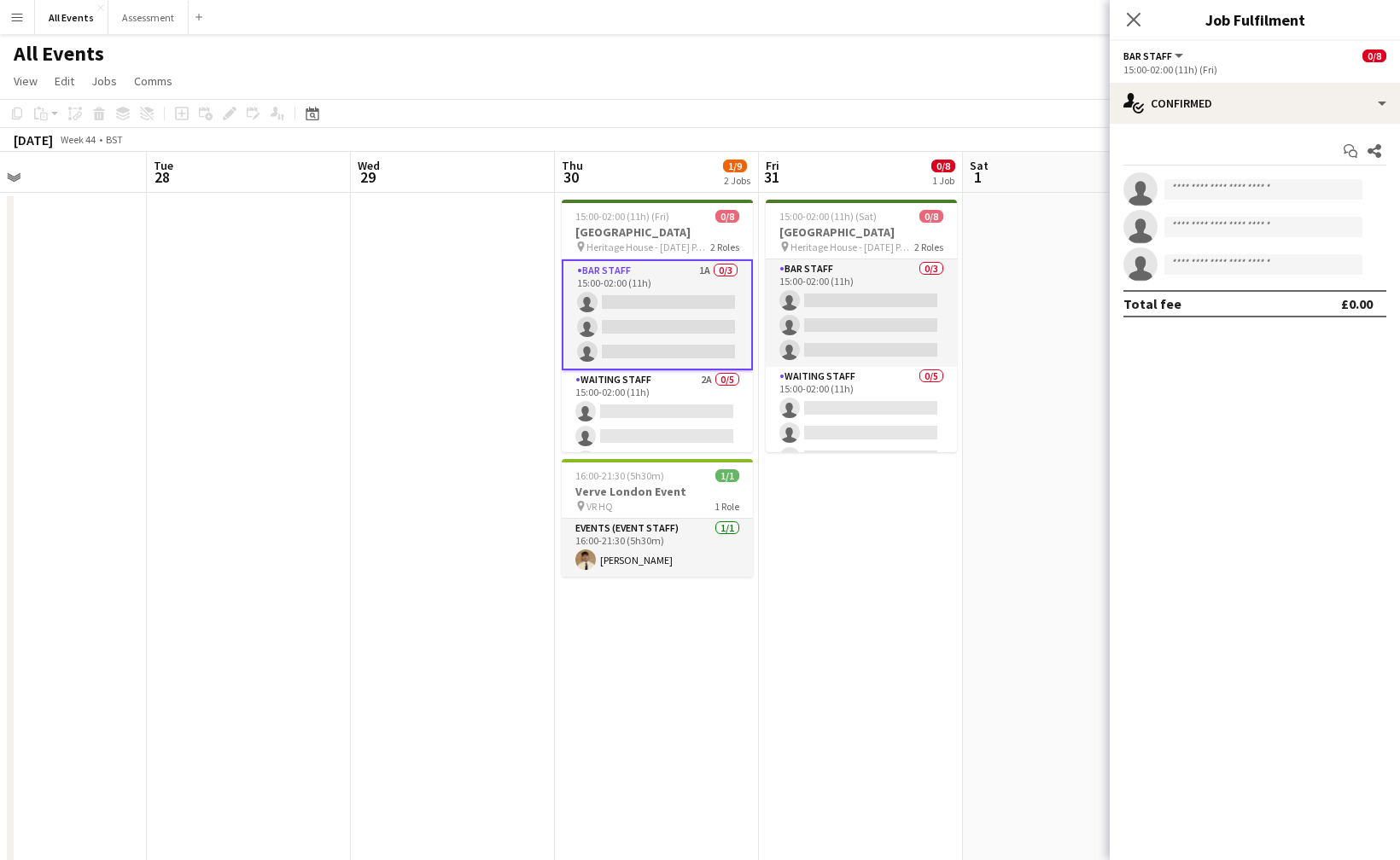
scroll to position [0, 669]
click at [1220, 99] on div "single-neutral-actions-check-2 Confirmed" at bounding box center [1255, 104] width 290 height 41
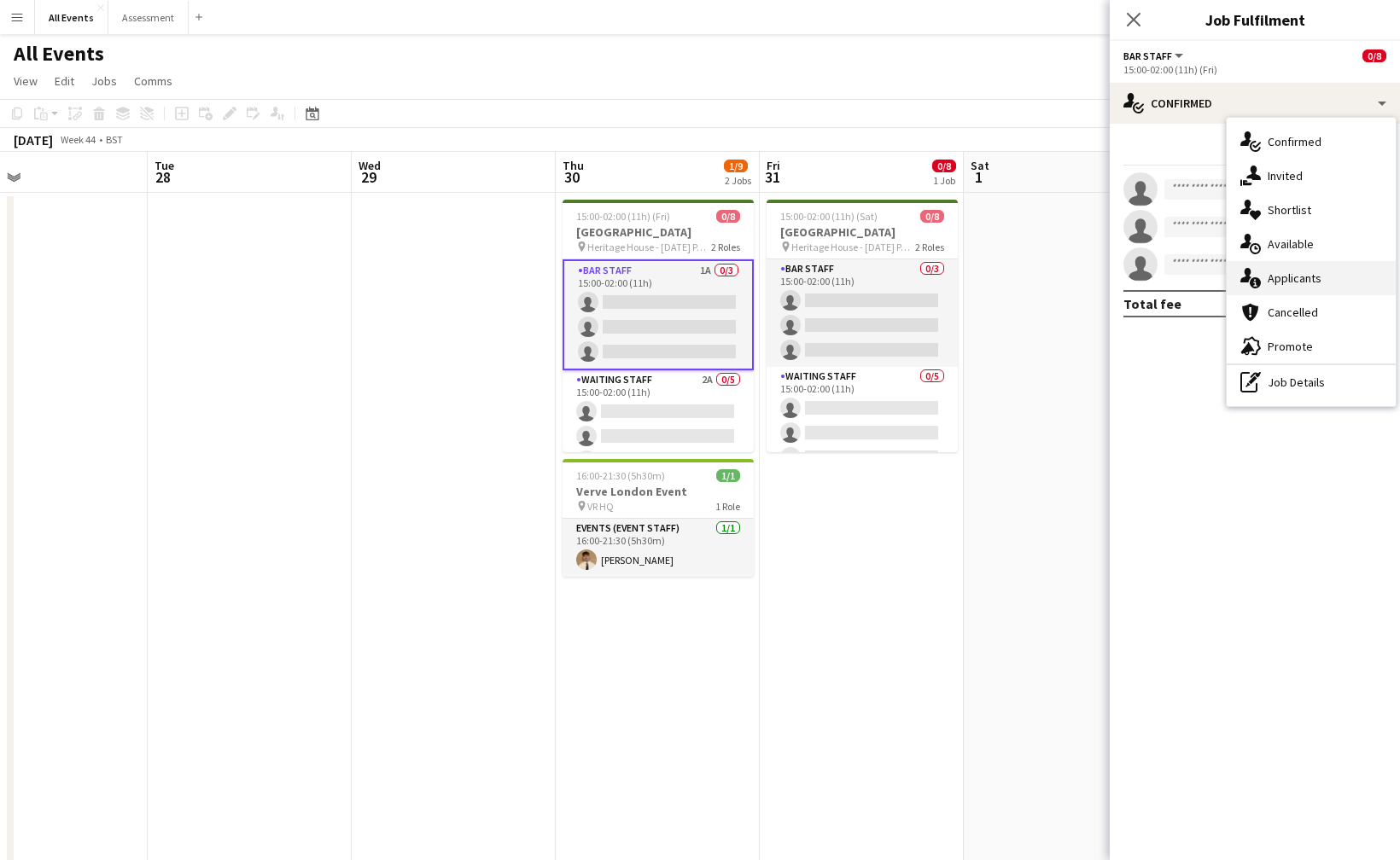
click at [1285, 273] on span "Applicants" at bounding box center [1294, 278] width 54 height 16
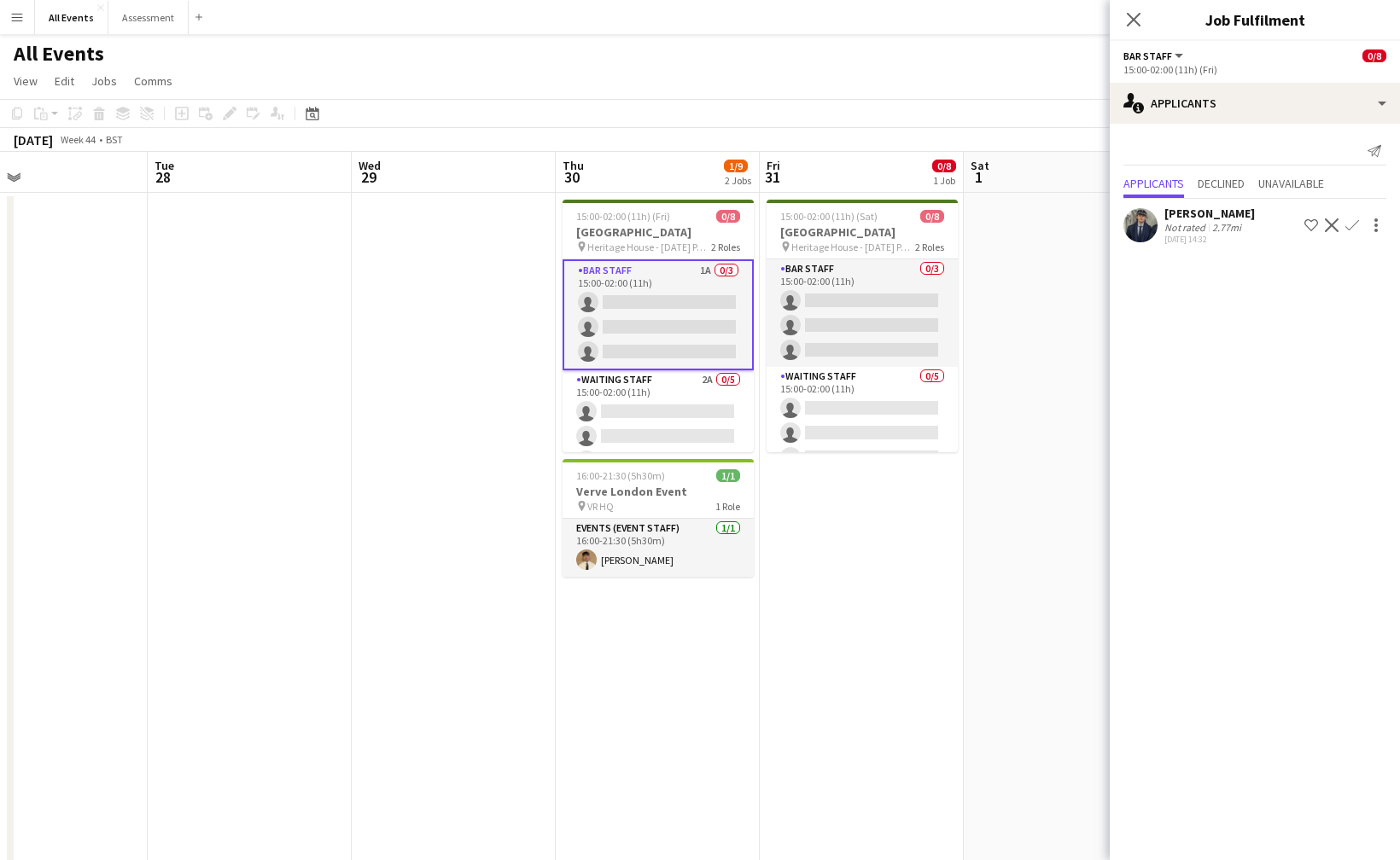
scroll to position [1, 0]
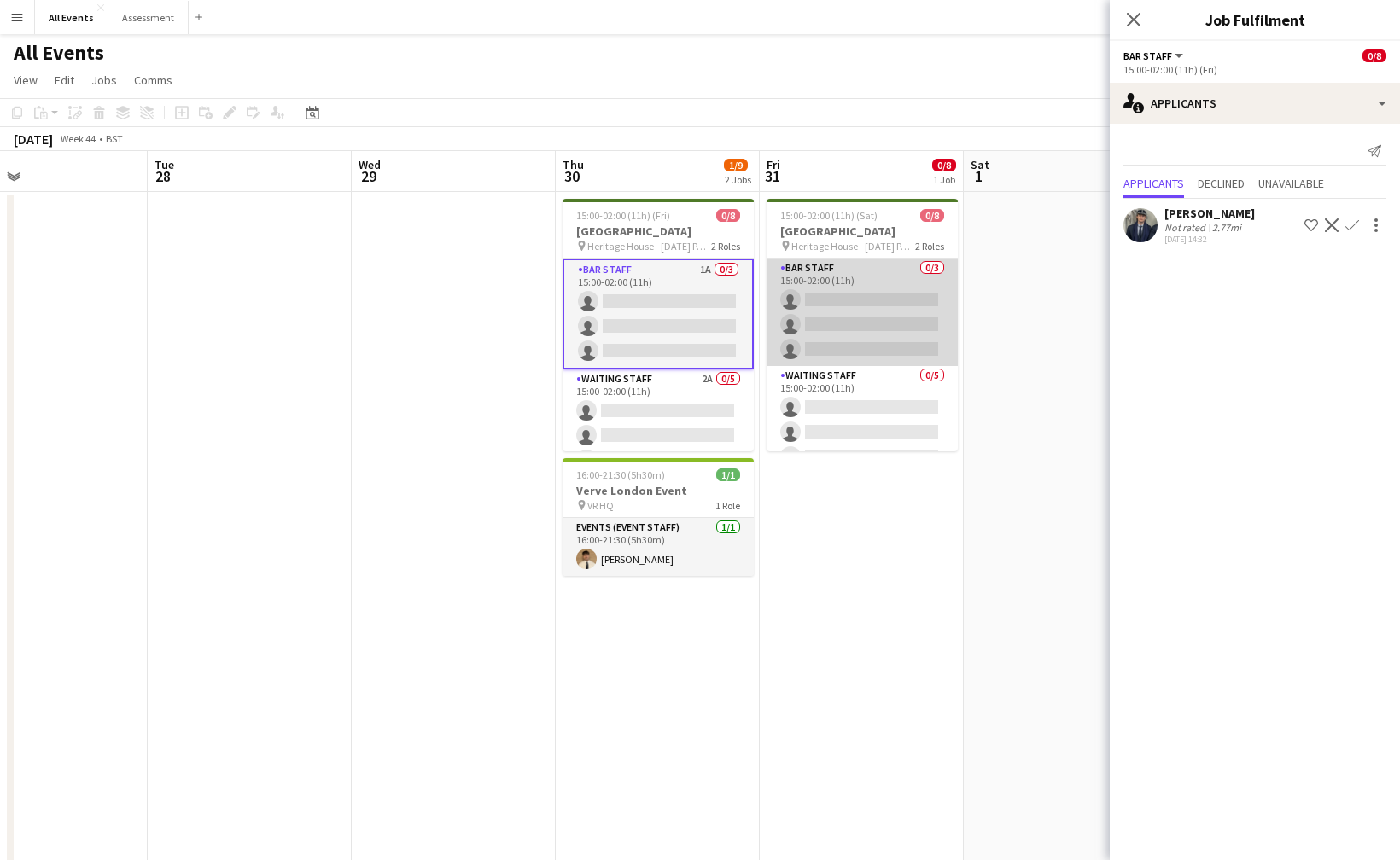
click at [889, 304] on app-card-role "Bar Staff 0/3 15:00-02:00 (11h) single-neutral-actions single-neutral-actions s…" at bounding box center [862, 312] width 191 height 108
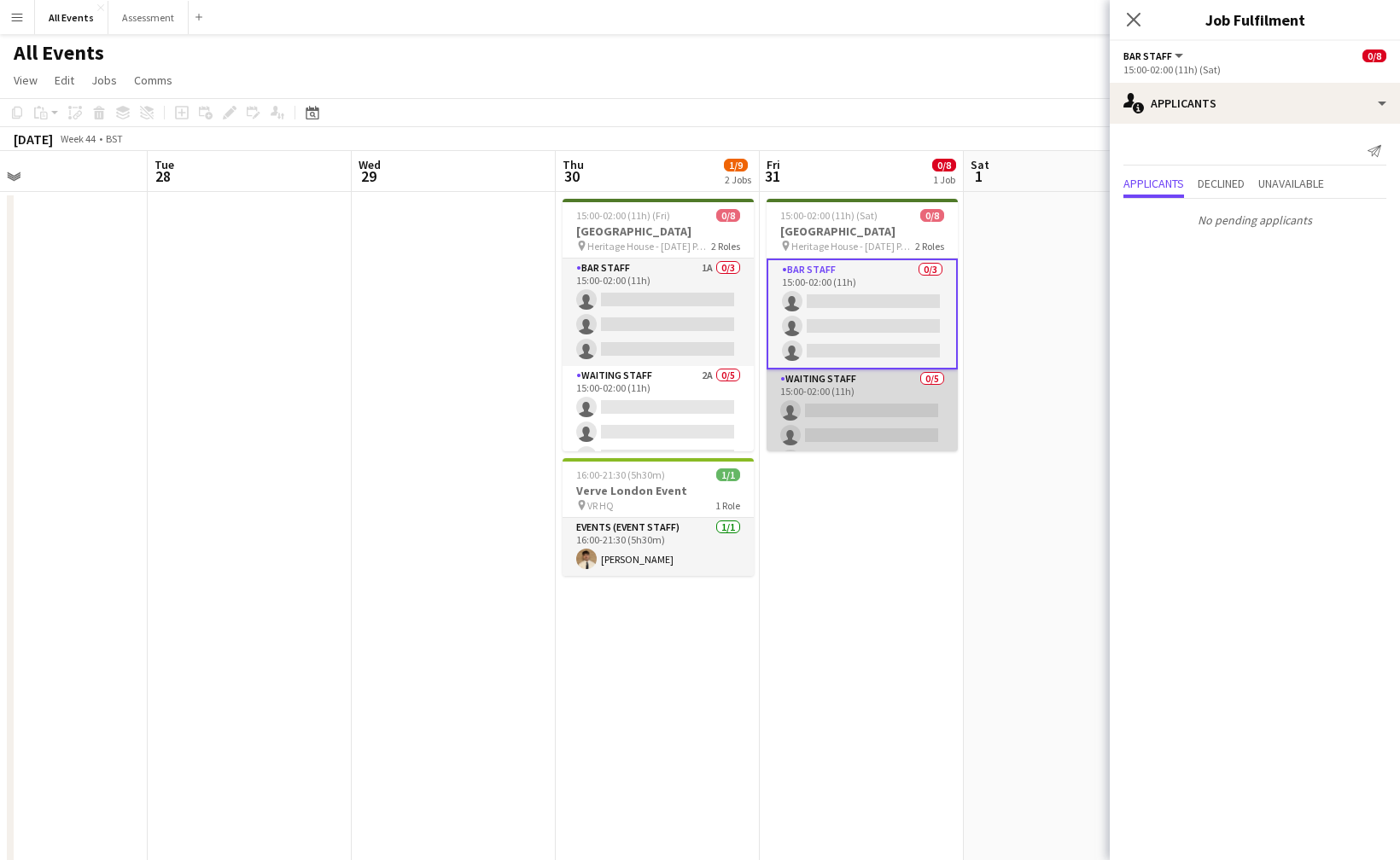
click at [870, 416] on app-card-role "Waiting Staff 0/5 15:00-02:00 (11h) single-neutral-actions single-neutral-actio…" at bounding box center [862, 448] width 191 height 157
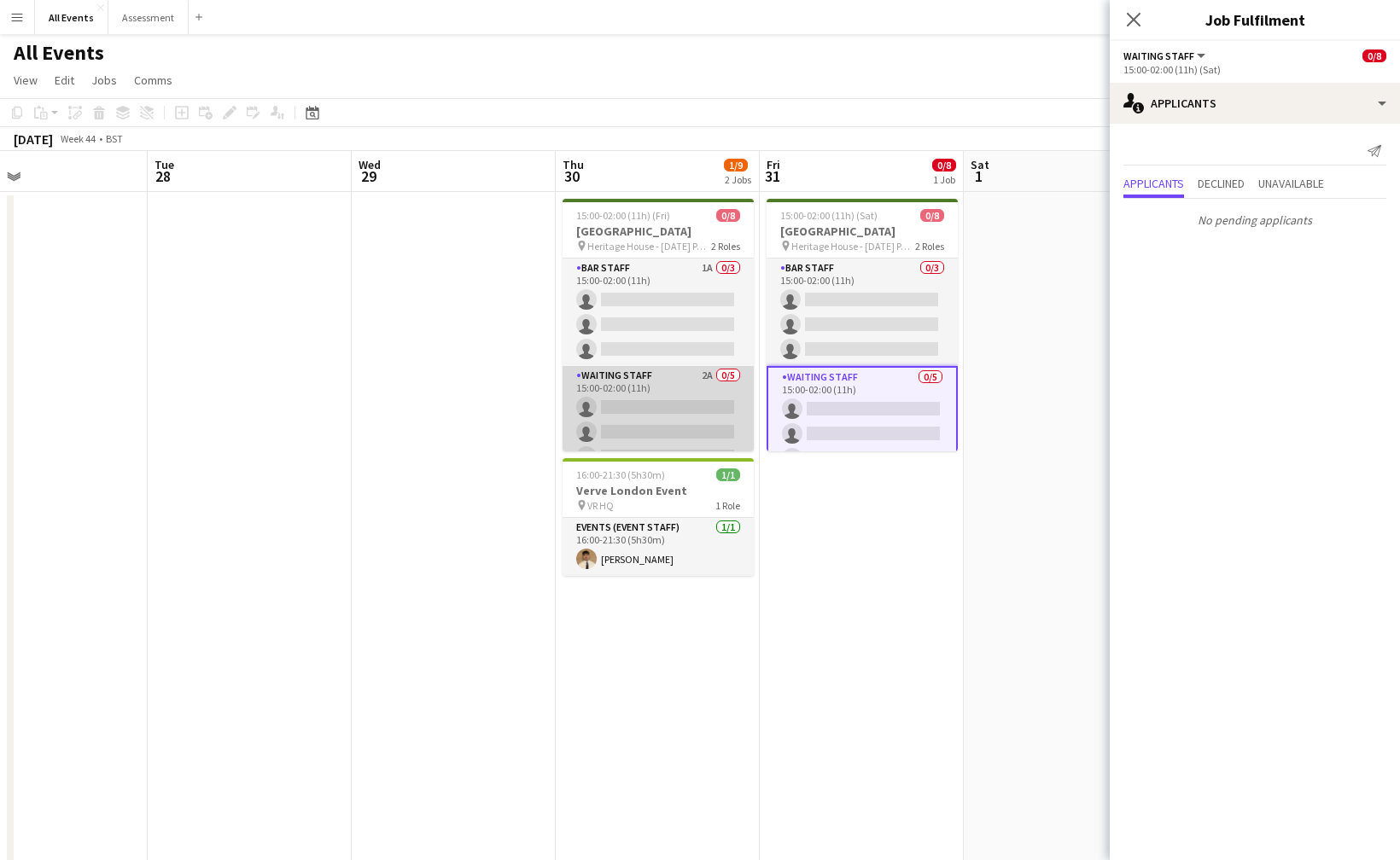
click at [727, 417] on app-card-role "Waiting Staff 2A 0/5 15:00-02:00 (11h) single-neutral-actions single-neutral-ac…" at bounding box center [658, 444] width 191 height 157
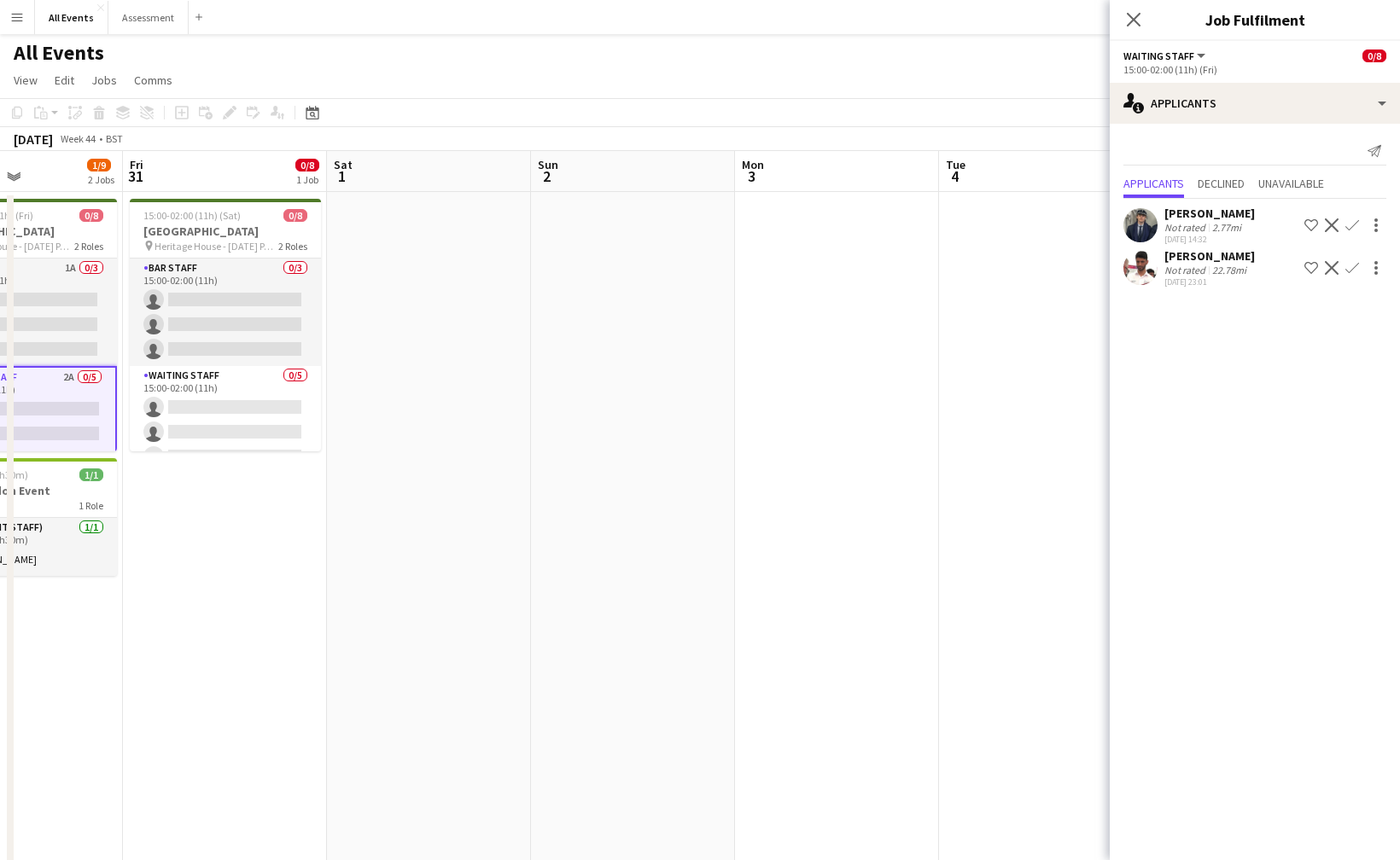
scroll to position [0, 701]
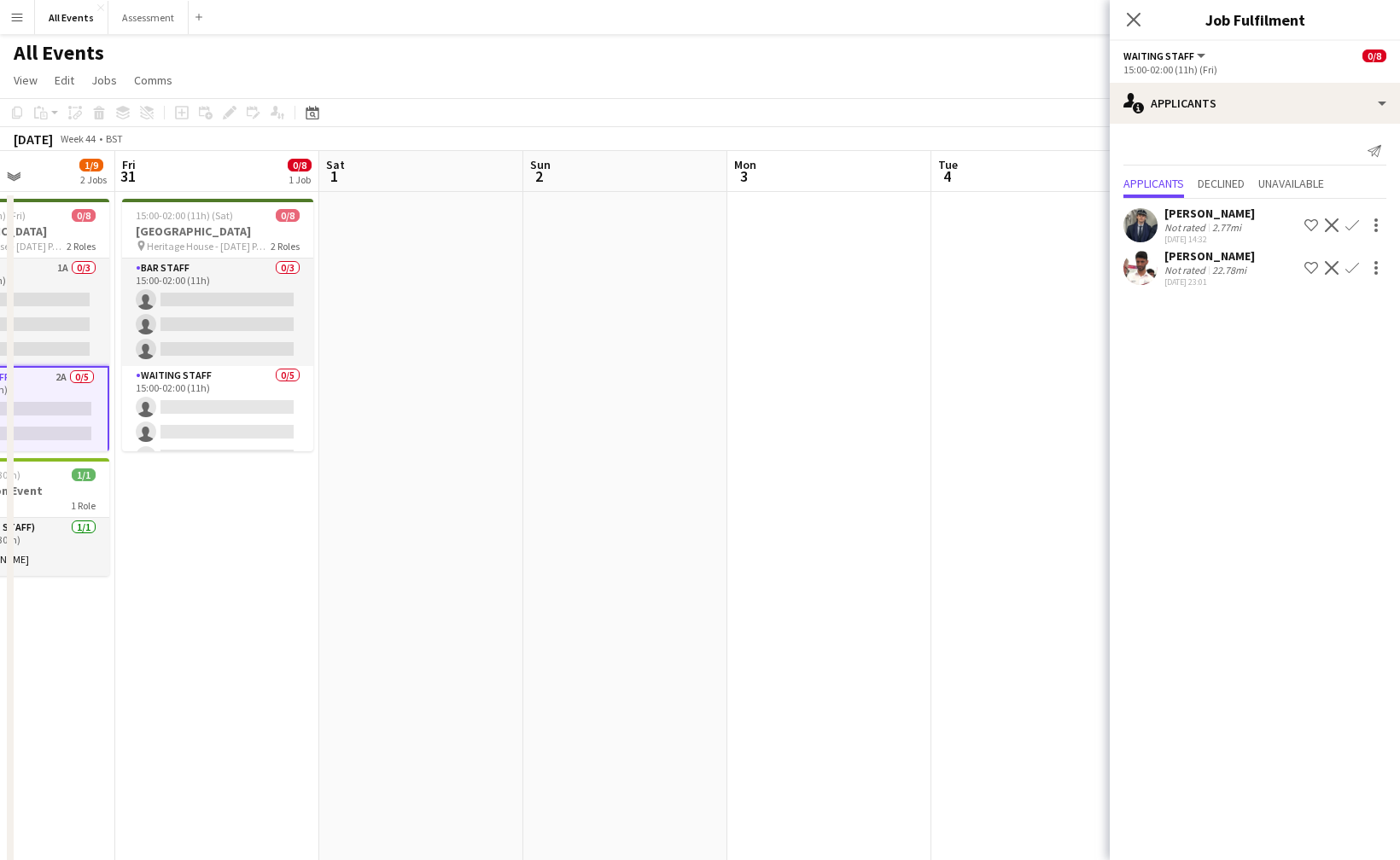
click at [1150, 19] on div "Close pop-in" at bounding box center [1134, 20] width 47 height 39
click at [1141, 24] on icon "Close pop-in" at bounding box center [1134, 19] width 16 height 16
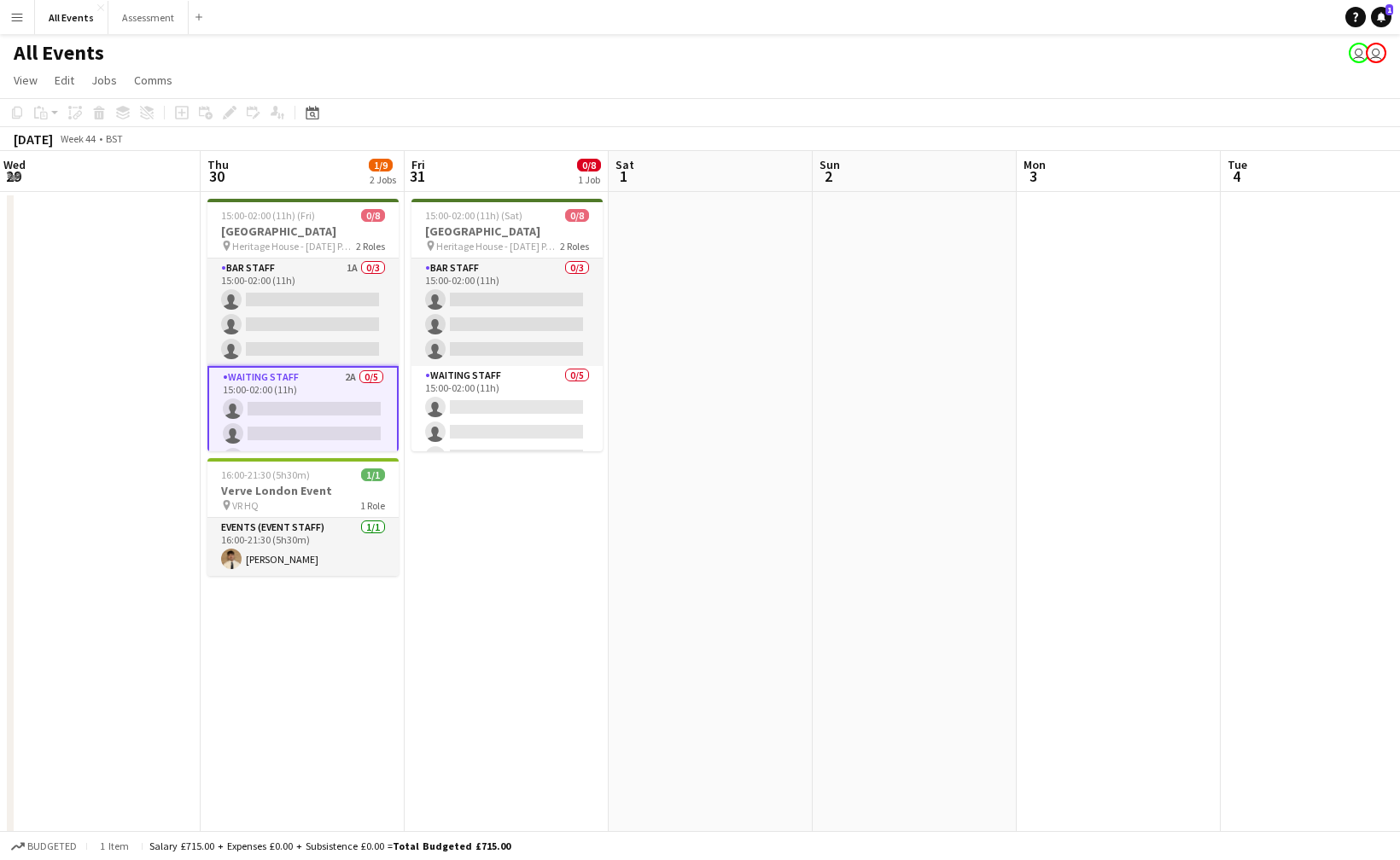
click at [796, 287] on app-date-cell at bounding box center [710, 539] width 204 height 694
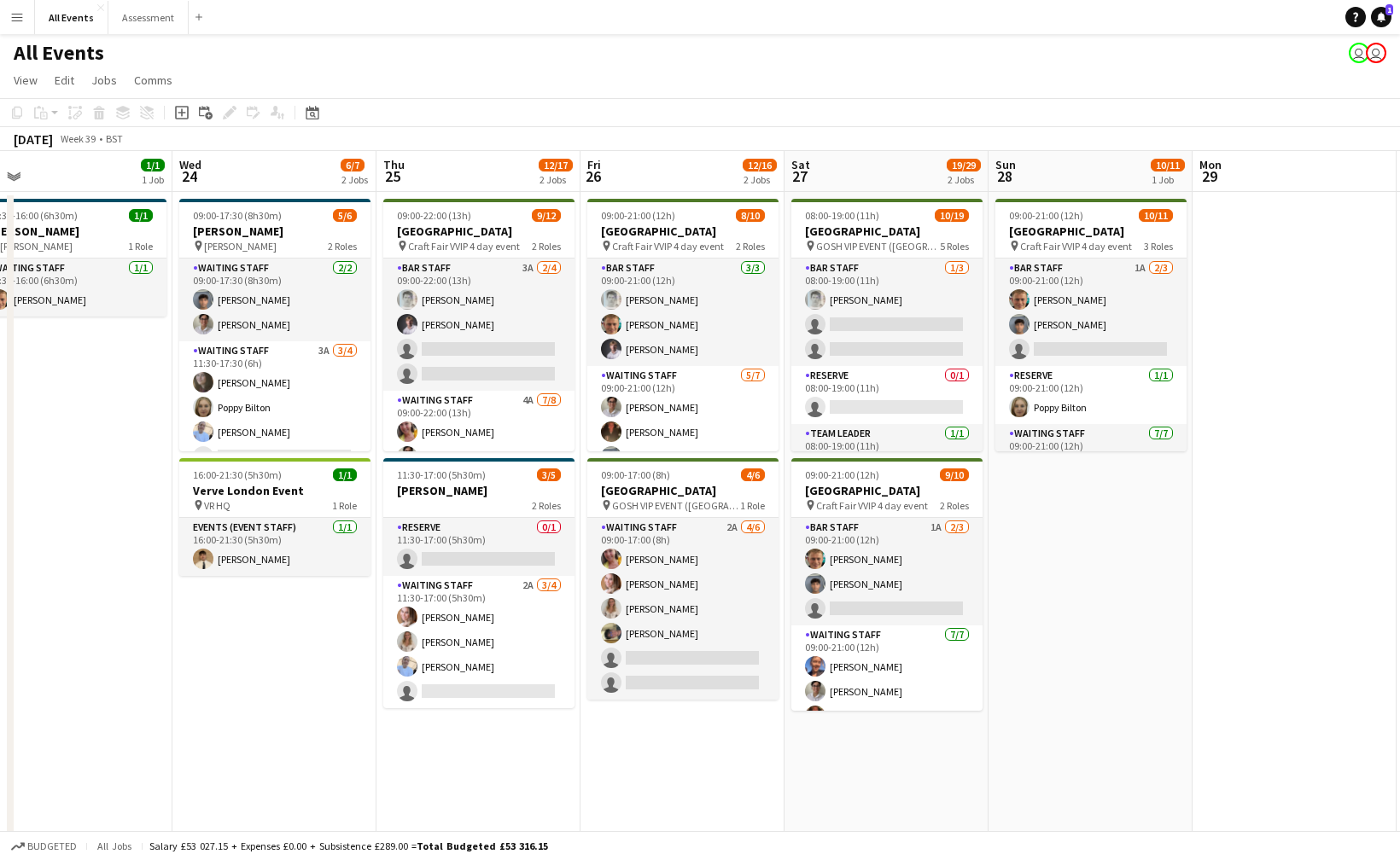
scroll to position [0, 397]
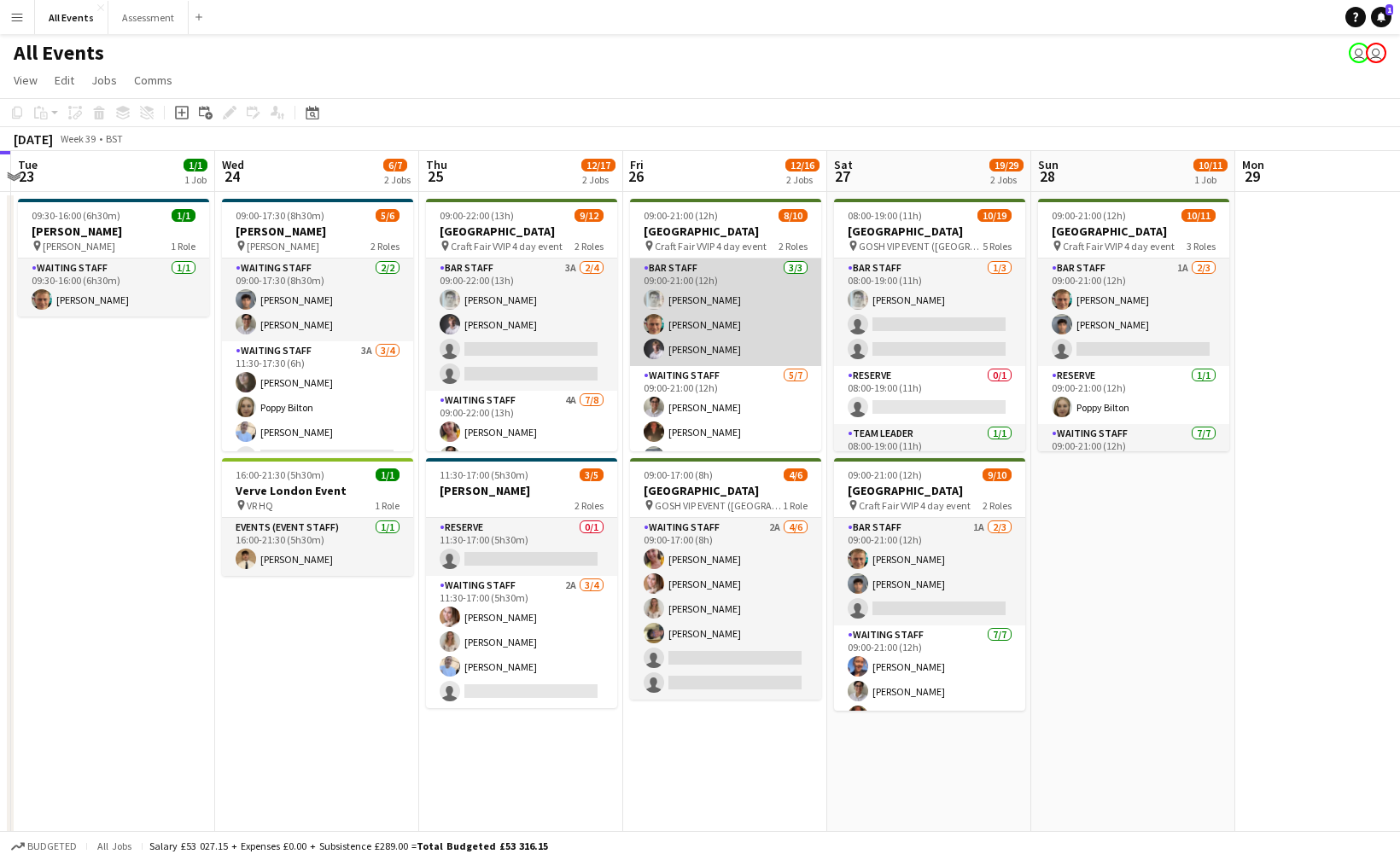
click at [795, 286] on app-card-role "Bar Staff 3/3 09:00-21:00 (12h) Lorant Kiraly George Hayter Robert Usher" at bounding box center [726, 312] width 191 height 108
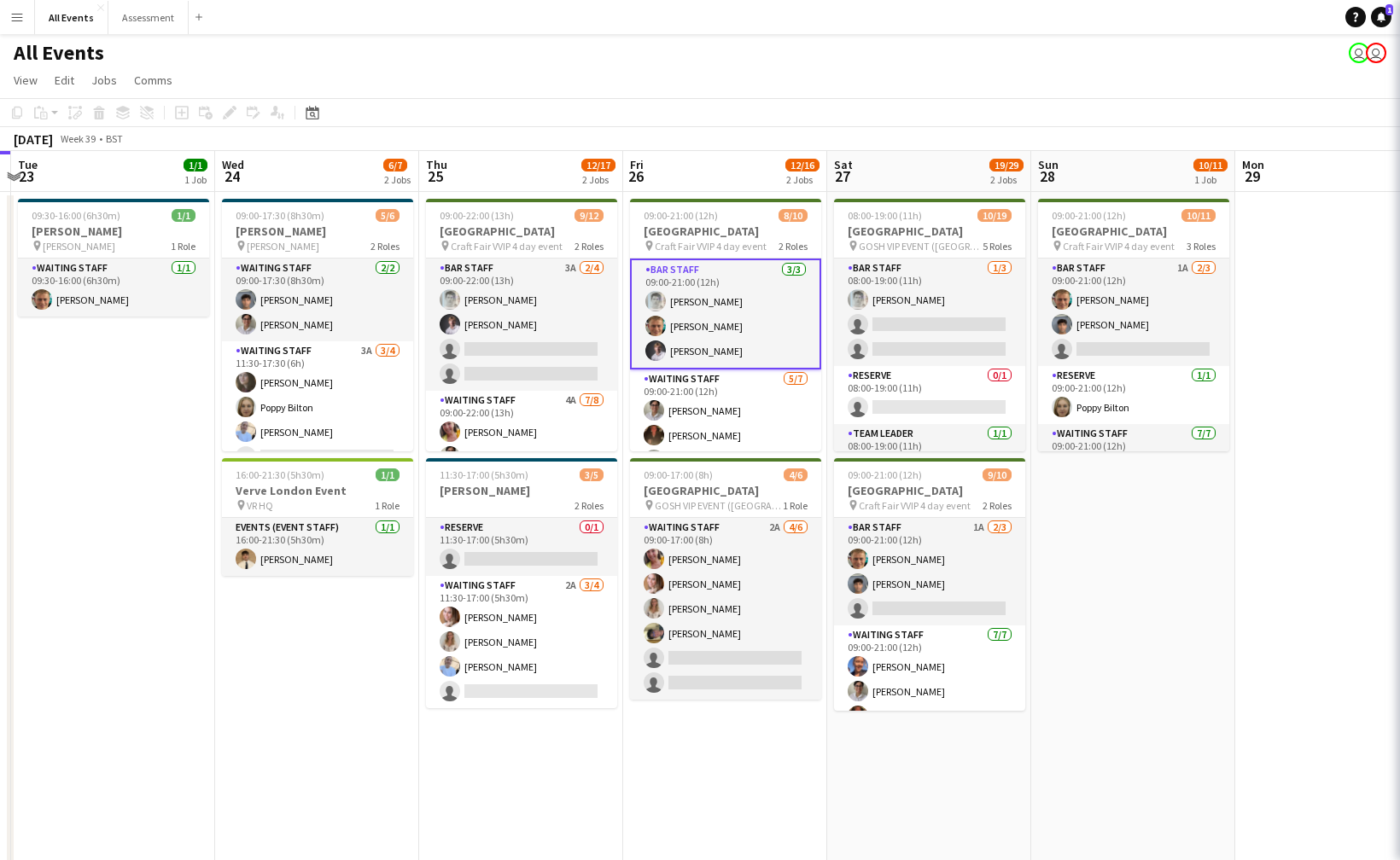
scroll to position [0, 0]
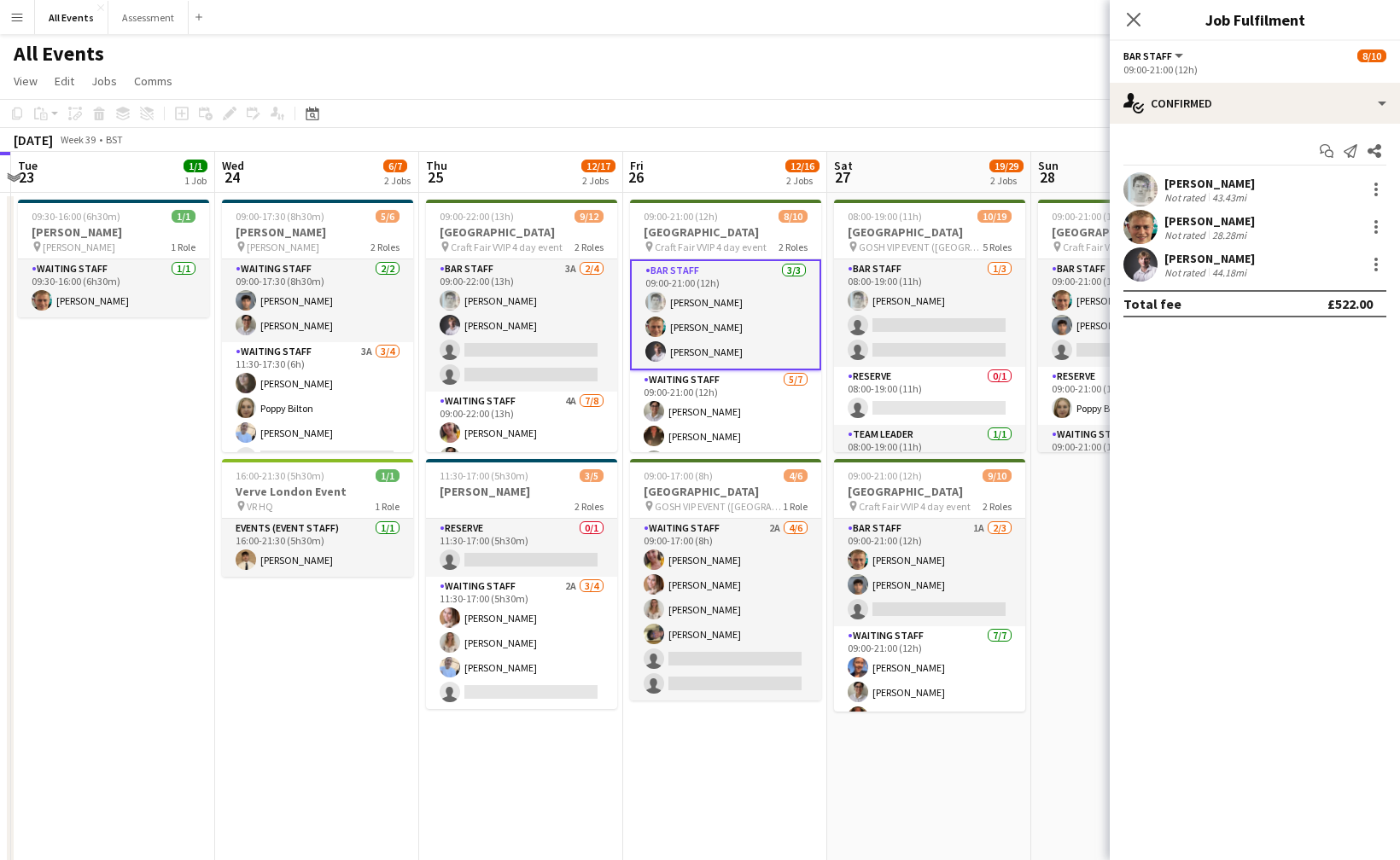
drag, startPoint x: 926, startPoint y: 779, endPoint x: 891, endPoint y: 764, distance: 38.1
click at [916, 776] on app-calendar-viewport "Sun 21 4/4 2 Jobs Mon 22 Tue 23 1/1 1 Job Wed 24 6/7 2 Jobs Thu 25 12/17 2 Jobs…" at bounding box center [700, 520] width 1400 height 736
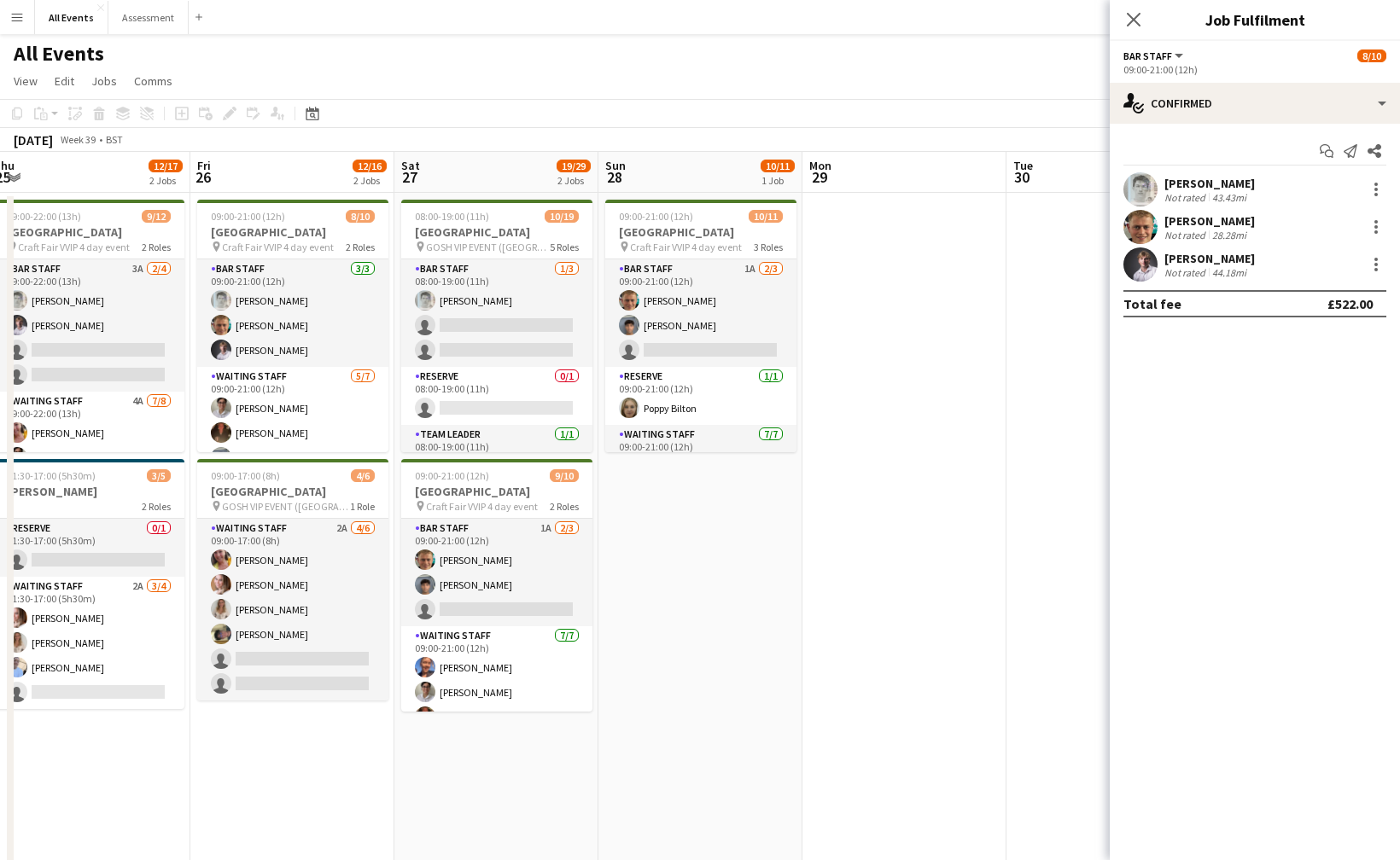
scroll to position [0, 627]
click at [459, 114] on app-toolbar "Copy Paste Paste Command V Paste with crew Command Shift V Paste linked Job Del…" at bounding box center [700, 112] width 1400 height 29
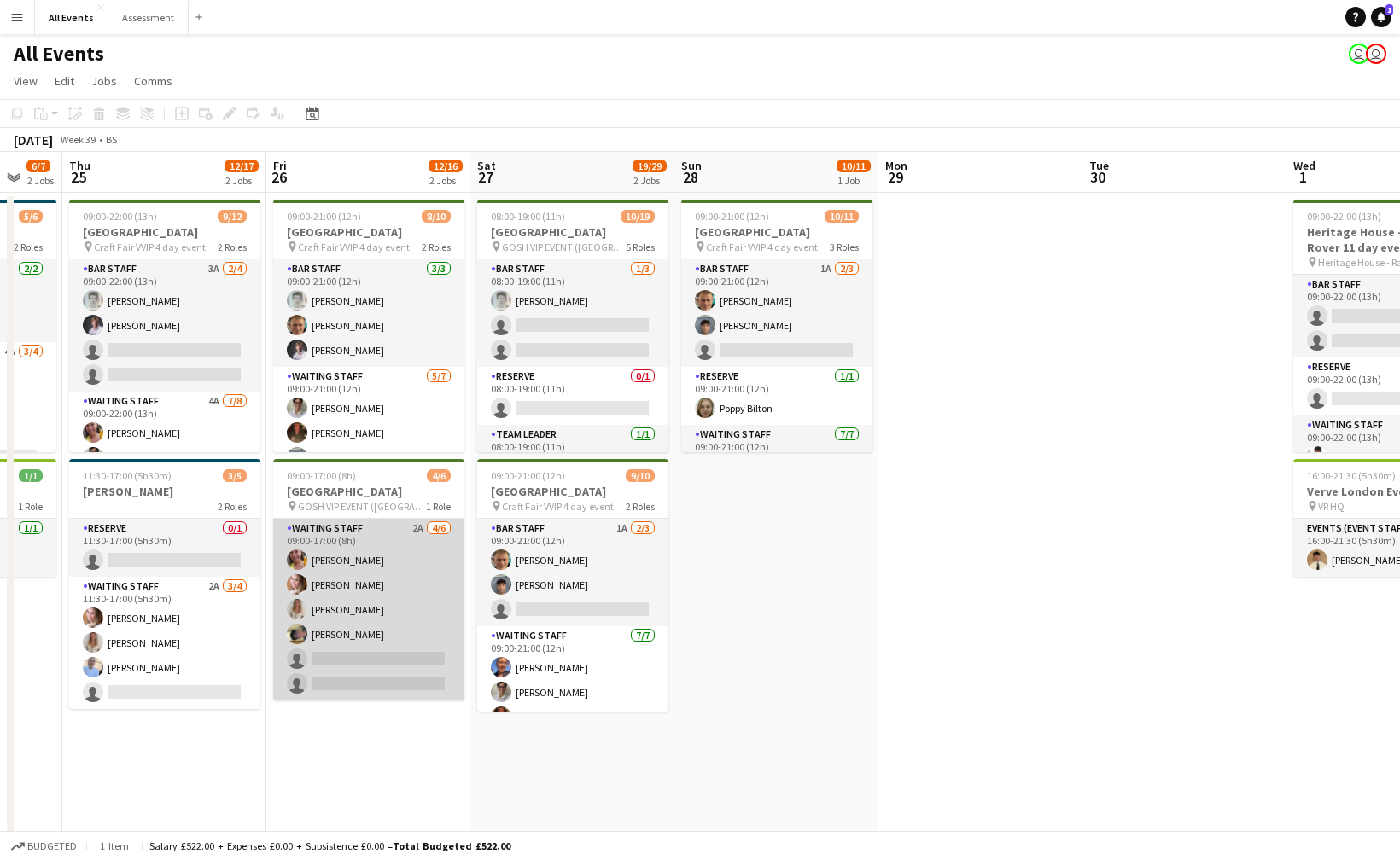
scroll to position [0, 548]
